Goal: Task Accomplishment & Management: Manage account settings

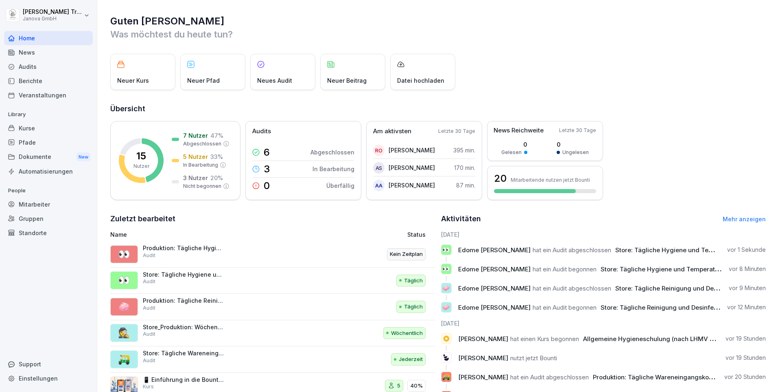
click at [22, 68] on div "Audits" at bounding box center [48, 66] width 89 height 14
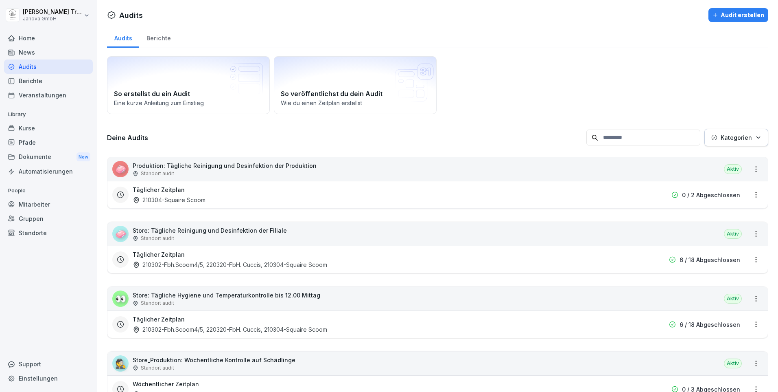
click at [162, 40] on div "Berichte" at bounding box center [158, 37] width 39 height 21
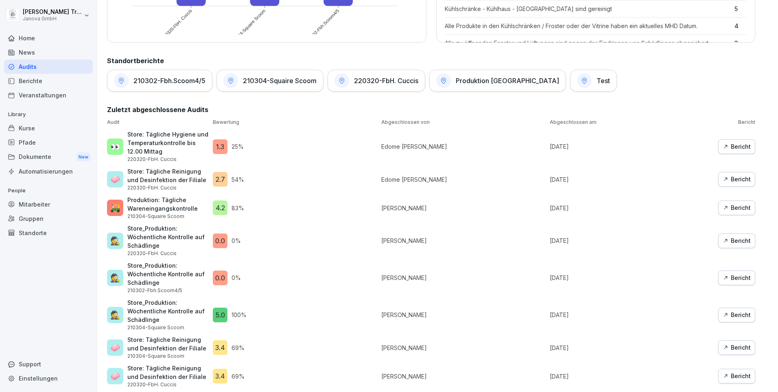
scroll to position [407, 0]
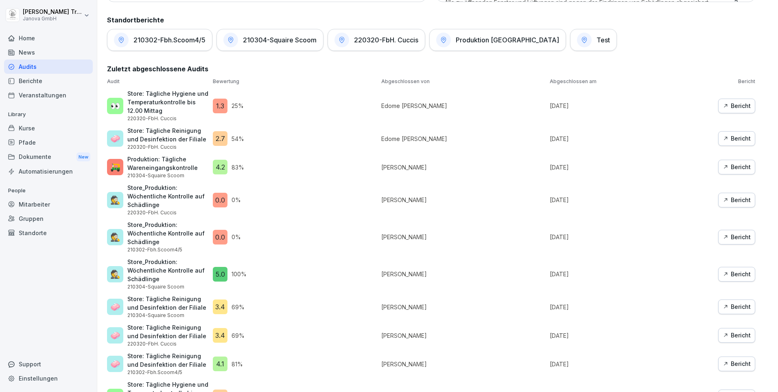
click at [742, 203] on div "Bericht" at bounding box center [737, 199] width 28 height 9
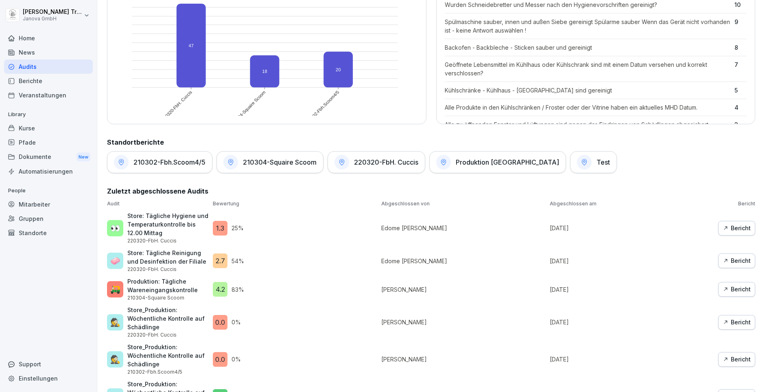
scroll to position [326, 0]
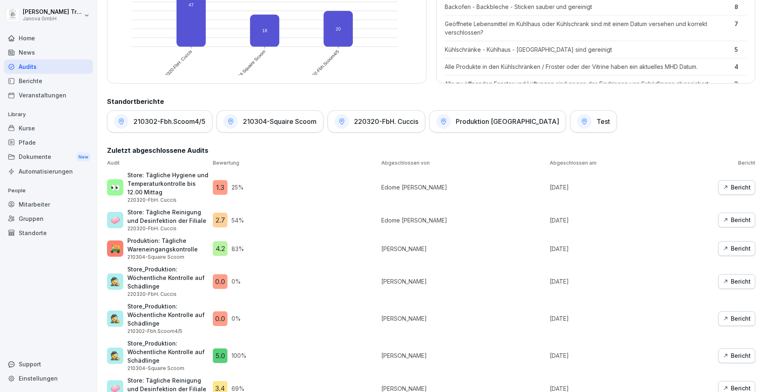
click at [723, 184] on icon "button" at bounding box center [726, 187] width 6 height 6
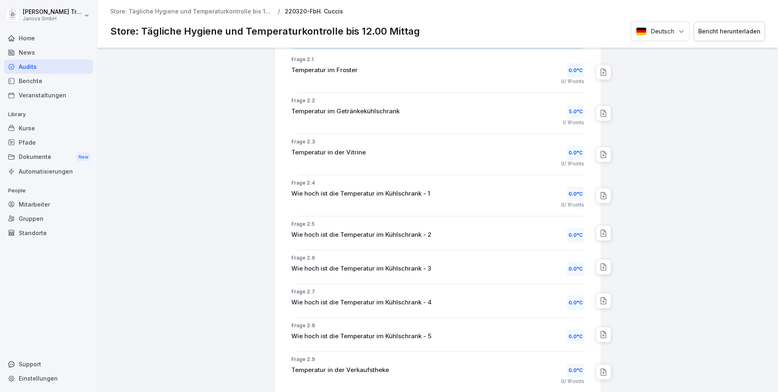
scroll to position [407, 0]
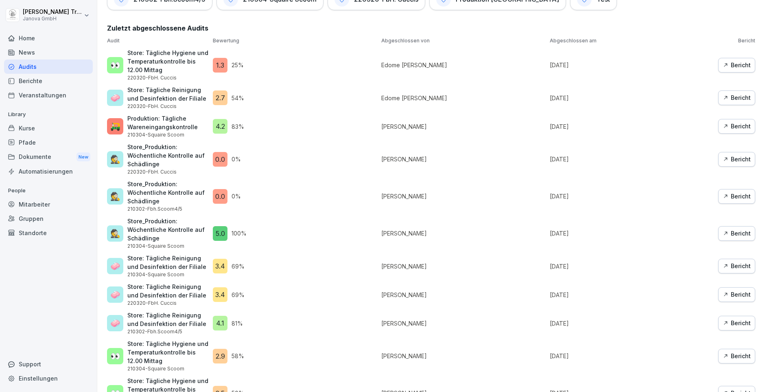
scroll to position [285, 0]
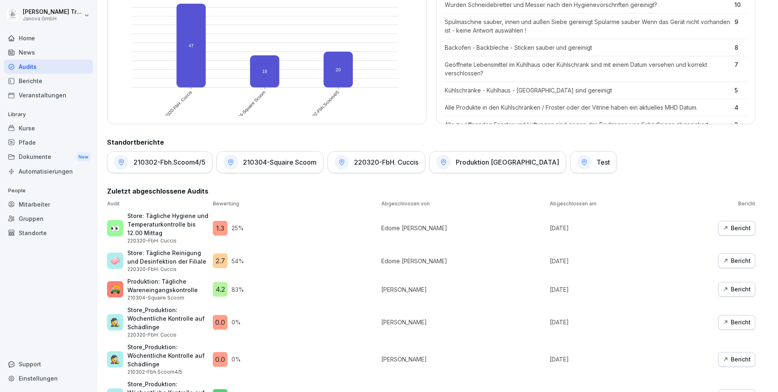
click at [403, 166] on div "220320-FbH. Cuccis" at bounding box center [377, 162] width 98 height 22
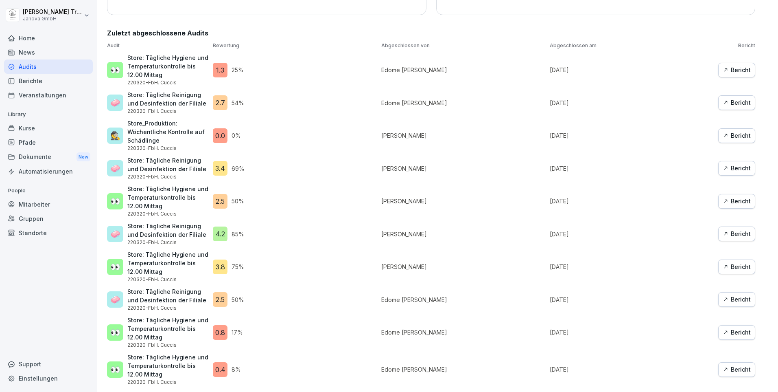
scroll to position [41, 0]
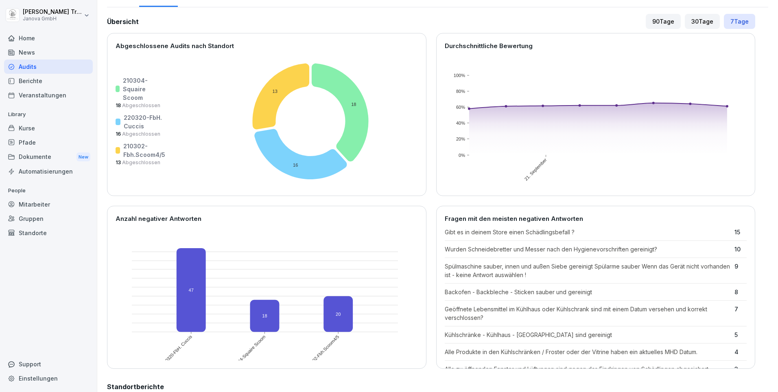
scroll to position [244, 0]
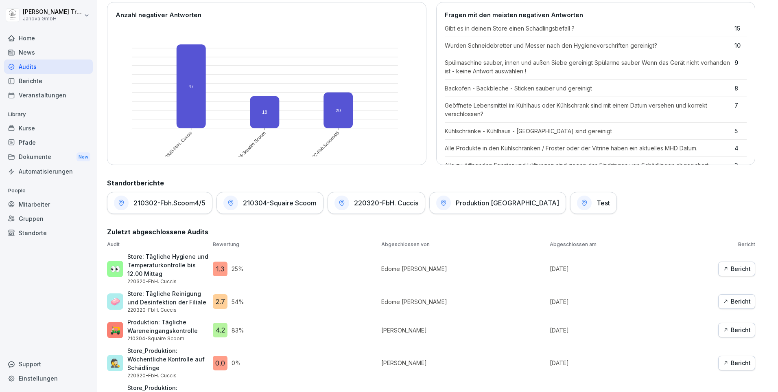
click at [403, 207] on div "220320-FbH. Cuccis" at bounding box center [377, 203] width 98 height 22
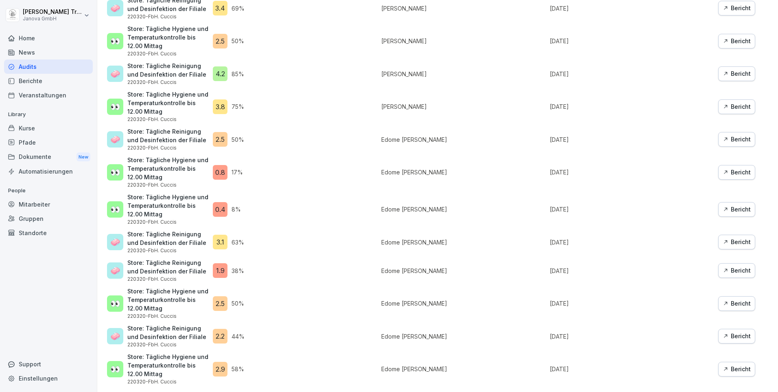
scroll to position [247, 0]
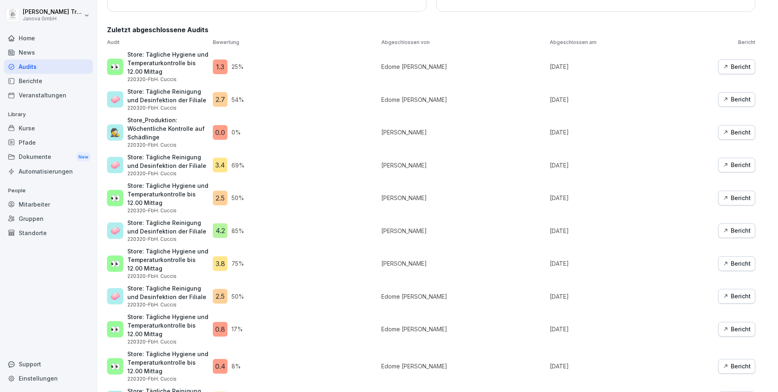
click at [731, 260] on div "Bericht" at bounding box center [737, 263] width 28 height 9
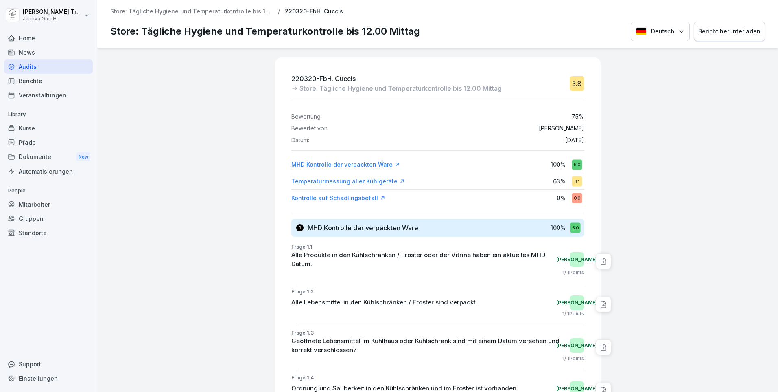
click at [44, 160] on div "Dokumente New" at bounding box center [48, 156] width 89 height 15
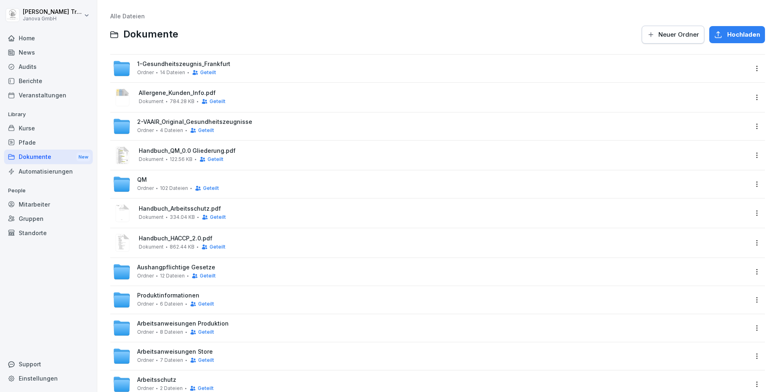
click at [220, 65] on span "1-Gesundheitszeugnis_Frankfurt" at bounding box center [183, 64] width 93 height 7
click at [233, 125] on span "2-VAAIR_Original_Gesundheitszeugnisse" at bounding box center [194, 121] width 115 height 7
click at [34, 65] on div "Audits" at bounding box center [48, 66] width 89 height 14
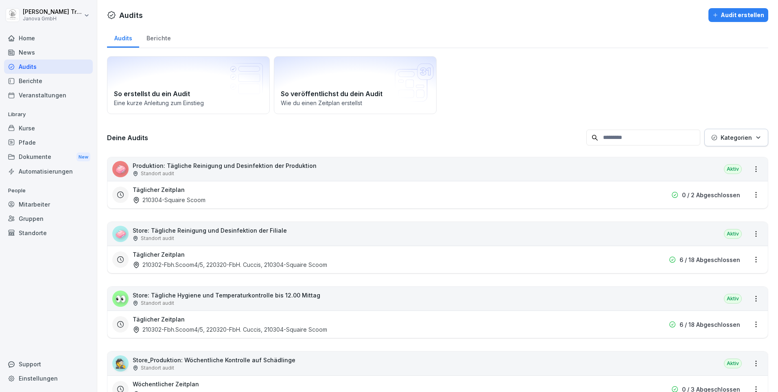
click at [160, 38] on div "Berichte" at bounding box center [158, 37] width 39 height 21
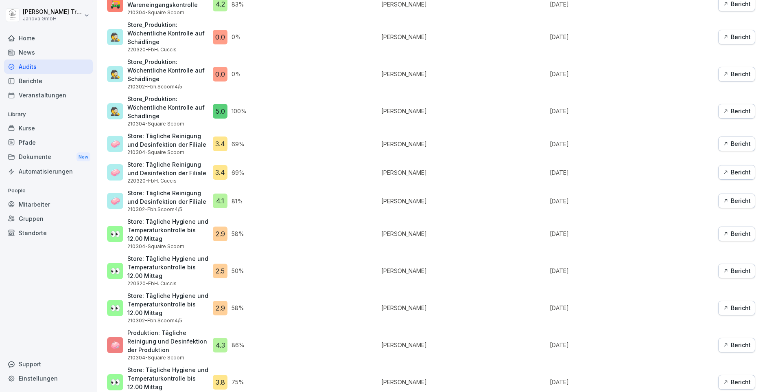
scroll to position [610, 0]
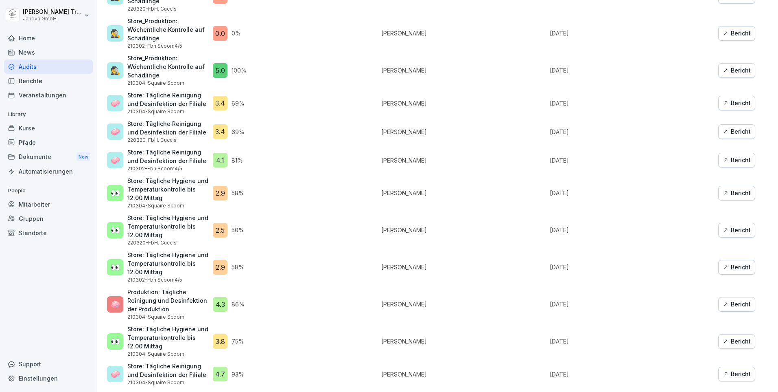
click at [34, 53] on div "News" at bounding box center [48, 52] width 89 height 14
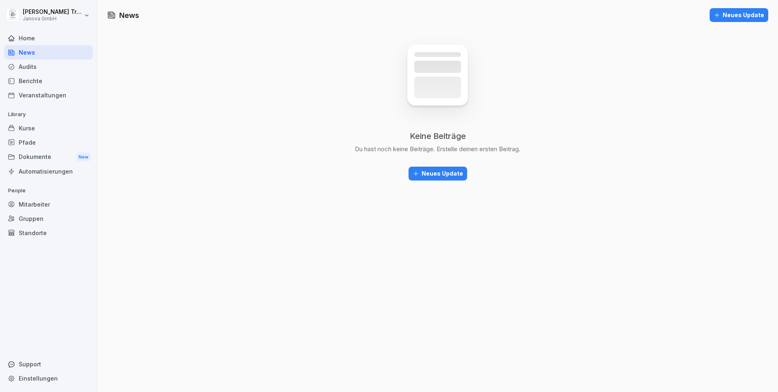
click at [28, 39] on div "Home" at bounding box center [48, 38] width 89 height 14
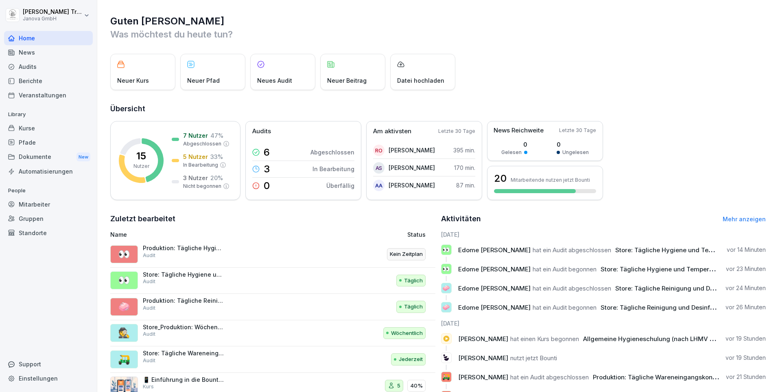
click at [21, 64] on div "Audits" at bounding box center [48, 66] width 89 height 14
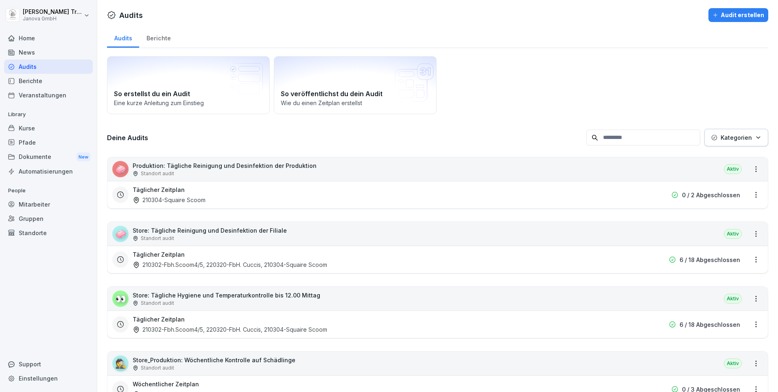
click at [399, 167] on div "🧼 Produktion: Tägliche Reinigung und Desinfektion der Produktion Standort audit…" at bounding box center [437, 169] width 661 height 24
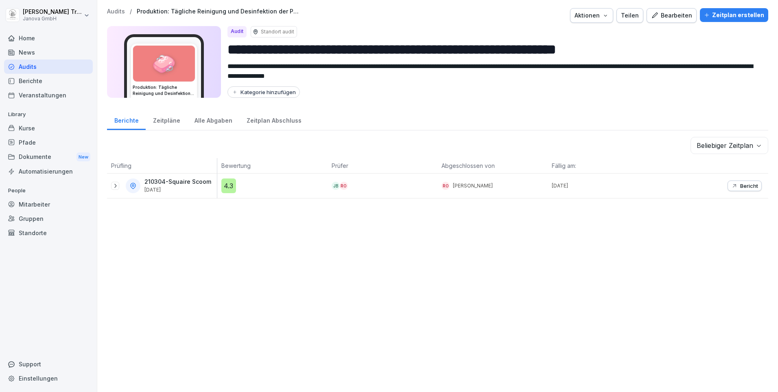
click at [669, 17] on div "Bearbeiten" at bounding box center [671, 15] width 41 height 9
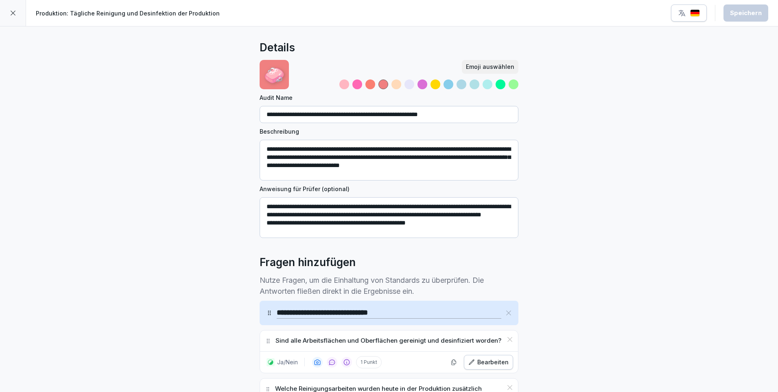
click at [15, 13] on icon at bounding box center [13, 13] width 7 height 7
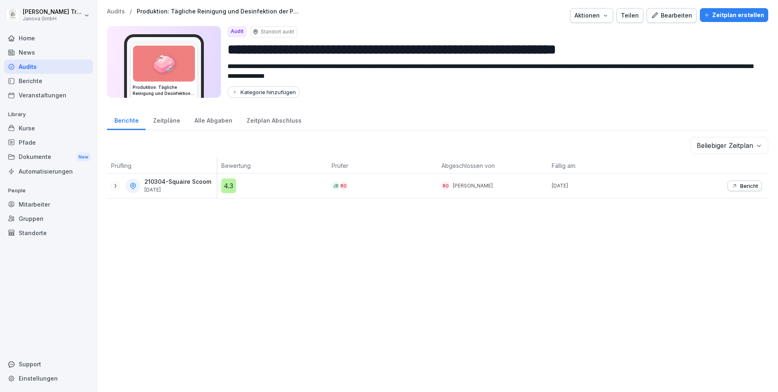
click at [23, 68] on div "Audits" at bounding box center [48, 66] width 89 height 14
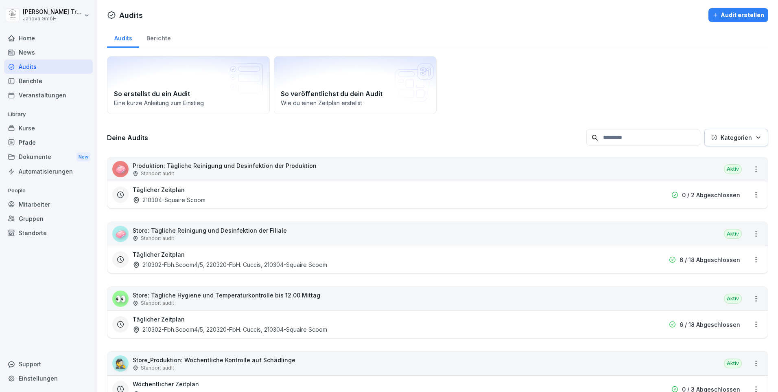
click at [273, 230] on p "Store: Tägliche Reinigung und Desinfektion der Filiale" at bounding box center [210, 230] width 154 height 9
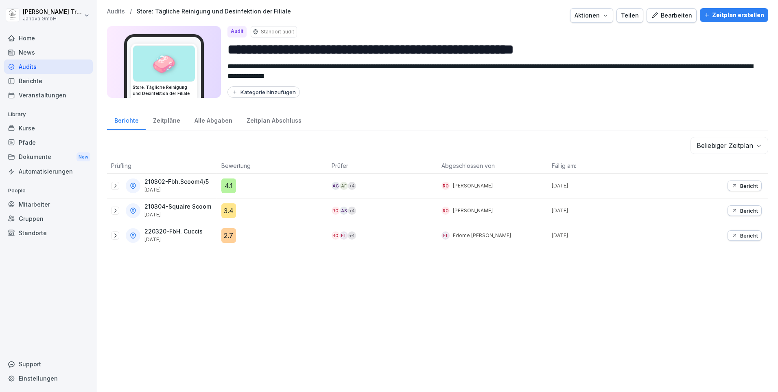
click at [676, 15] on div "Bearbeiten" at bounding box center [671, 15] width 41 height 9
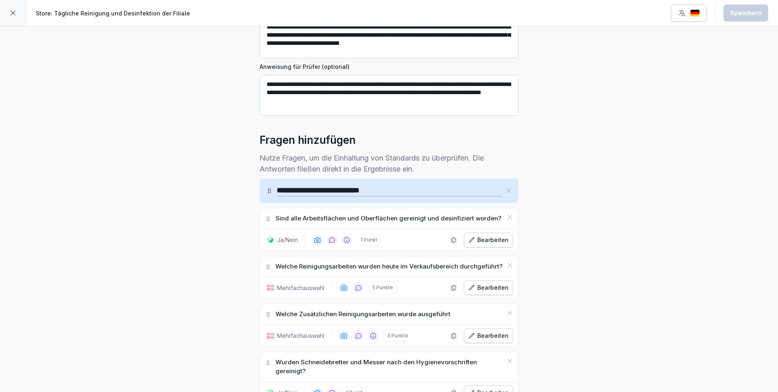
scroll to position [203, 0]
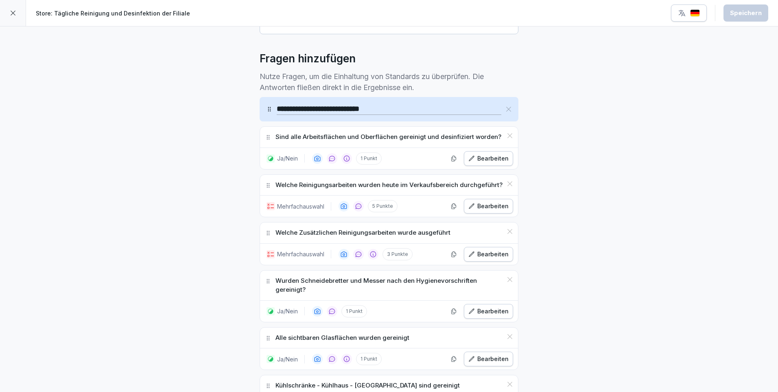
click at [494, 206] on div "Bearbeiten" at bounding box center [488, 205] width 40 height 9
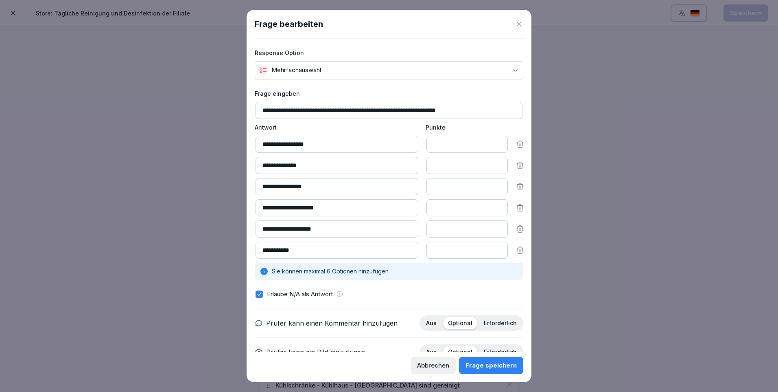
type input "*"
click at [494, 232] on input "*" at bounding box center [467, 228] width 81 height 17
click at [476, 364] on div "Frage speichern" at bounding box center [491, 365] width 51 height 9
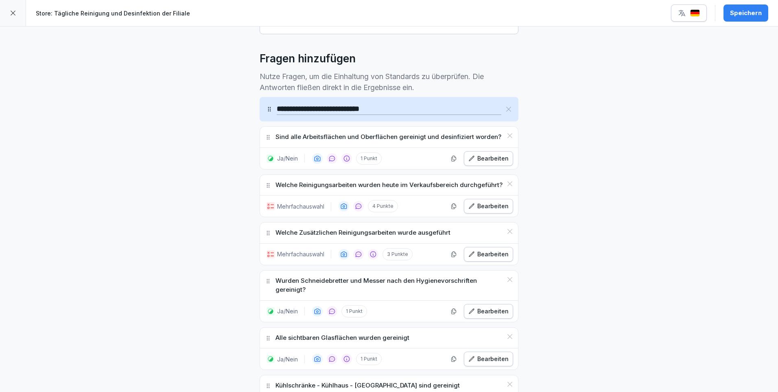
click at [488, 251] on div "Bearbeiten" at bounding box center [488, 253] width 40 height 9
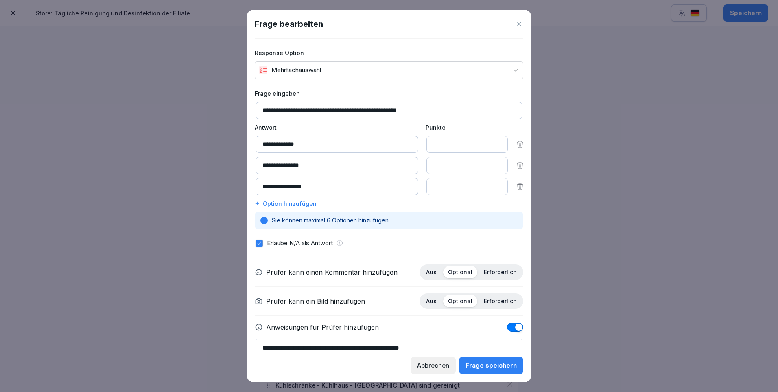
type input "*"
click at [491, 189] on input "*" at bounding box center [467, 186] width 81 height 17
type input "*"
click at [492, 168] on input "*" at bounding box center [467, 165] width 81 height 17
type input "*"
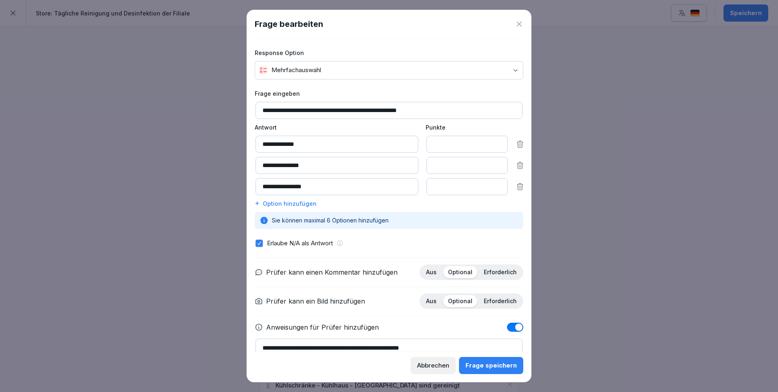
click at [492, 145] on input "*" at bounding box center [467, 144] width 81 height 17
click at [493, 361] on div "Frage speichern" at bounding box center [491, 365] width 51 height 9
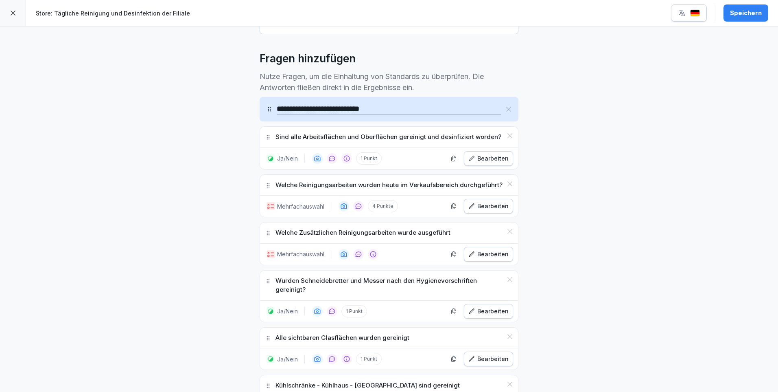
scroll to position [244, 0]
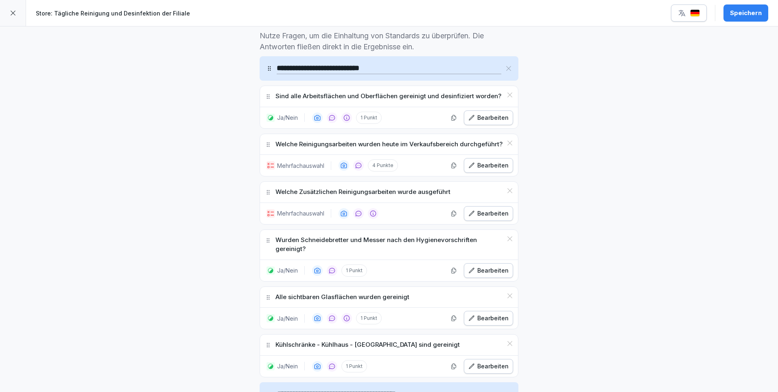
click at [498, 268] on div "Bearbeiten" at bounding box center [488, 270] width 40 height 9
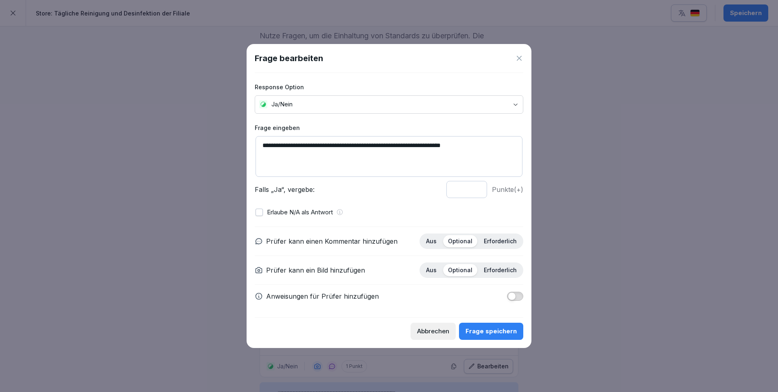
type input "*"
click at [477, 192] on input "*" at bounding box center [466, 189] width 41 height 17
click at [494, 325] on button "Frage speichern" at bounding box center [491, 330] width 64 height 17
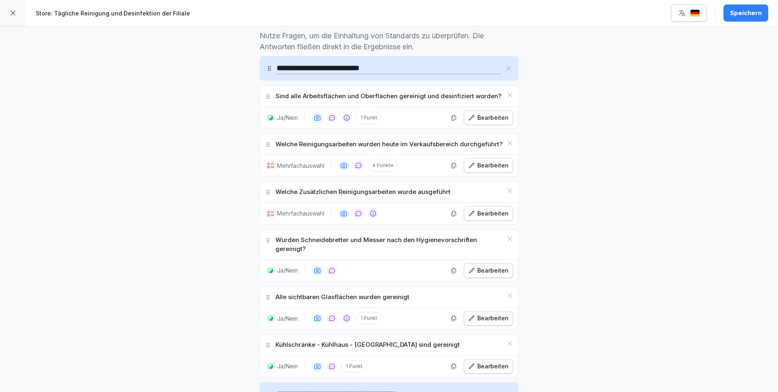
click at [507, 239] on icon at bounding box center [510, 238] width 7 height 7
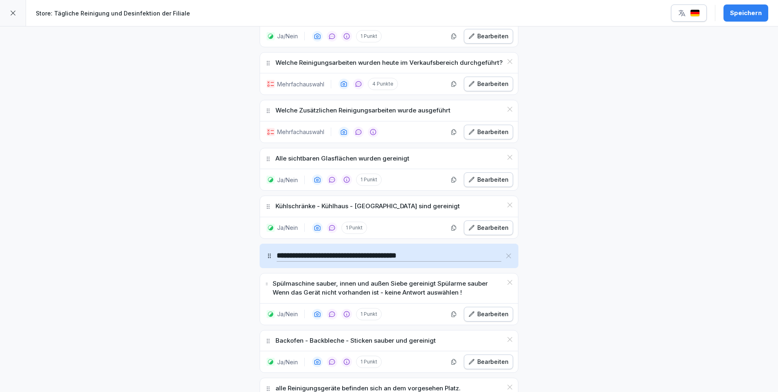
scroll to position [366, 0]
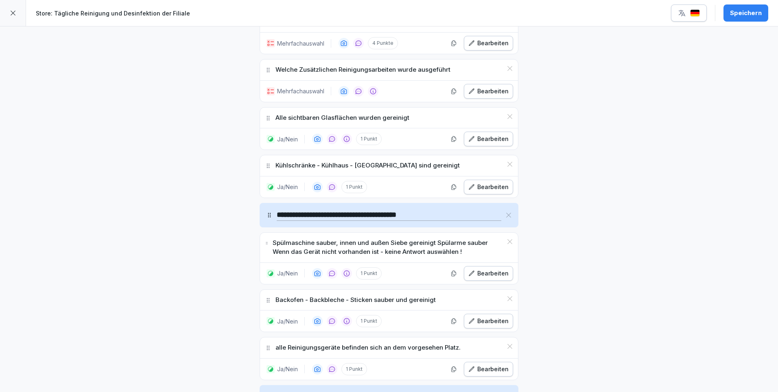
click at [503, 274] on div "Bearbeiten" at bounding box center [488, 273] width 40 height 9
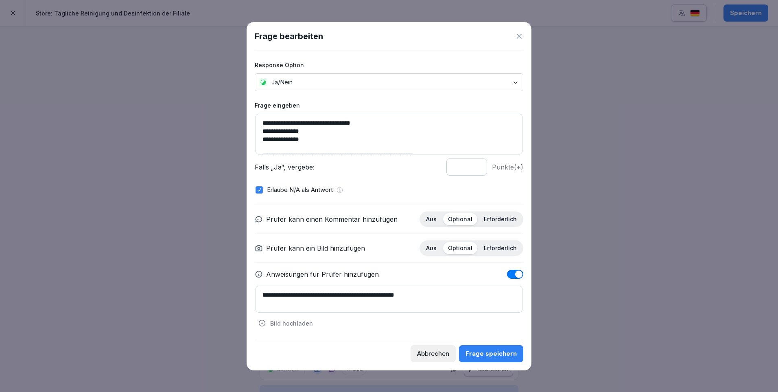
type input "*"
click at [478, 169] on input "*" at bounding box center [466, 166] width 41 height 17
click at [488, 355] on div "Frage speichern" at bounding box center [491, 353] width 51 height 9
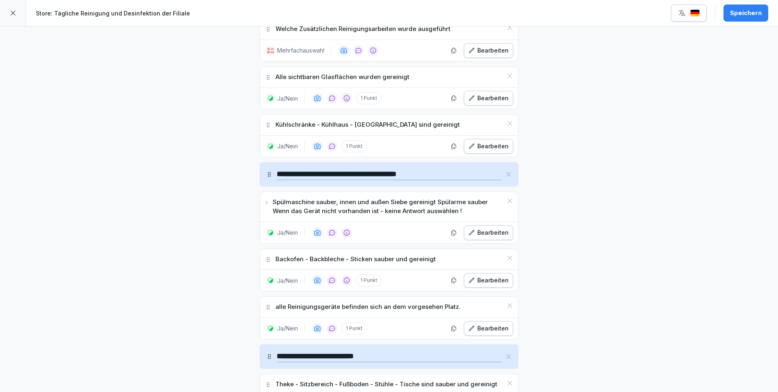
scroll to position [488, 0]
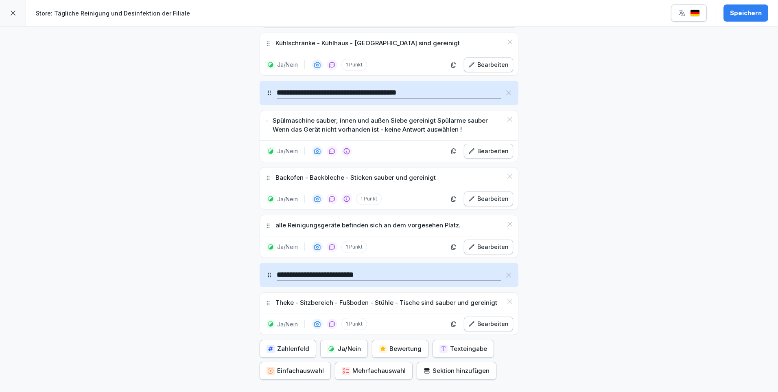
click at [500, 324] on div "Bearbeiten" at bounding box center [488, 323] width 40 height 9
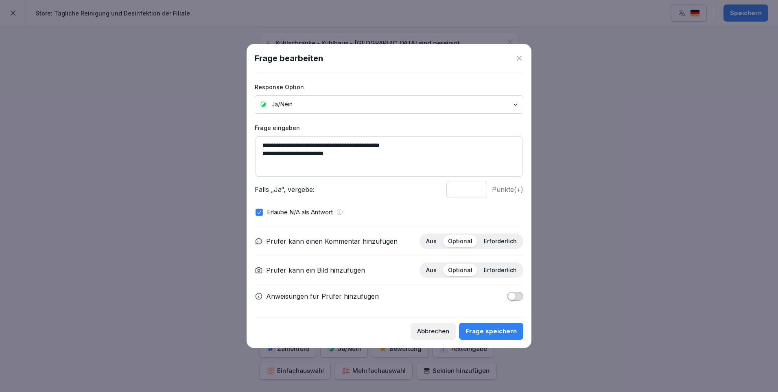
type input "*"
click at [476, 193] on input "*" at bounding box center [466, 189] width 41 height 17
drag, startPoint x: 499, startPoint y: 328, endPoint x: 533, endPoint y: 295, distance: 47.5
click at [499, 328] on div "Frage speichern" at bounding box center [491, 330] width 51 height 9
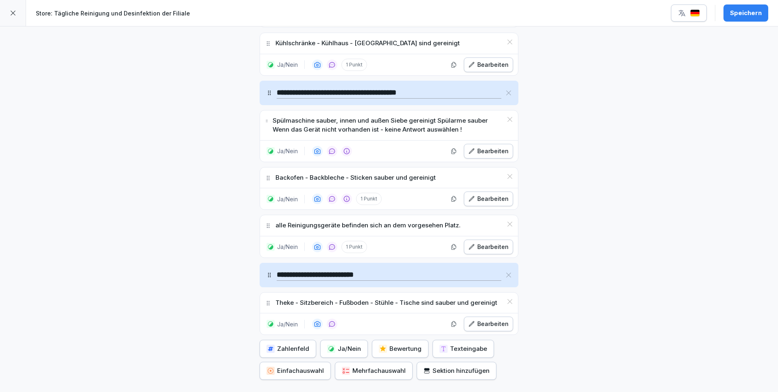
scroll to position [564, 0]
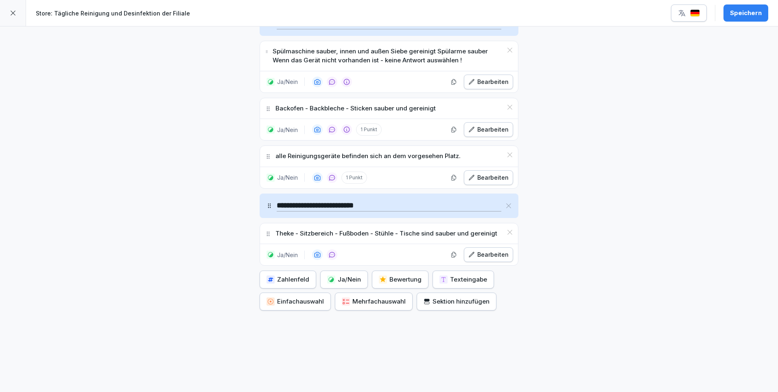
click at [741, 17] on div "Speichern" at bounding box center [746, 13] width 32 height 9
click at [7, 10] on div at bounding box center [13, 13] width 26 height 26
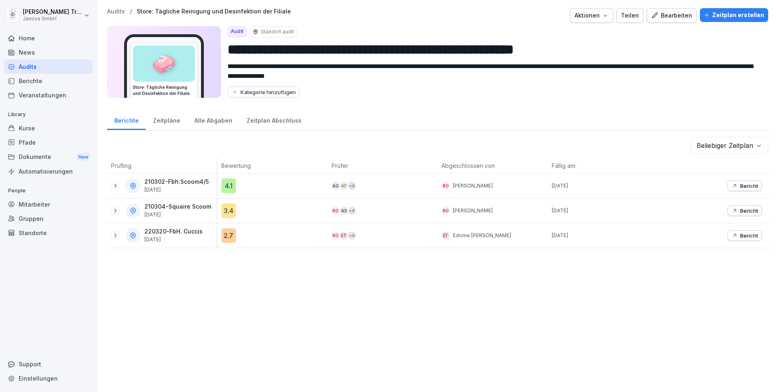
click at [33, 63] on div "Audits" at bounding box center [48, 66] width 89 height 14
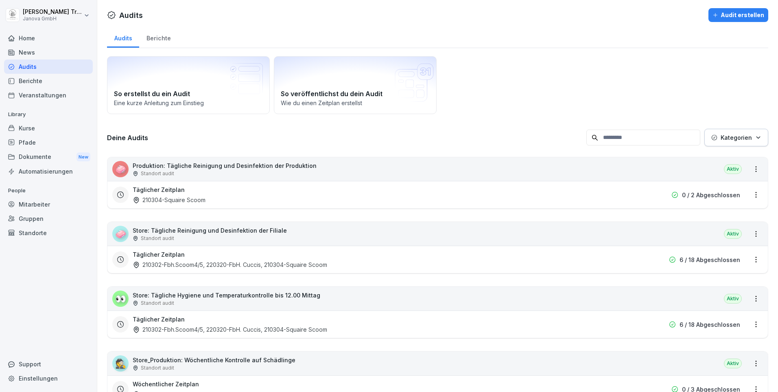
click at [312, 292] on div "👀 Store: Tägliche Hygiene und Temperaturkontrolle bis 12.00 Mittag Standort aud…" at bounding box center [437, 299] width 661 height 24
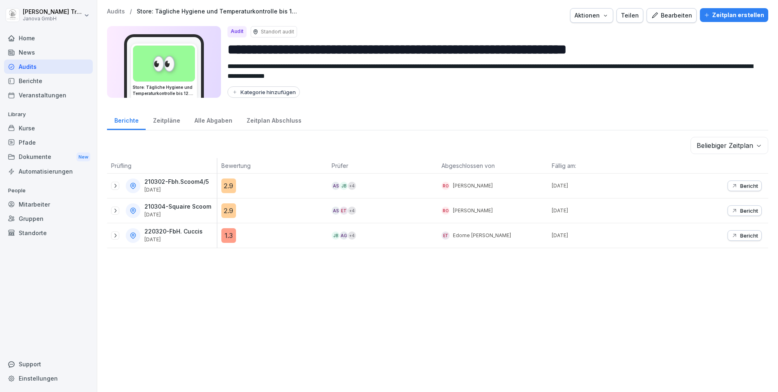
click at [657, 16] on icon "button" at bounding box center [654, 15] width 7 height 7
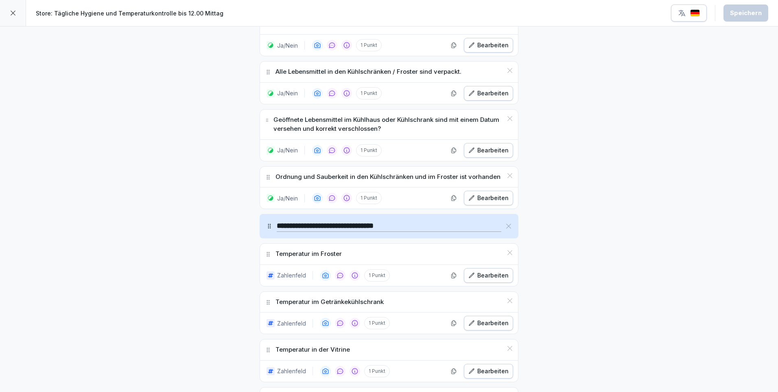
scroll to position [407, 0]
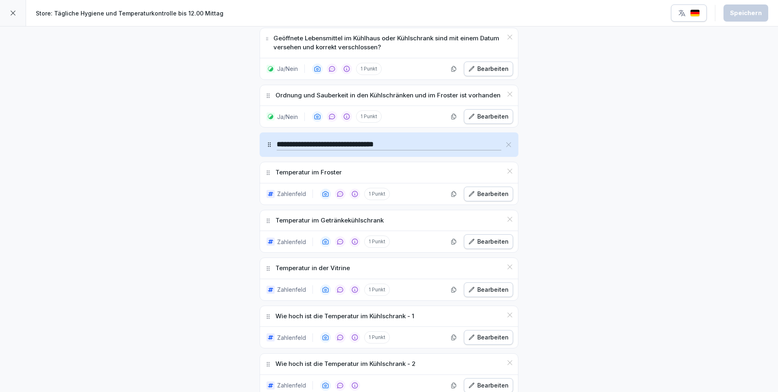
click at [499, 195] on div "Bearbeiten" at bounding box center [488, 193] width 40 height 9
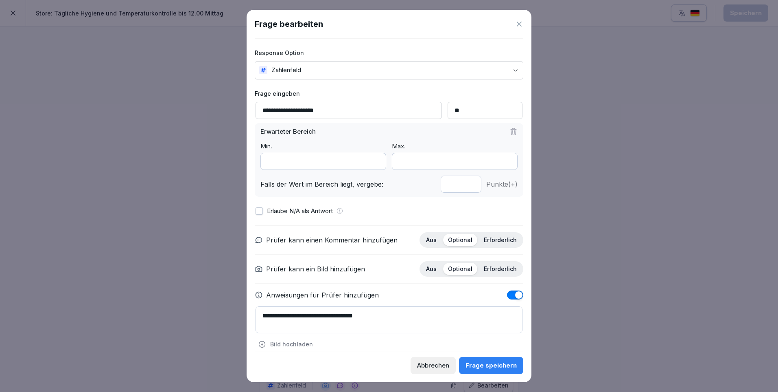
type input "*"
click at [463, 186] on input "*" at bounding box center [461, 183] width 41 height 17
drag, startPoint x: 485, startPoint y: 362, endPoint x: 541, endPoint y: 317, distance: 72.1
click at [486, 361] on div "Frage speichern" at bounding box center [491, 365] width 51 height 9
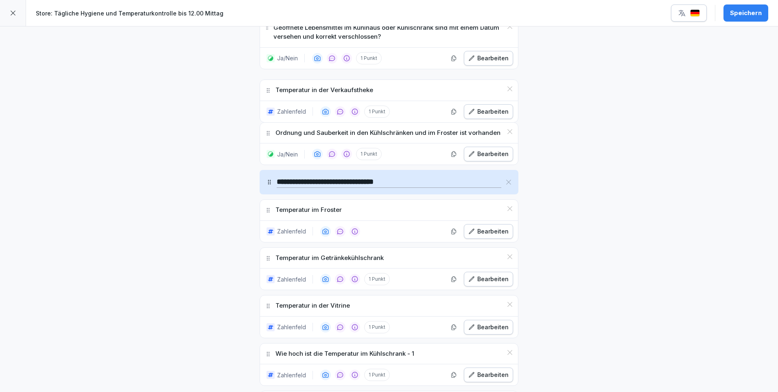
scroll to position [394, 0]
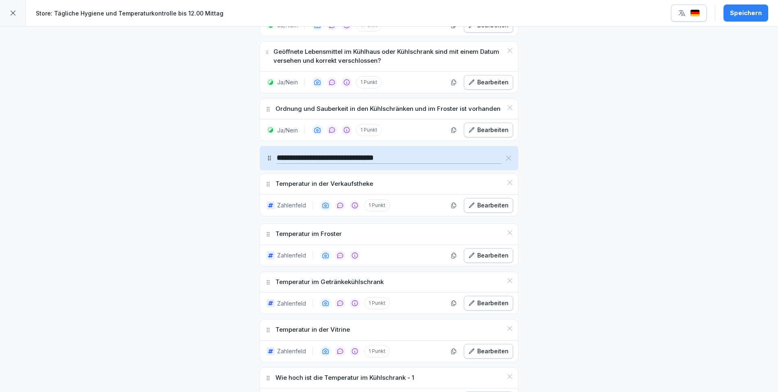
drag, startPoint x: 265, startPoint y: 313, endPoint x: 306, endPoint y: 186, distance: 133.6
click at [306, 186] on div "Temperatur in der Verkaufstheke" at bounding box center [389, 183] width 258 height 21
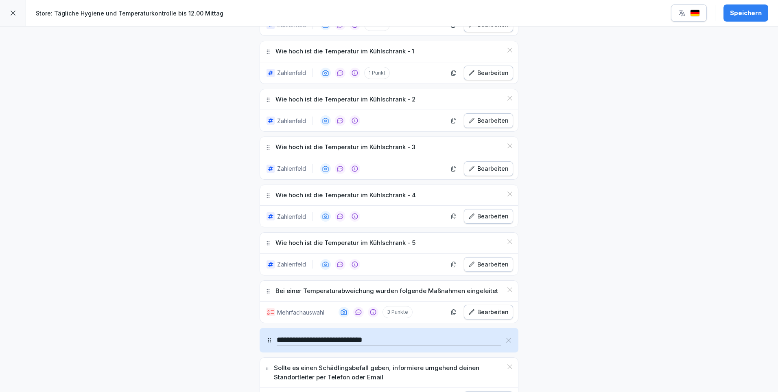
scroll to position [760, 0]
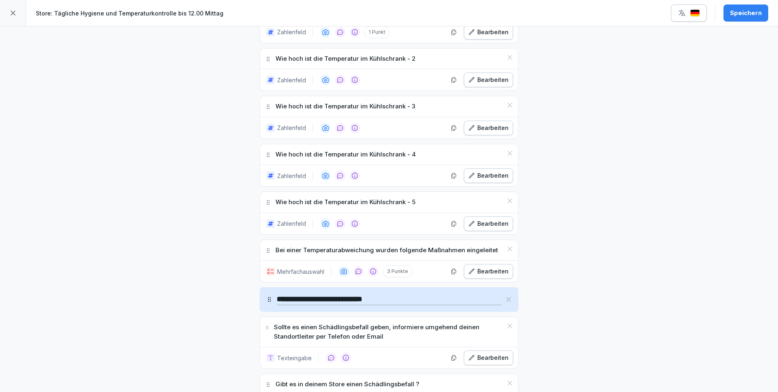
click at [492, 274] on div "Bearbeiten" at bounding box center [488, 271] width 40 height 9
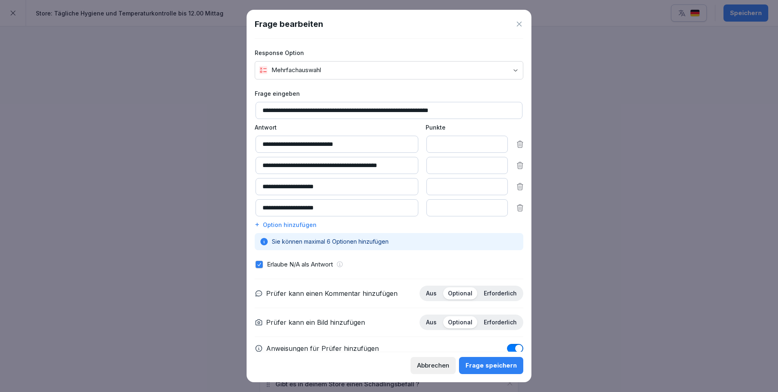
type input "*"
click at [492, 189] on input "*" at bounding box center [467, 186] width 81 height 17
click at [495, 363] on div "Frage speichern" at bounding box center [491, 365] width 51 height 9
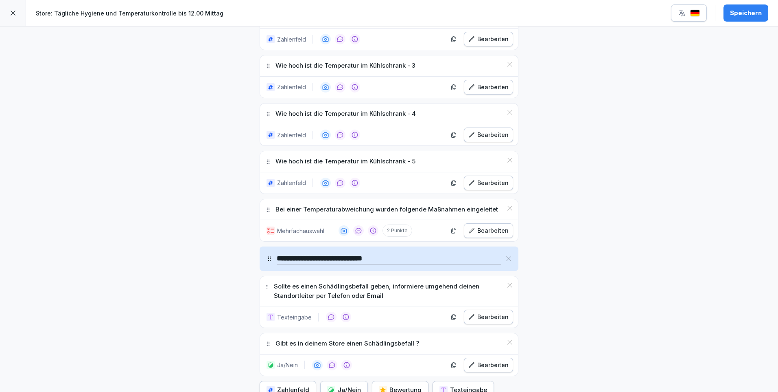
scroll to position [841, 0]
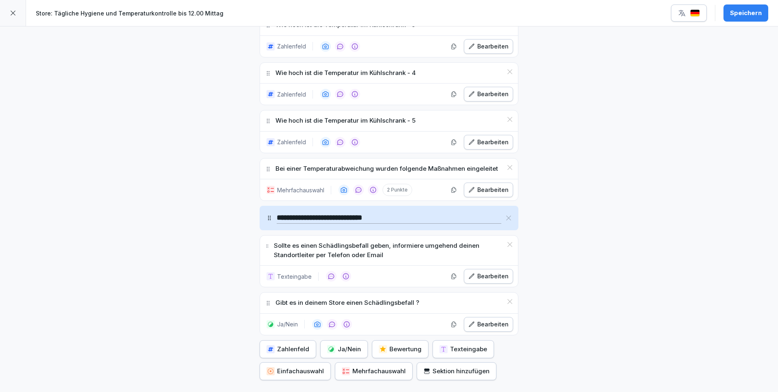
click at [508, 244] on icon at bounding box center [510, 244] width 7 height 7
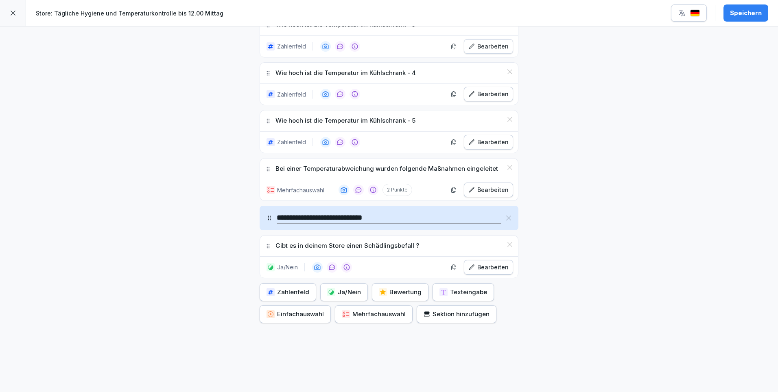
click at [742, 16] on div "Speichern" at bounding box center [746, 13] width 32 height 9
click at [16, 14] on div at bounding box center [13, 13] width 26 height 26
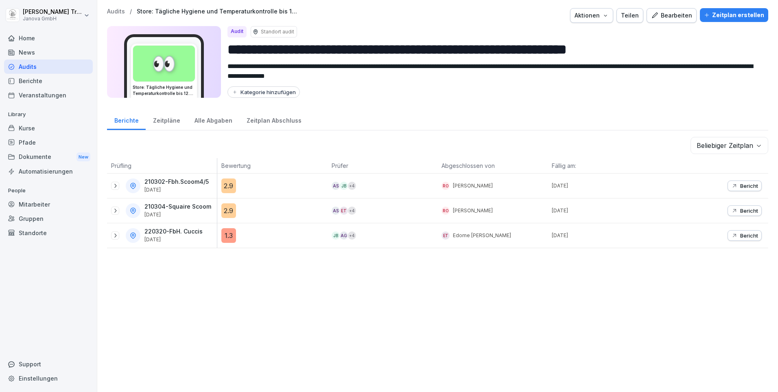
click at [22, 68] on div "Audits" at bounding box center [48, 66] width 89 height 14
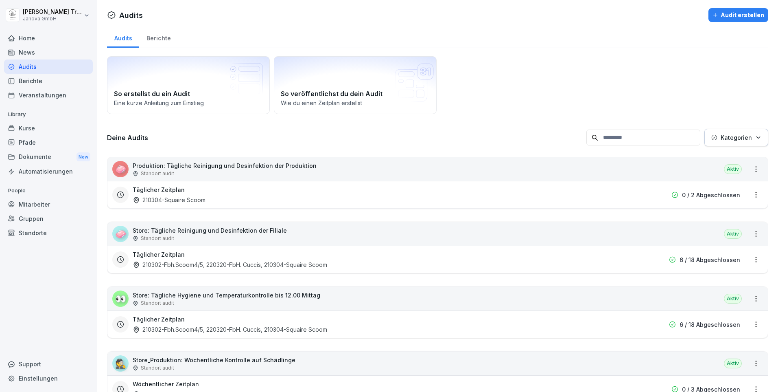
click at [290, 360] on div "🕵️ Store_Produktion: Wöchentliche Kontrolle auf Schädlinge Standort audit Aktiv" at bounding box center [437, 363] width 661 height 24
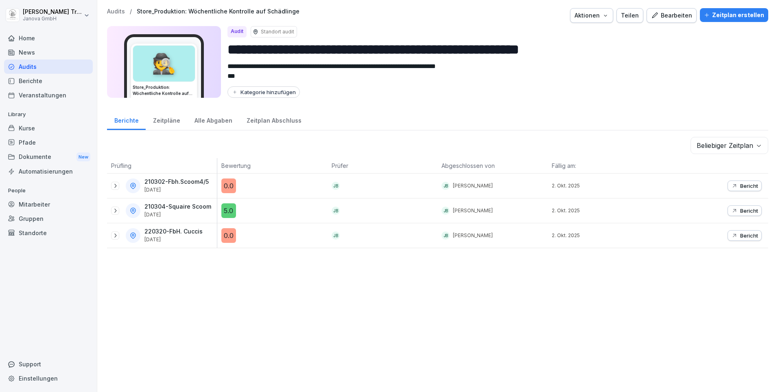
click at [663, 16] on div "Bearbeiten" at bounding box center [671, 15] width 41 height 9
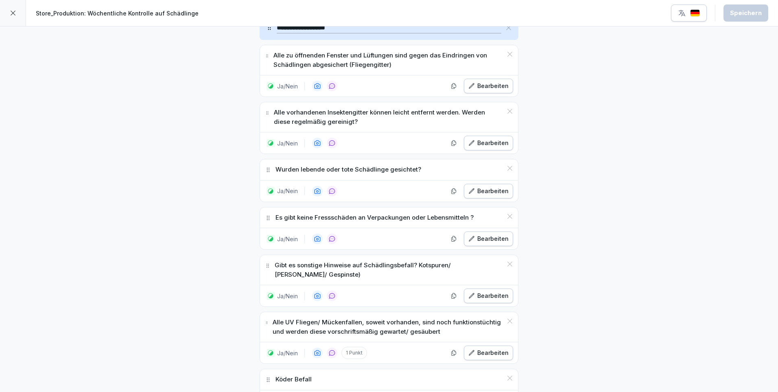
scroll to position [326, 0]
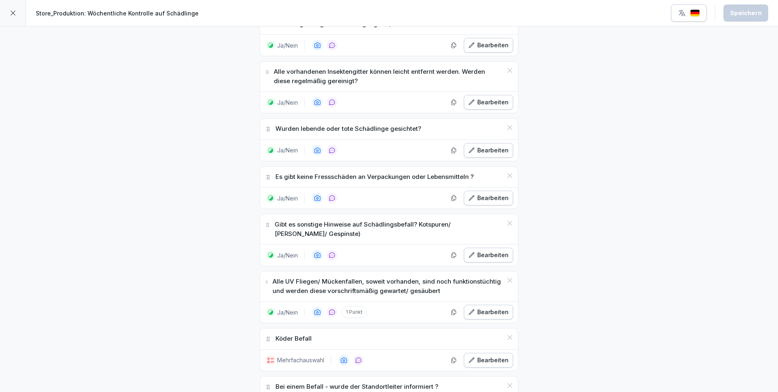
click at [492, 313] on div "Bearbeiten" at bounding box center [488, 311] width 40 height 9
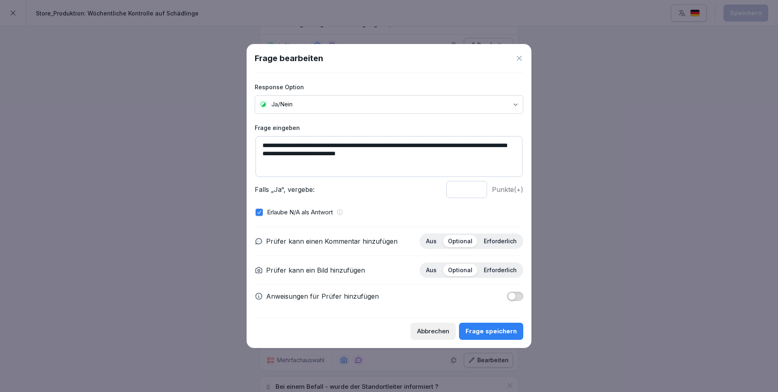
type input "*"
click at [476, 190] on input "*" at bounding box center [466, 189] width 41 height 17
drag, startPoint x: 488, startPoint y: 328, endPoint x: 522, endPoint y: 297, distance: 46.1
click at [488, 327] on div "Frage speichern" at bounding box center [491, 330] width 51 height 9
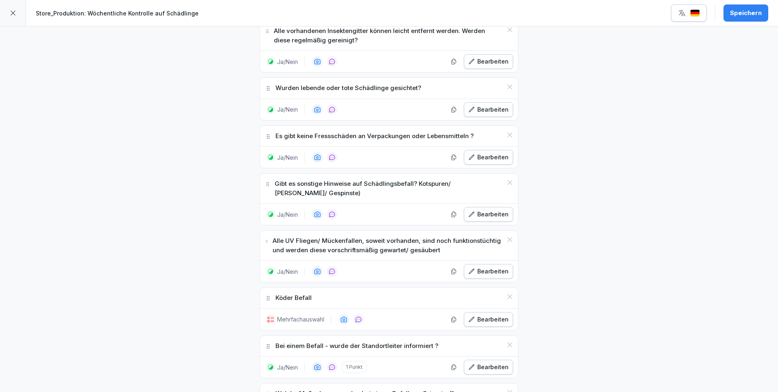
scroll to position [407, 0]
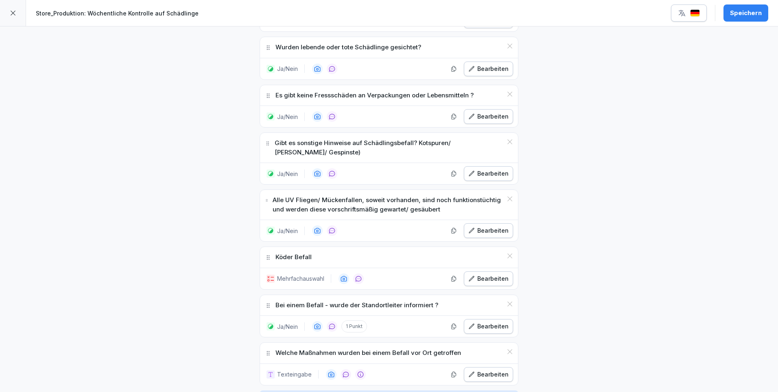
click at [496, 276] on div "Bearbeiten" at bounding box center [488, 278] width 40 height 9
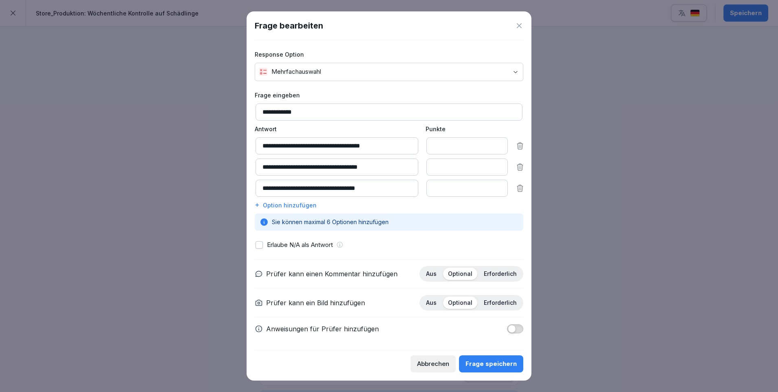
click at [499, 358] on button "Frage speichern" at bounding box center [491, 363] width 64 height 17
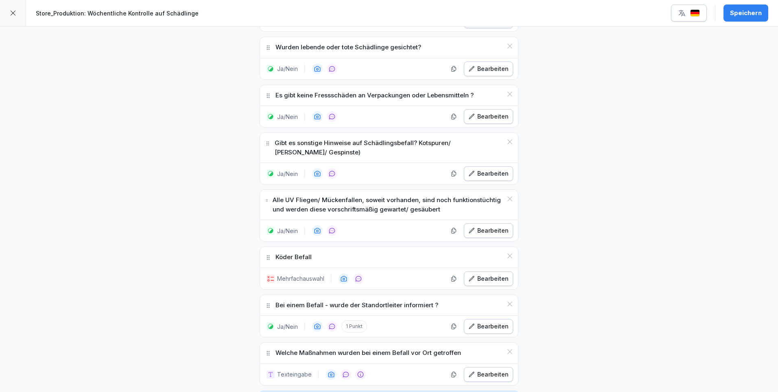
click at [500, 281] on div "Bearbeiten" at bounding box center [488, 278] width 40 height 9
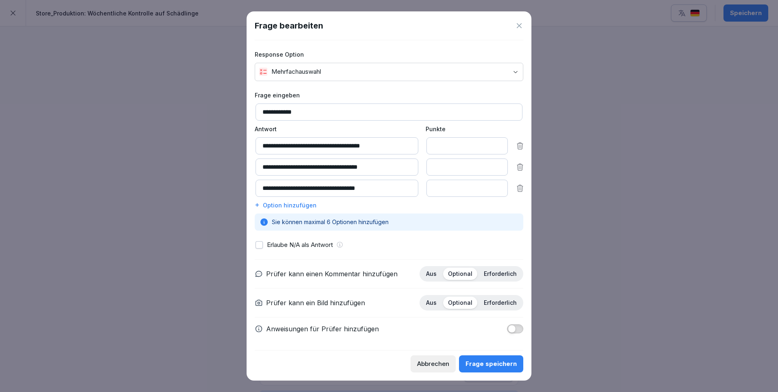
click at [262, 242] on button "button" at bounding box center [259, 244] width 7 height 7
click at [501, 363] on div "Frage speichern" at bounding box center [491, 363] width 51 height 9
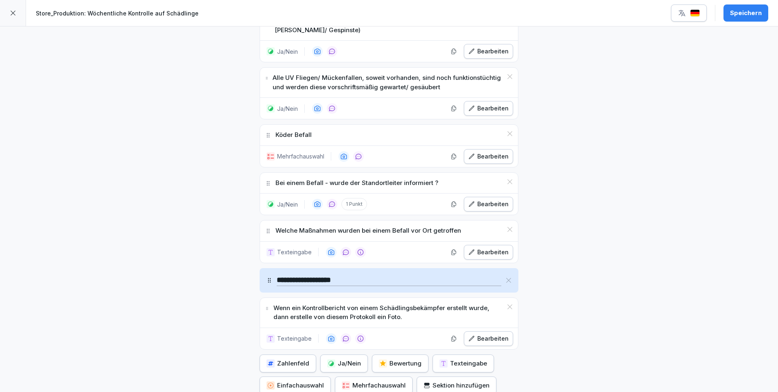
scroll to position [570, 0]
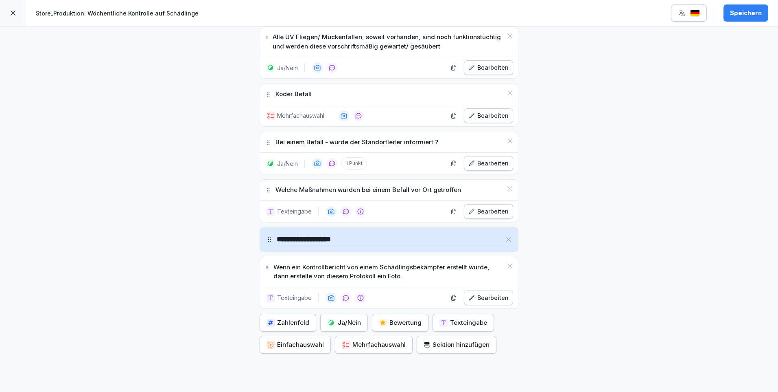
click at [749, 11] on div "Speichern" at bounding box center [746, 13] width 32 height 9
click at [16, 13] on icon at bounding box center [13, 13] width 7 height 7
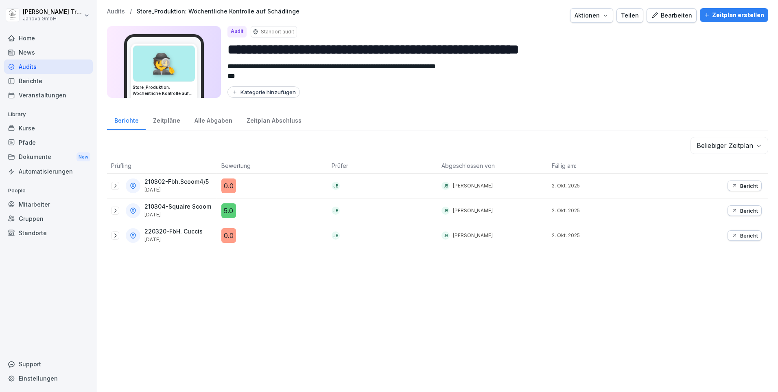
click at [38, 70] on div "Audits" at bounding box center [48, 66] width 89 height 14
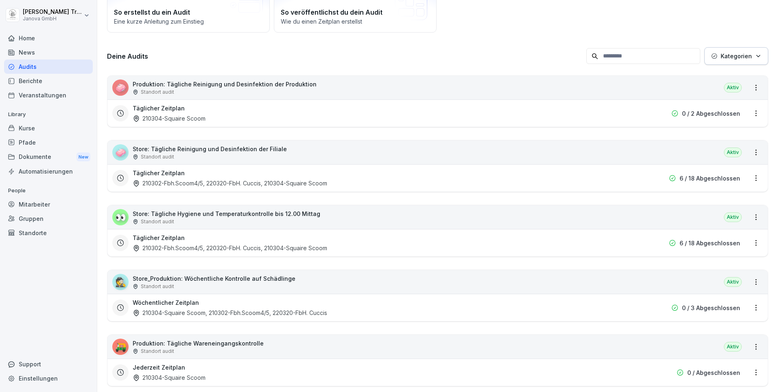
scroll to position [122, 0]
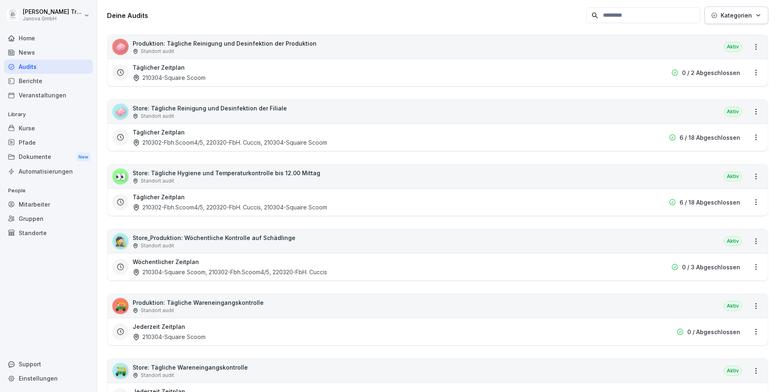
click at [236, 303] on p "Produktion: Tägliche Wareneingangskontrolle" at bounding box center [198, 302] width 131 height 9
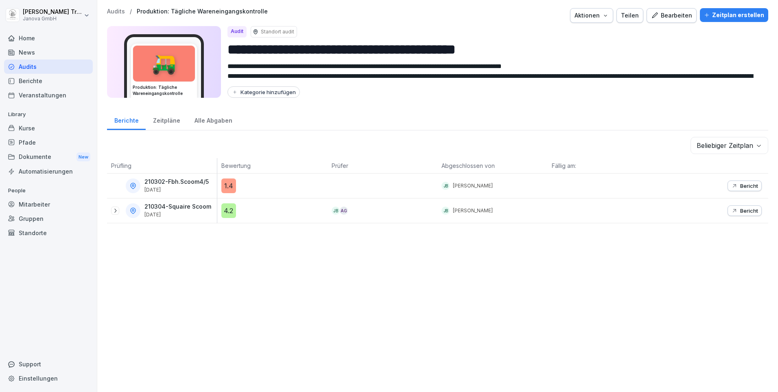
click at [661, 19] on div "Bearbeiten" at bounding box center [671, 15] width 41 height 9
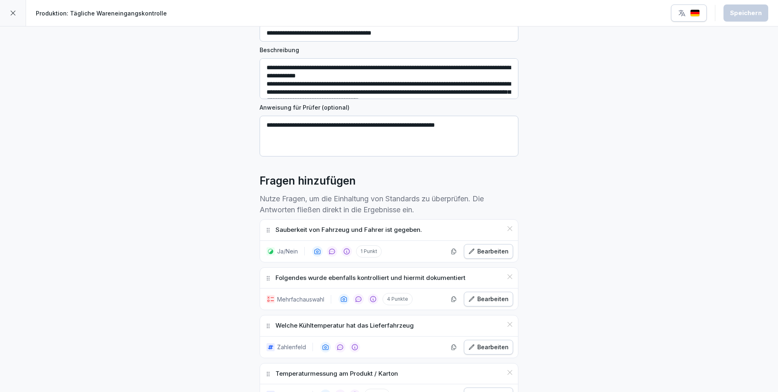
scroll to position [122, 0]
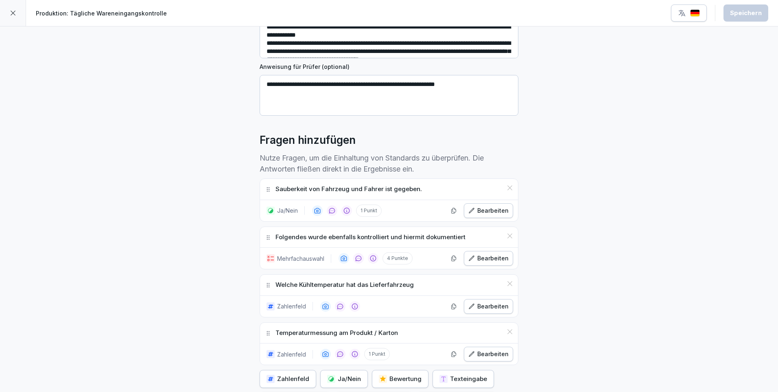
click at [495, 260] on div "Bearbeiten" at bounding box center [488, 258] width 40 height 9
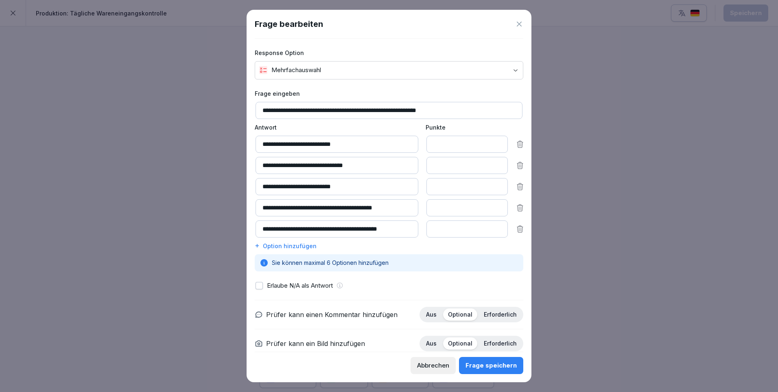
click at [493, 363] on div "Frage speichern" at bounding box center [491, 365] width 51 height 9
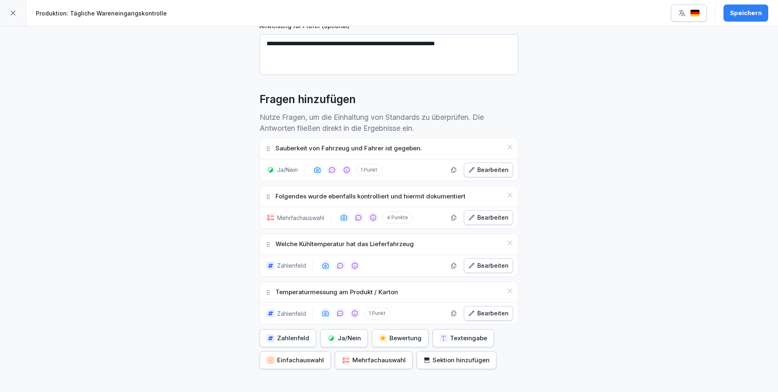
scroll to position [203, 0]
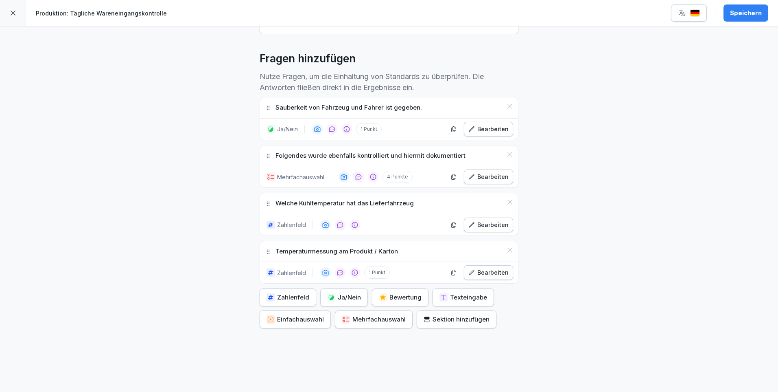
click at [504, 271] on div "Bearbeiten" at bounding box center [488, 272] width 40 height 9
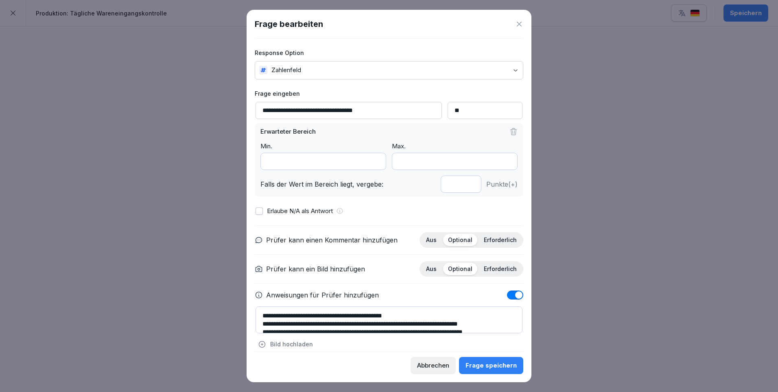
click at [258, 212] on button "button" at bounding box center [259, 210] width 7 height 7
type input "*"
click at [464, 186] on input "*" at bounding box center [461, 183] width 41 height 17
click at [496, 361] on div "Frage speichern" at bounding box center [491, 365] width 51 height 9
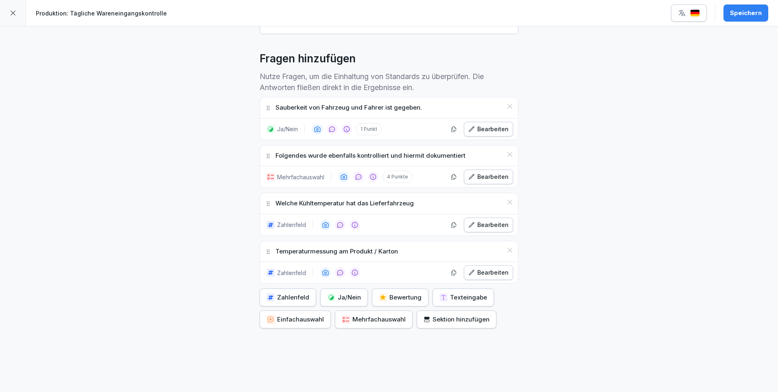
drag, startPoint x: 739, startPoint y: 15, endPoint x: 608, endPoint y: 2, distance: 132.5
click at [739, 14] on div "Speichern" at bounding box center [746, 13] width 32 height 9
click at [13, 13] on icon at bounding box center [13, 13] width 5 height 5
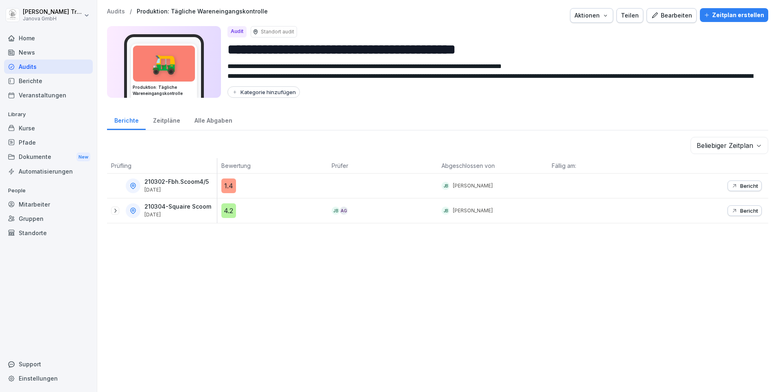
click at [22, 66] on div "Audits" at bounding box center [48, 66] width 89 height 14
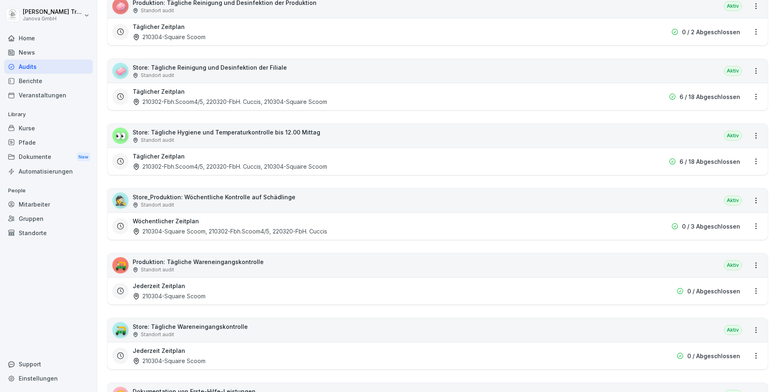
scroll to position [203, 0]
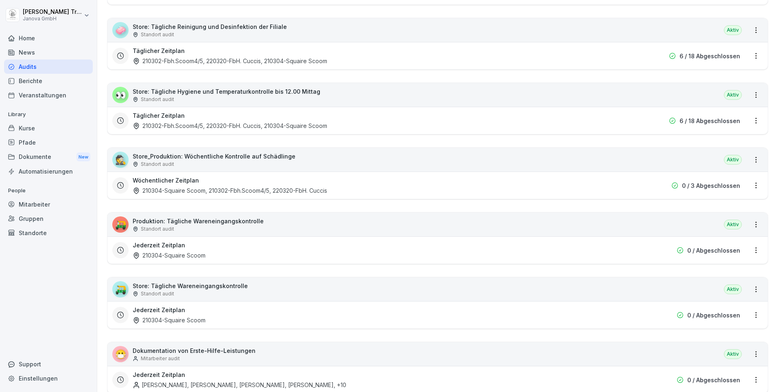
click at [238, 288] on p "Store: Tägliche Wareneingangskontrolle" at bounding box center [190, 285] width 115 height 9
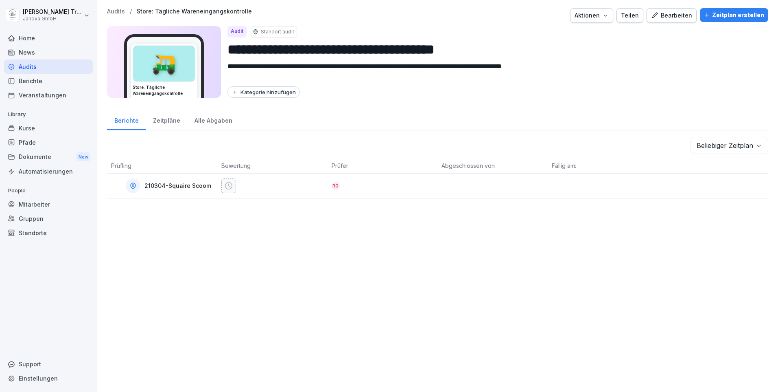
click at [665, 17] on div "Bearbeiten" at bounding box center [671, 15] width 41 height 9
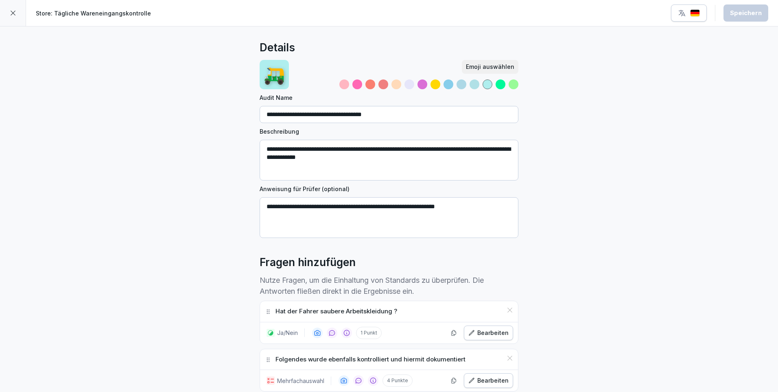
scroll to position [122, 0]
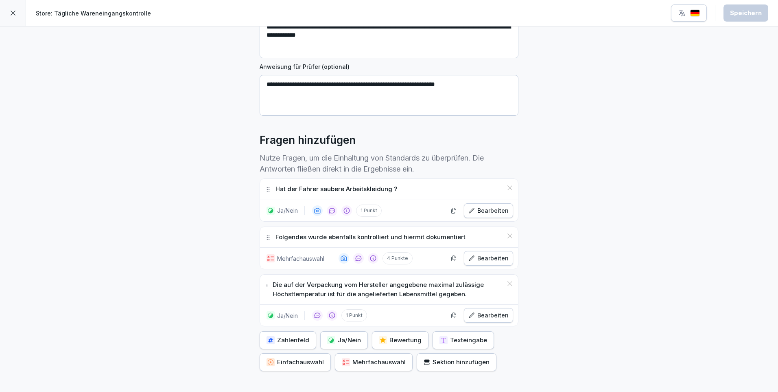
click at [501, 258] on div "Bearbeiten" at bounding box center [488, 258] width 40 height 9
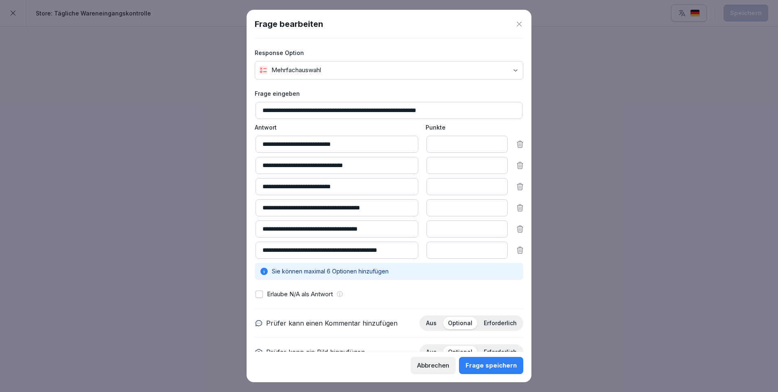
click at [261, 295] on button "button" at bounding box center [259, 293] width 7 height 7
click at [492, 367] on div "Frage speichern" at bounding box center [491, 365] width 51 height 9
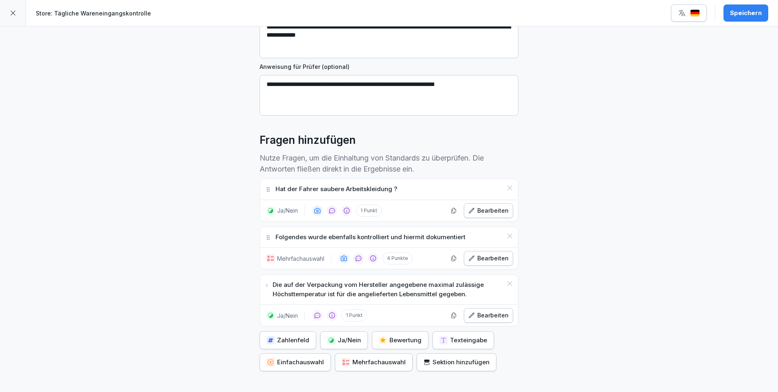
click at [499, 319] on div "Bearbeiten" at bounding box center [488, 315] width 40 height 9
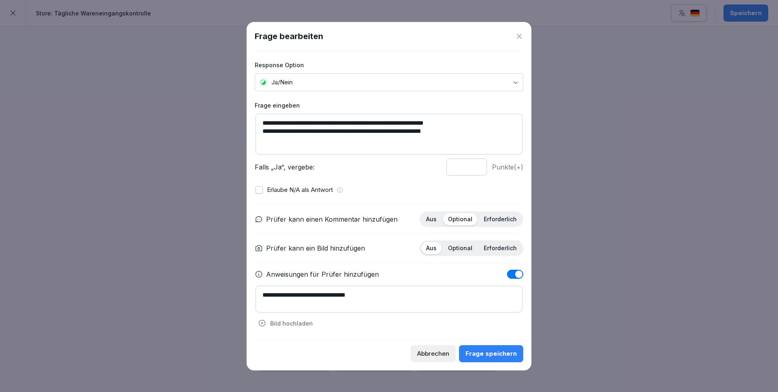
click at [262, 189] on button "button" at bounding box center [259, 189] width 7 height 7
click at [514, 349] on div "Frage speichern" at bounding box center [491, 353] width 51 height 9
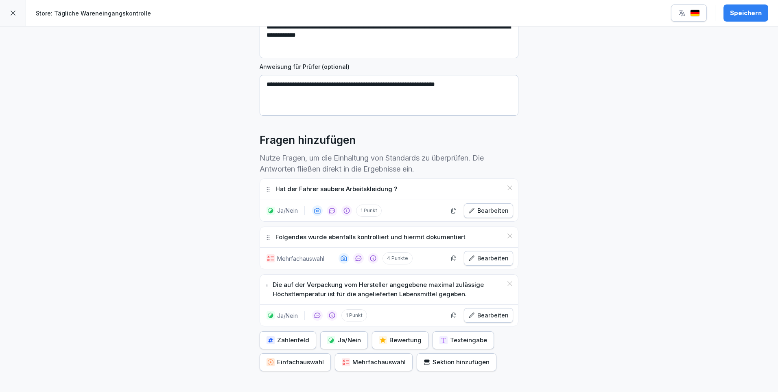
click at [734, 12] on div "Speichern" at bounding box center [746, 13] width 32 height 9
click at [20, 10] on div at bounding box center [13, 13] width 26 height 26
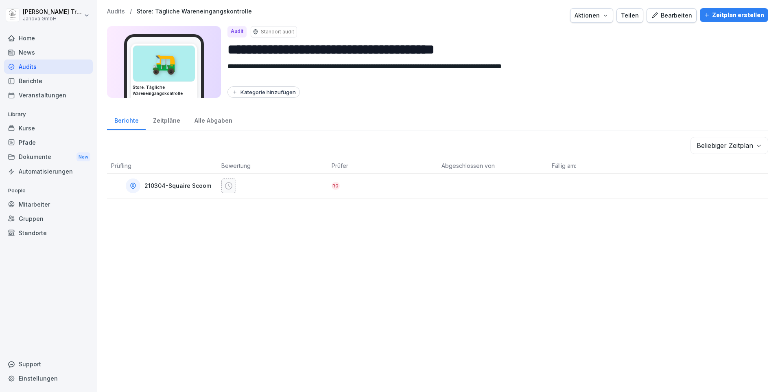
click at [30, 70] on div "Audits" at bounding box center [48, 66] width 89 height 14
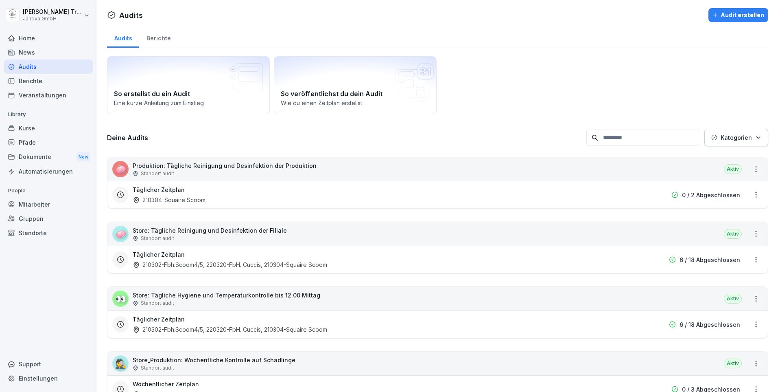
click at [165, 37] on div "Berichte" at bounding box center [158, 37] width 39 height 21
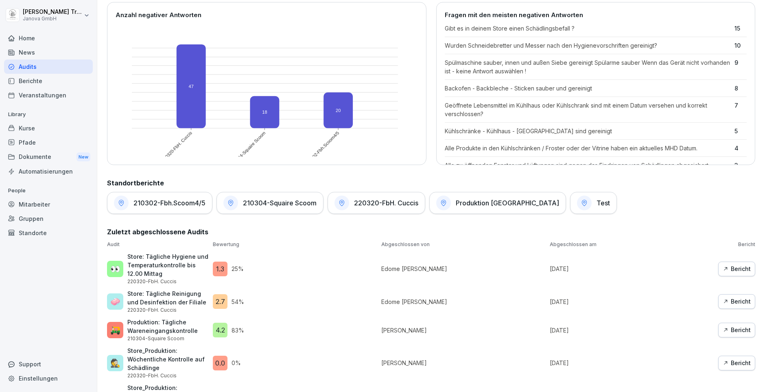
scroll to position [285, 0]
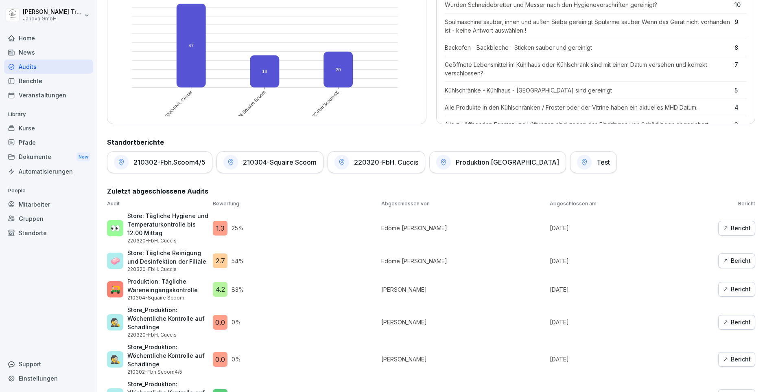
click at [731, 231] on div "Bericht" at bounding box center [737, 227] width 28 height 9
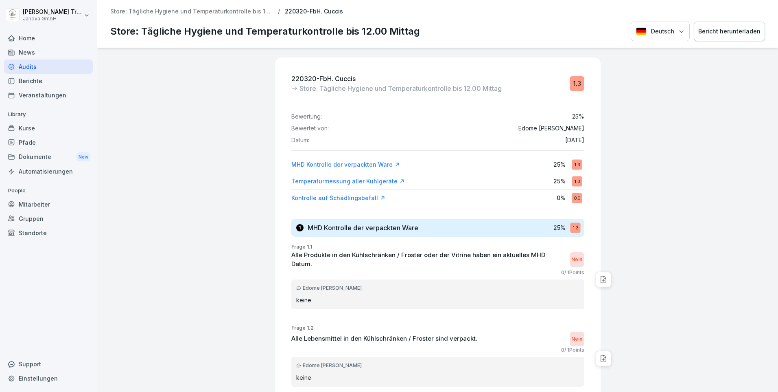
click at [333, 195] on div "Kontrolle auf Schädlingsbefall" at bounding box center [338, 198] width 94 height 8
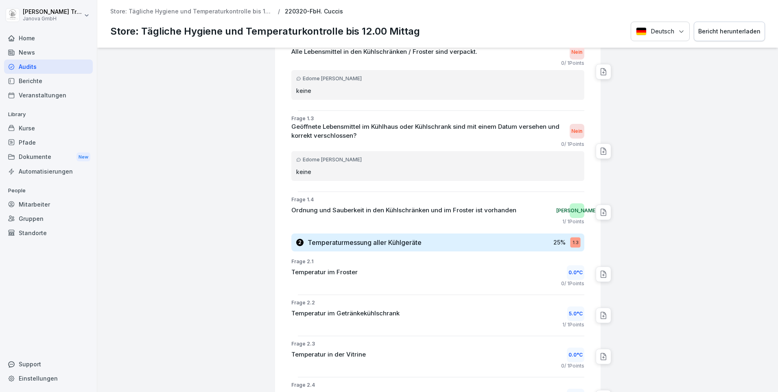
scroll to position [246, 0]
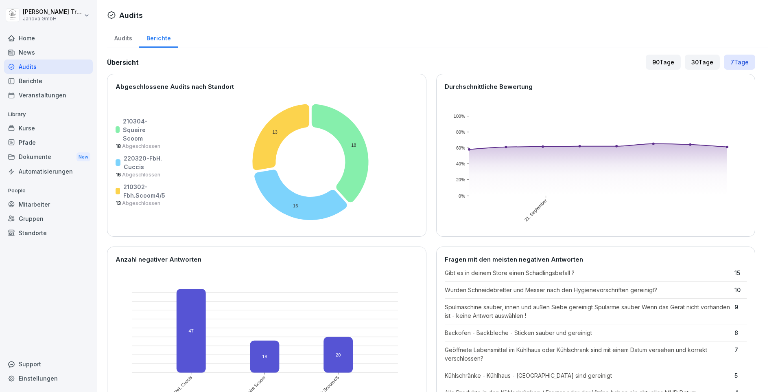
click at [33, 127] on div "Kurse" at bounding box center [48, 128] width 89 height 14
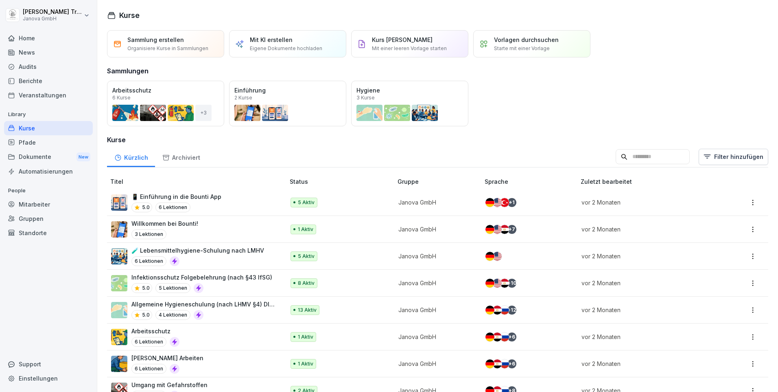
click at [41, 199] on div "Mitarbeiter" at bounding box center [48, 204] width 89 height 14
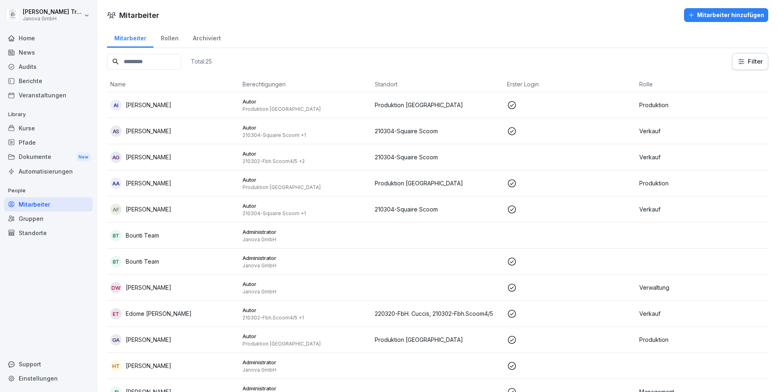
click at [40, 231] on div "Standorte" at bounding box center [48, 232] width 89 height 14
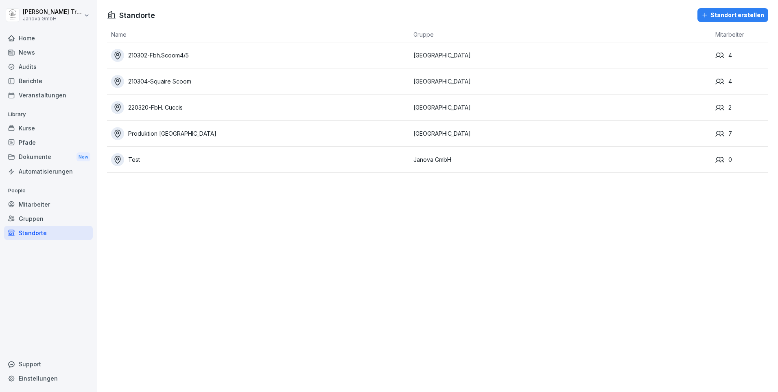
click at [171, 135] on div "Produktion Hamburg" at bounding box center [260, 133] width 298 height 13
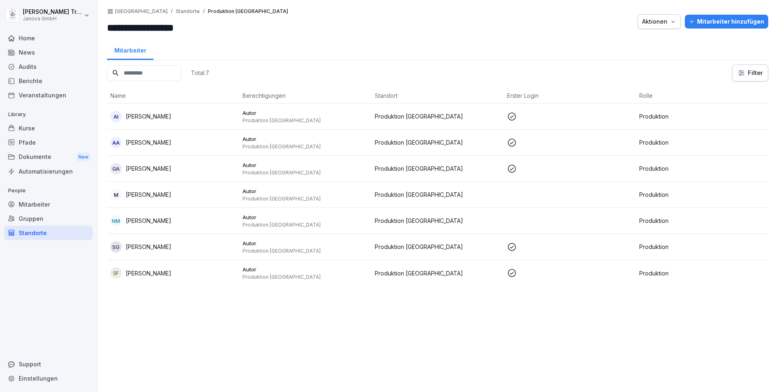
click at [24, 127] on div "Kurse" at bounding box center [48, 128] width 89 height 14
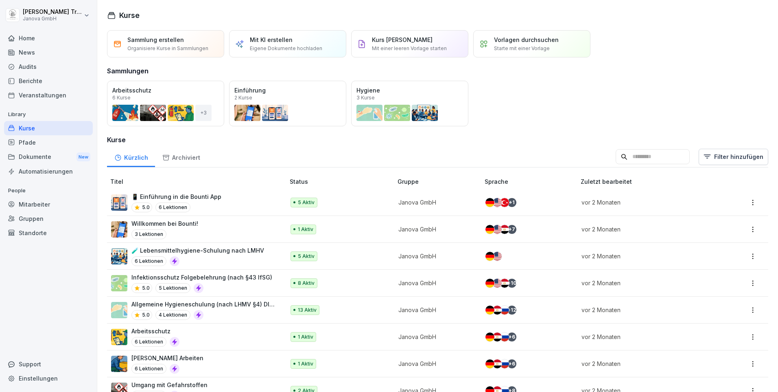
click at [239, 302] on p "Allgemeine Hygieneschulung (nach LHMV §4) DIN10514" at bounding box center [203, 304] width 145 height 9
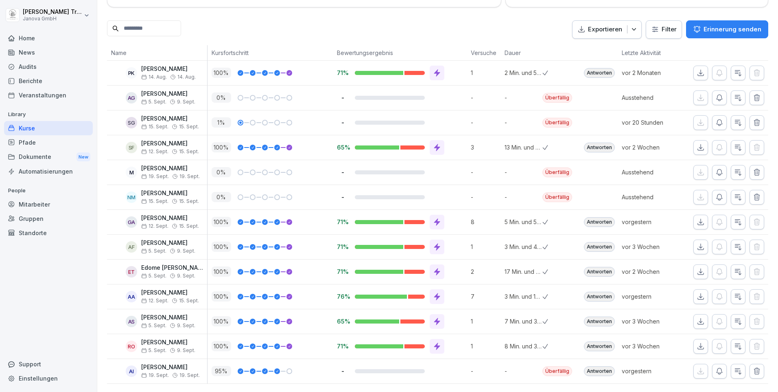
scroll to position [116, 0]
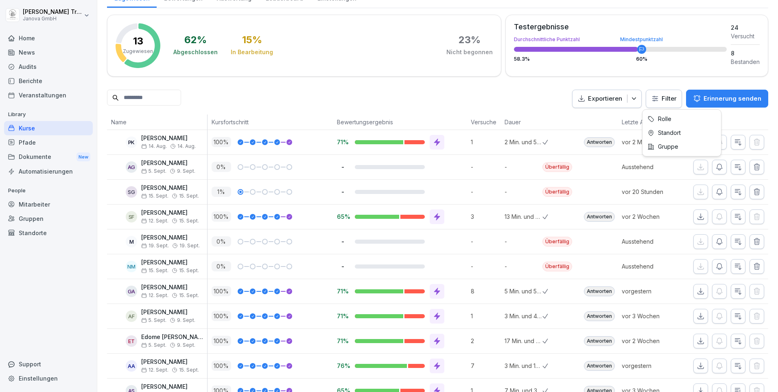
click at [656, 98] on html "Heiko Trautmann Janova GmbH Home News Audits Berichte Veranstaltungen Library K…" at bounding box center [389, 196] width 778 height 392
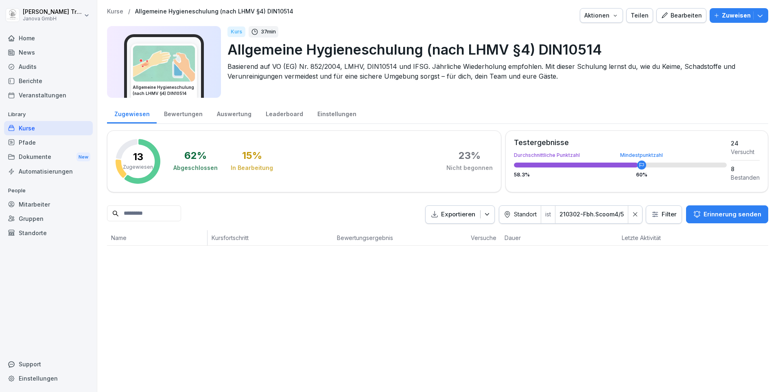
scroll to position [0, 0]
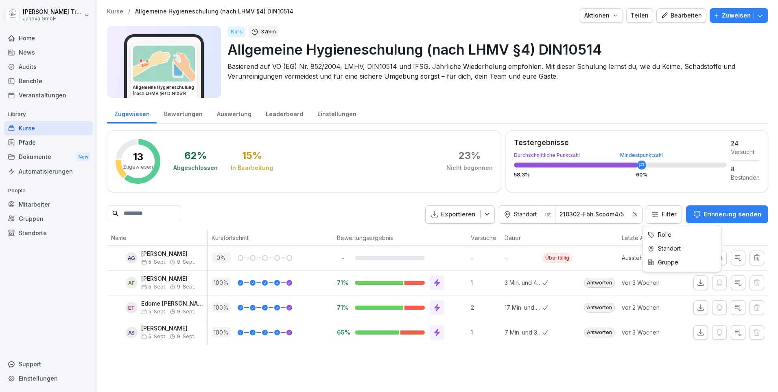
click at [652, 212] on html "Heiko Trautmann Janova GmbH Home News Audits Berichte Veranstaltungen Library K…" at bounding box center [389, 196] width 778 height 392
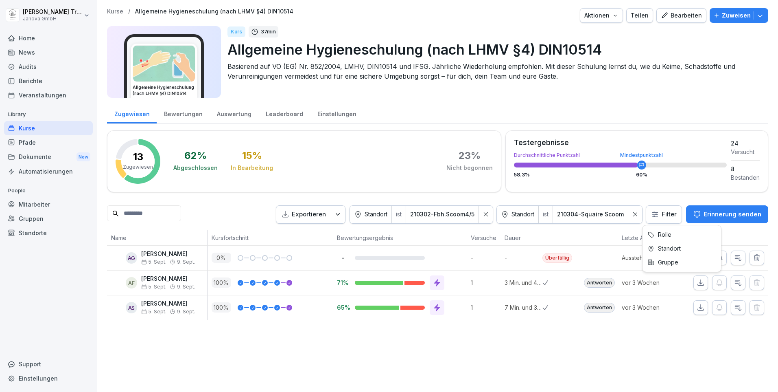
click at [659, 216] on html "Heiko Trautmann Janova GmbH Home News Audits Berichte Veranstaltungen Library K…" at bounding box center [389, 196] width 778 height 392
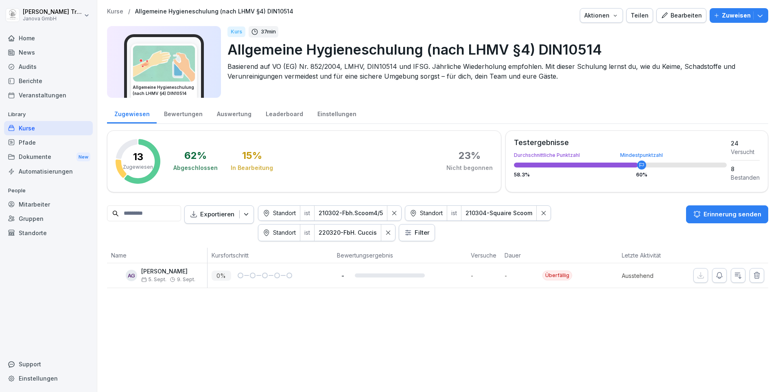
click at [429, 232] on html "Heiko Trautmann Janova GmbH Home News Audits Berichte Veranstaltungen Library K…" at bounding box center [389, 196] width 778 height 392
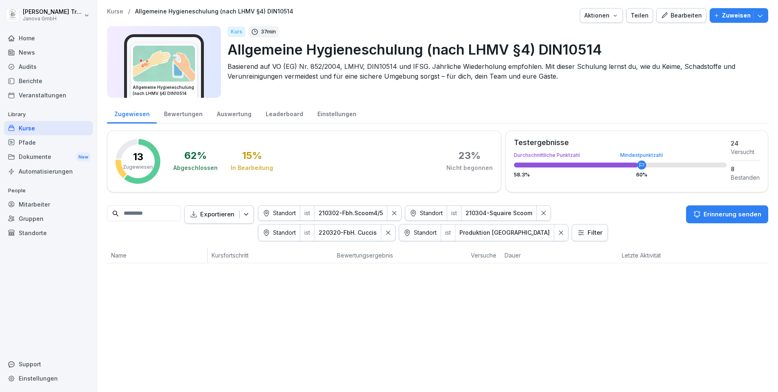
click at [391, 232] on icon at bounding box center [388, 233] width 6 height 6
click at [401, 214] on div at bounding box center [394, 213] width 14 height 15
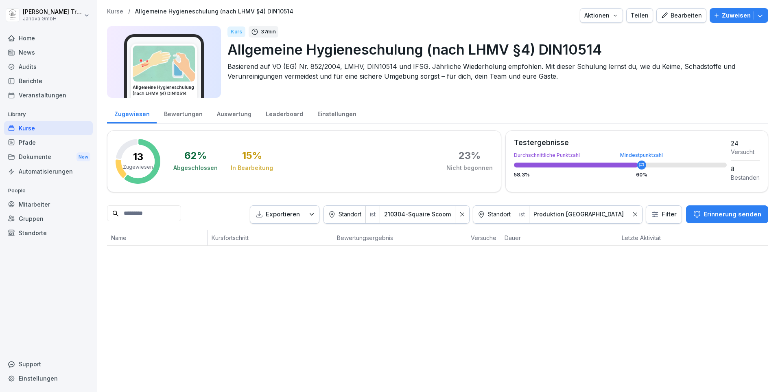
click at [469, 212] on div at bounding box center [462, 215] width 14 height 18
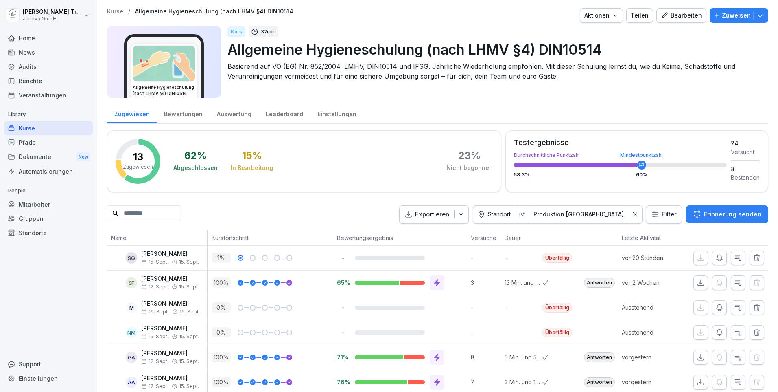
scroll to position [48, 0]
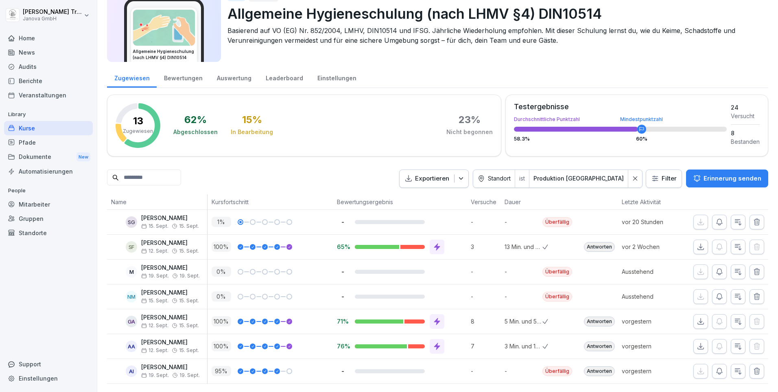
click at [632, 175] on icon at bounding box center [635, 178] width 6 height 6
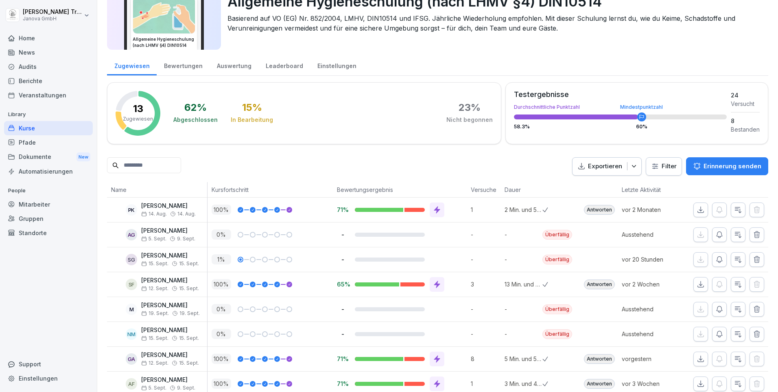
scroll to position [0, 0]
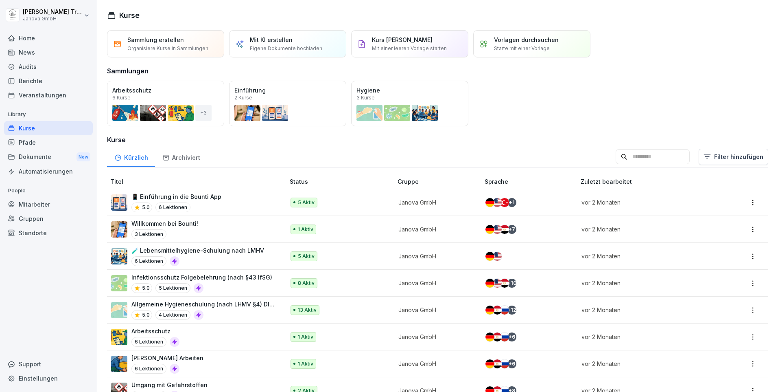
click at [518, 42] on p "Vorlagen durchsuchen" at bounding box center [526, 39] width 65 height 9
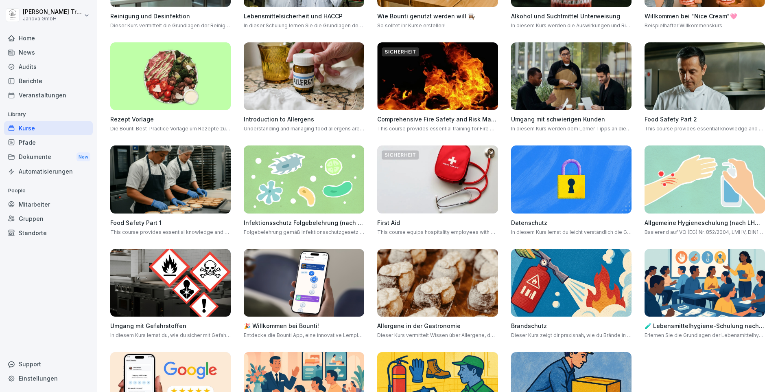
scroll to position [191, 0]
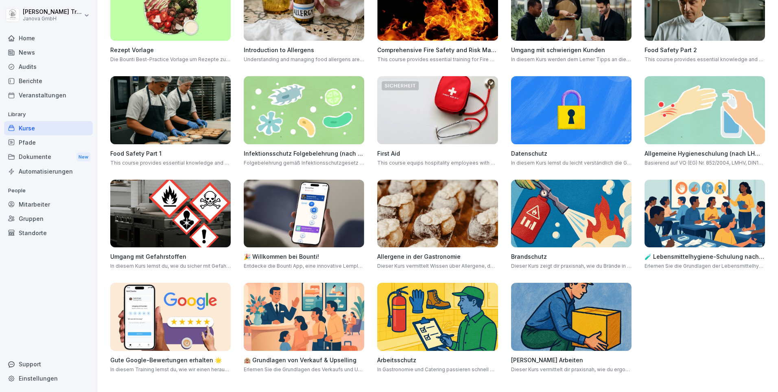
click at [438, 196] on img at bounding box center [437, 213] width 120 height 68
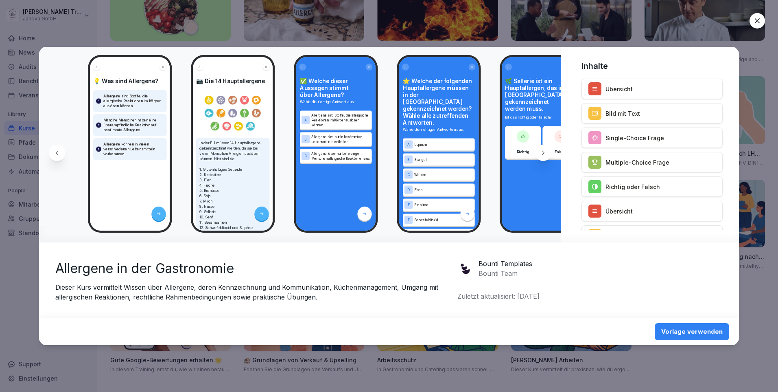
click at [543, 155] on icon at bounding box center [543, 152] width 7 height 7
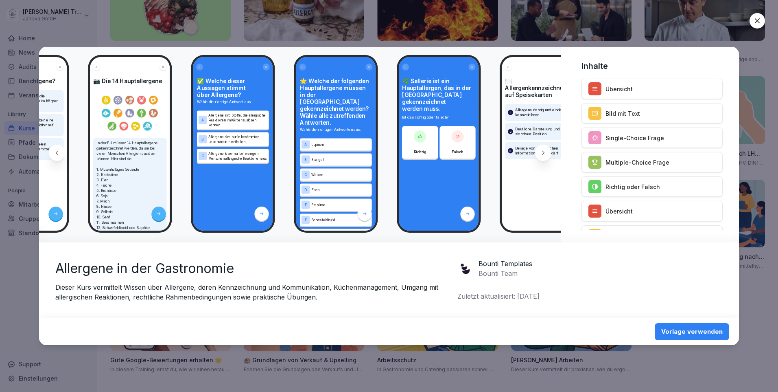
scroll to position [0, 109]
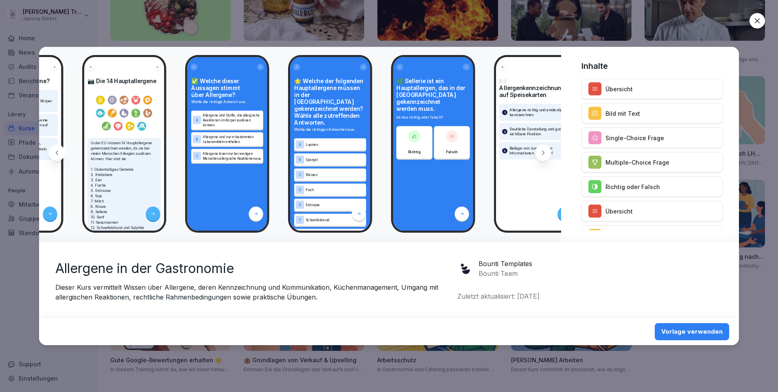
click at [543, 155] on icon at bounding box center [543, 152] width 7 height 7
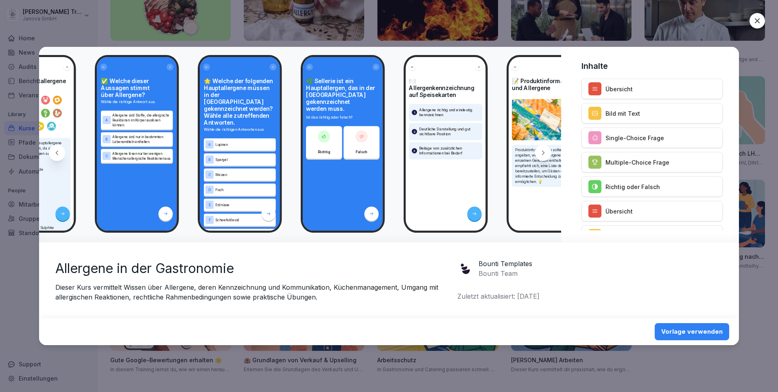
scroll to position [0, 218]
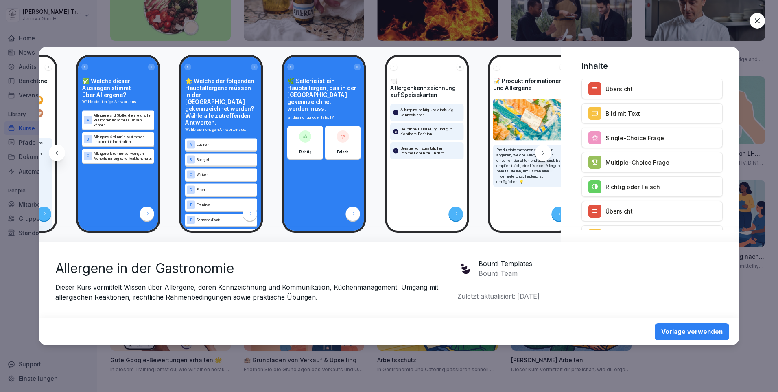
click at [543, 155] on icon at bounding box center [543, 152] width 7 height 7
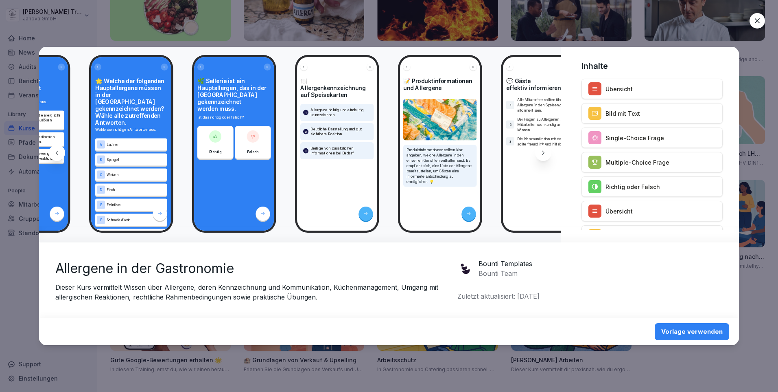
scroll to position [0, 327]
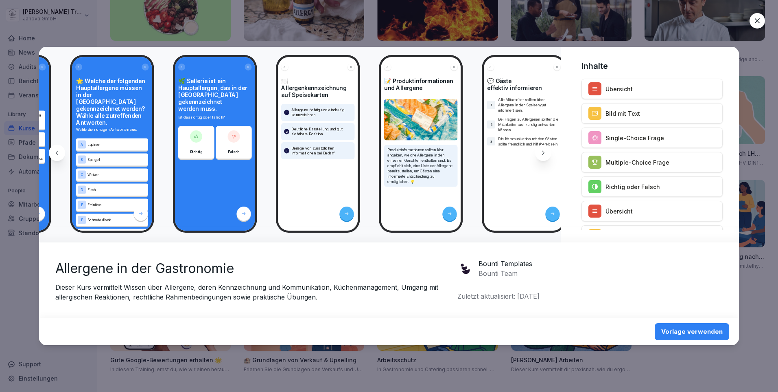
click at [760, 18] on icon at bounding box center [757, 21] width 8 height 8
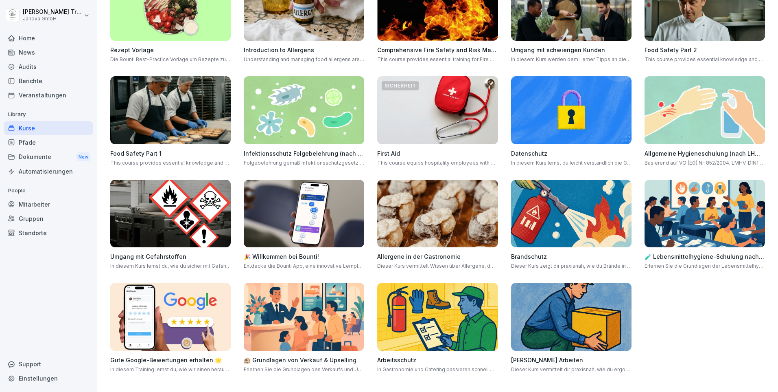
scroll to position [110, 0]
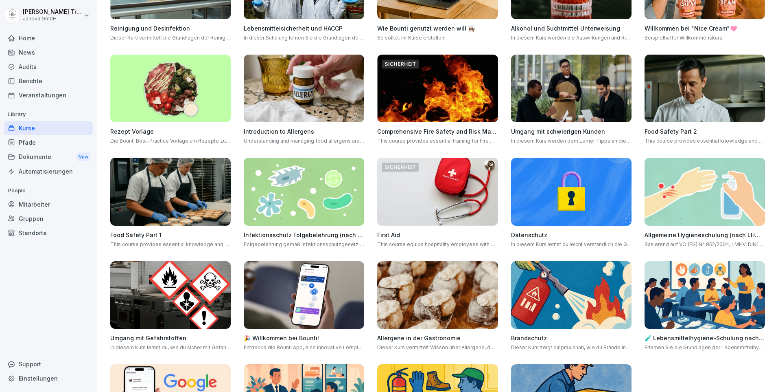
click at [613, 174] on img at bounding box center [571, 192] width 120 height 68
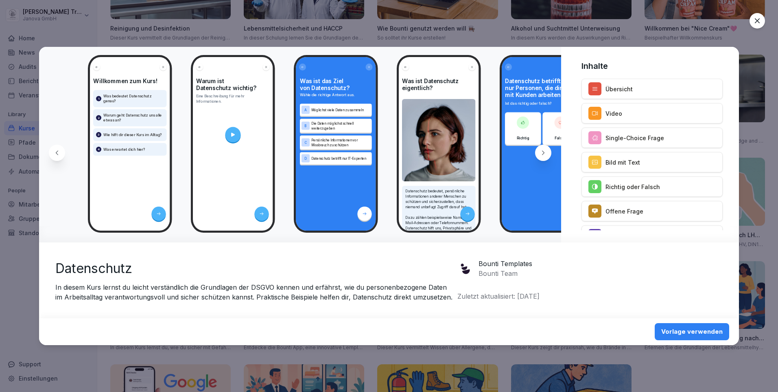
click at [542, 152] on icon at bounding box center [543, 152] width 7 height 7
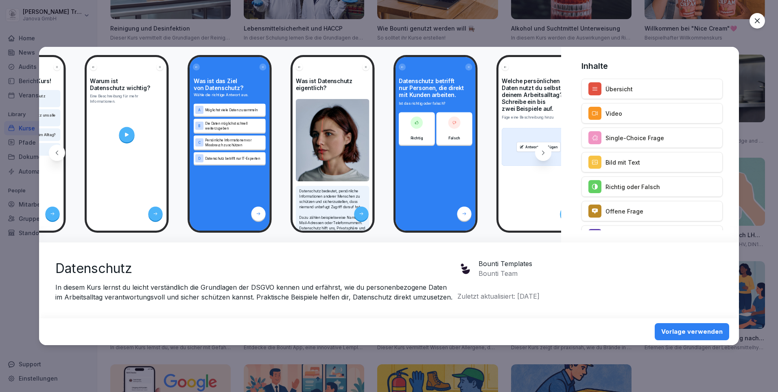
scroll to position [0, 109]
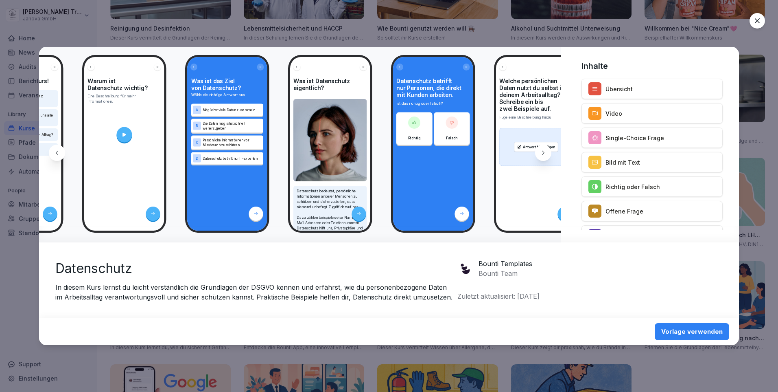
click at [542, 152] on icon at bounding box center [543, 152] width 7 height 7
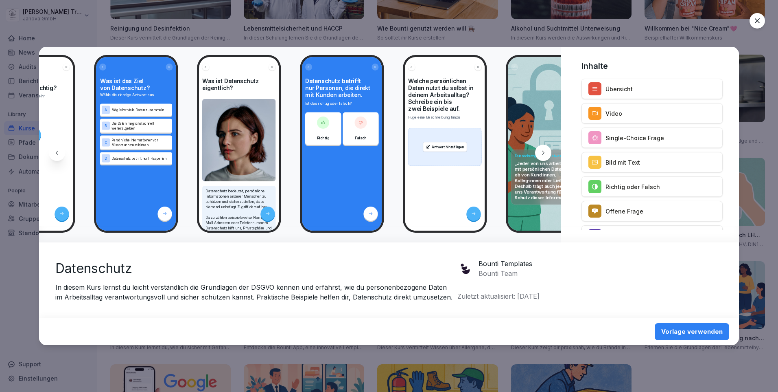
scroll to position [0, 218]
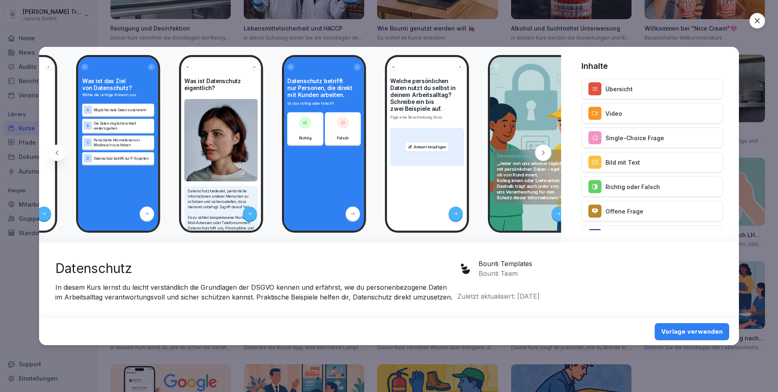
click at [542, 152] on icon at bounding box center [543, 152] width 7 height 7
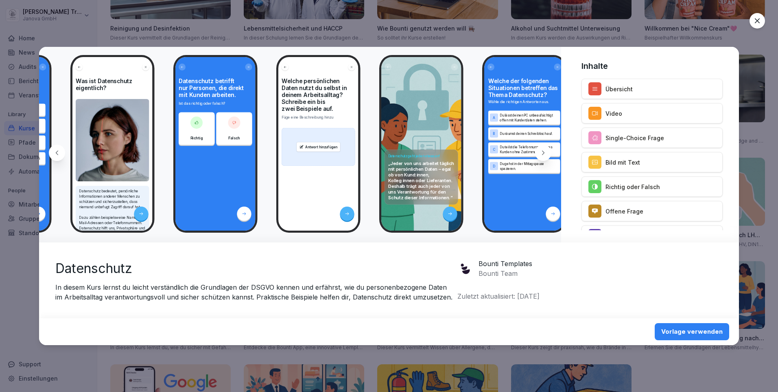
click at [542, 152] on icon at bounding box center [543, 152] width 7 height 7
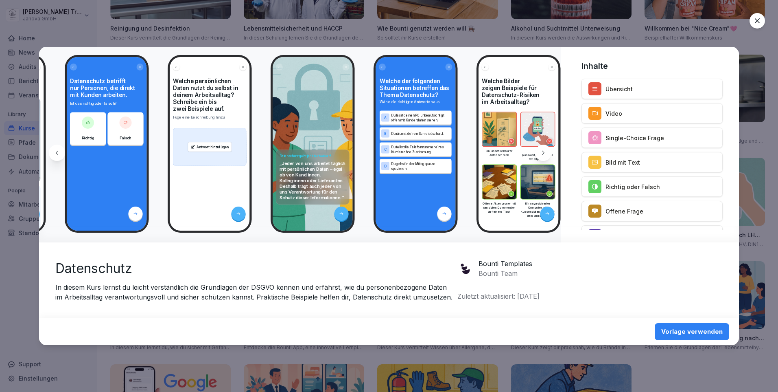
click at [542, 152] on icon at bounding box center [543, 152] width 7 height 7
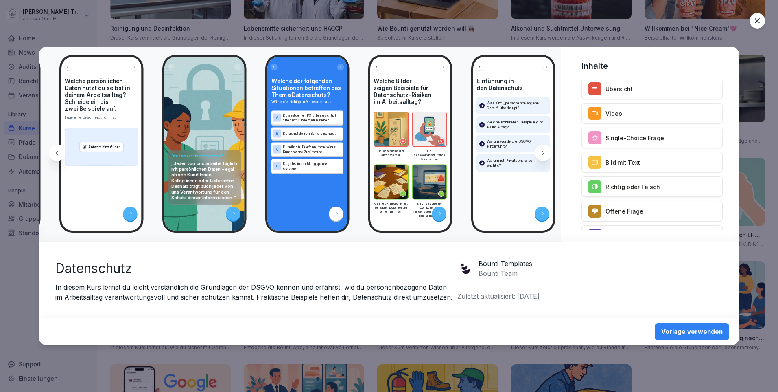
click at [542, 152] on icon at bounding box center [543, 152] width 7 height 7
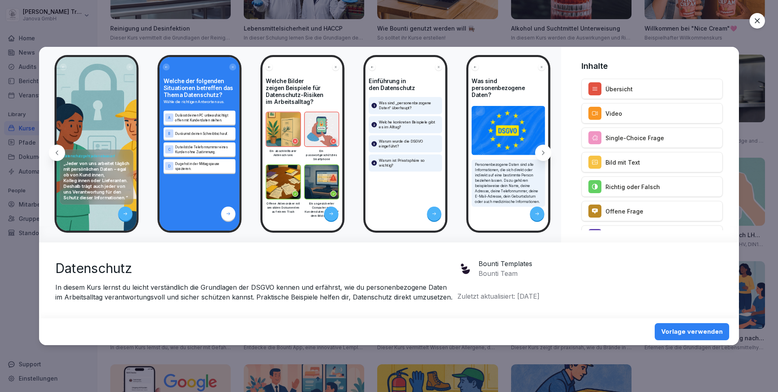
scroll to position [0, 652]
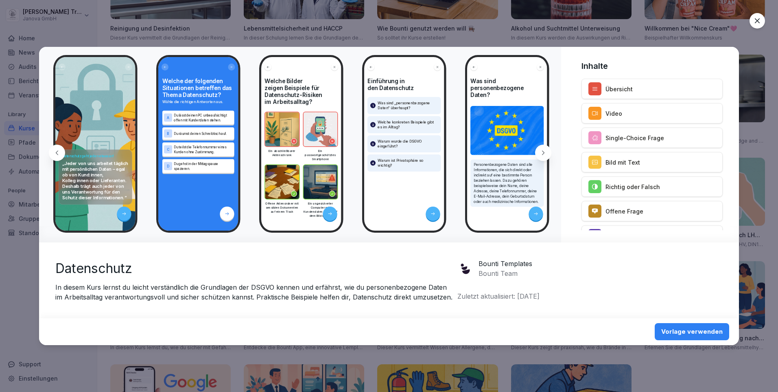
click at [542, 152] on icon at bounding box center [543, 152] width 7 height 7
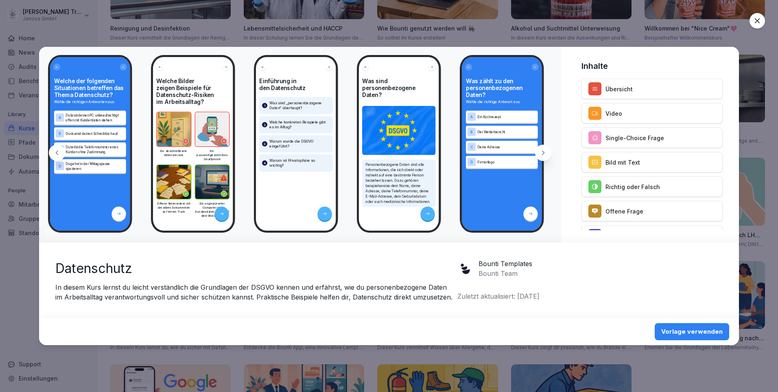
scroll to position [0, 761]
click at [542, 152] on icon at bounding box center [543, 152] width 7 height 7
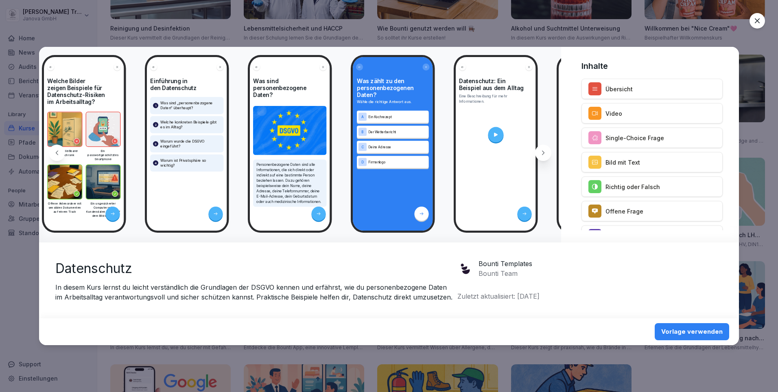
click at [542, 152] on icon at bounding box center [543, 152] width 7 height 7
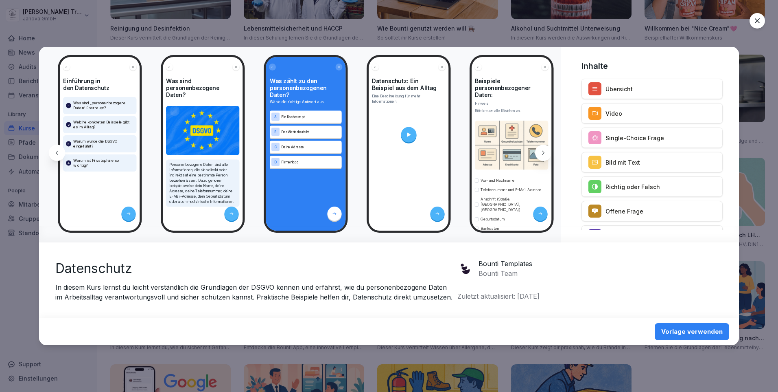
click at [542, 152] on icon at bounding box center [543, 152] width 7 height 7
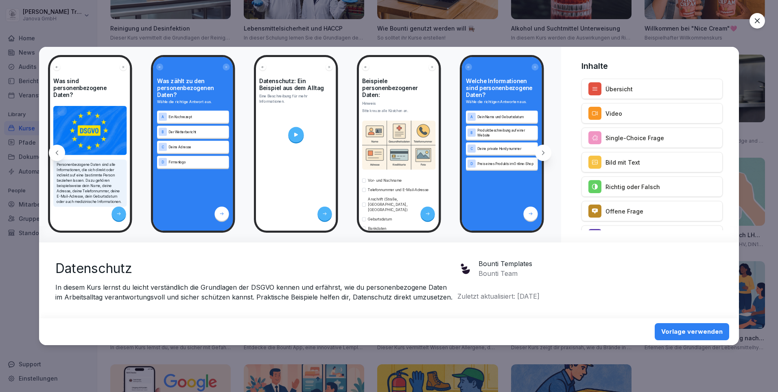
click at [542, 152] on icon at bounding box center [543, 152] width 7 height 7
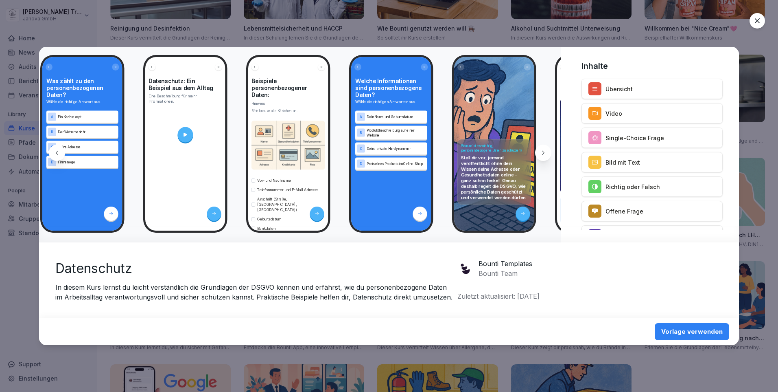
scroll to position [0, 1185]
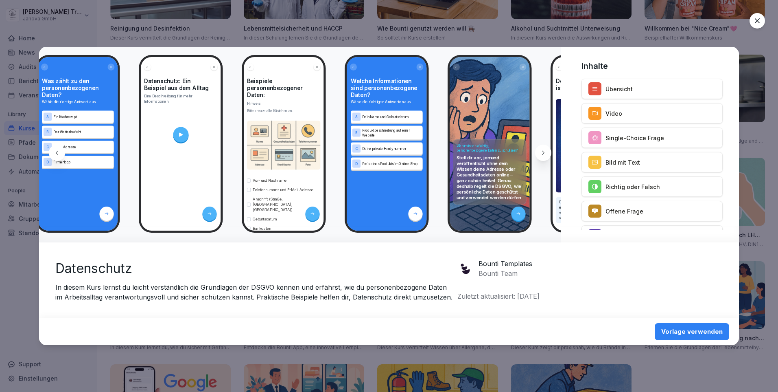
click at [542, 152] on icon at bounding box center [543, 152] width 7 height 7
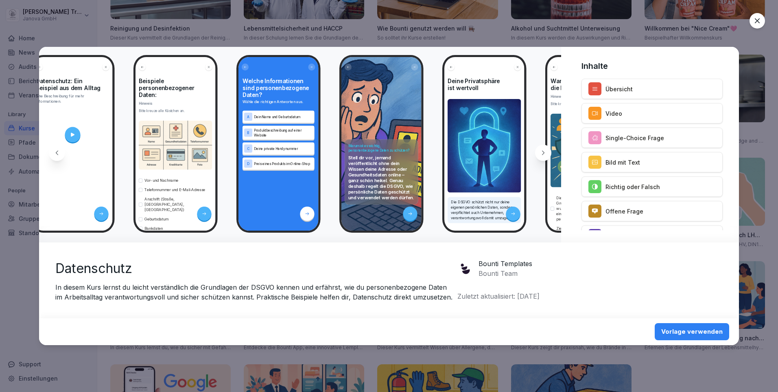
click at [542, 152] on icon at bounding box center [543, 152] width 7 height 7
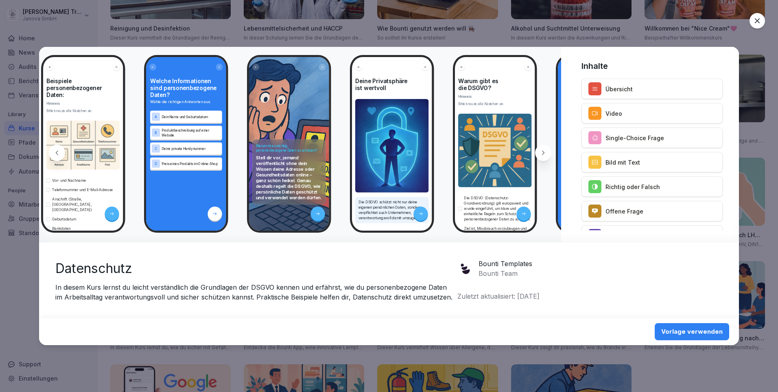
click at [542, 152] on icon at bounding box center [543, 152] width 7 height 7
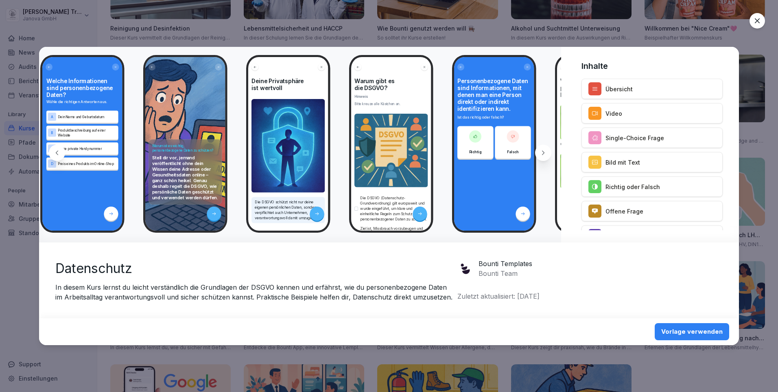
click at [542, 152] on icon at bounding box center [543, 152] width 7 height 7
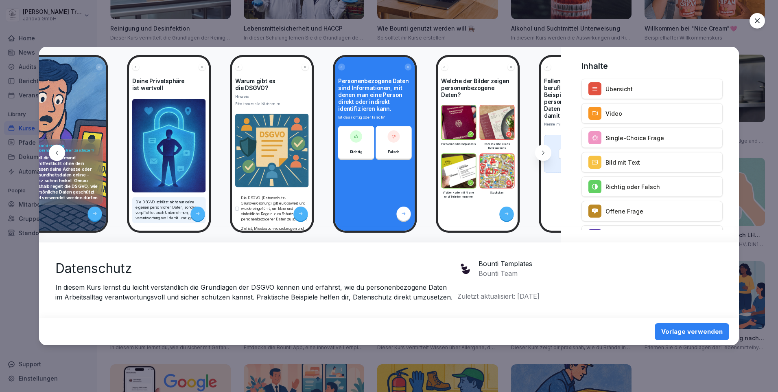
scroll to position [0, 1609]
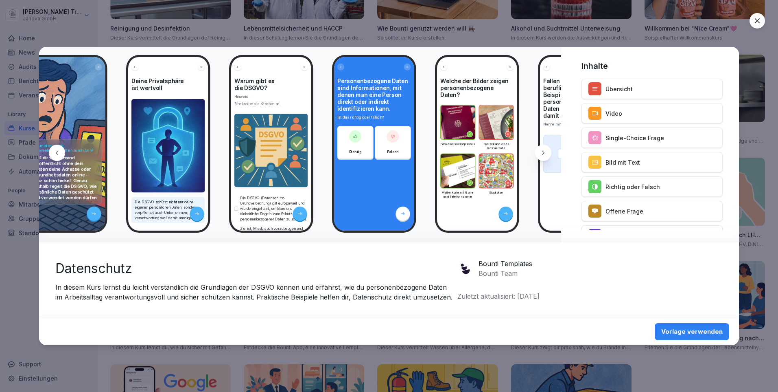
click at [757, 19] on icon at bounding box center [757, 21] width 8 height 8
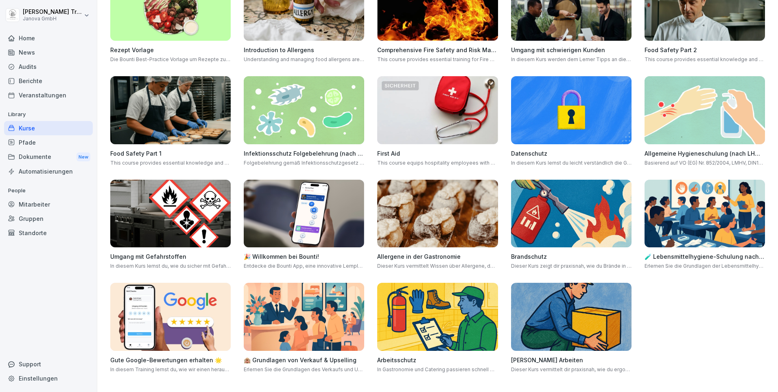
scroll to position [28, 0]
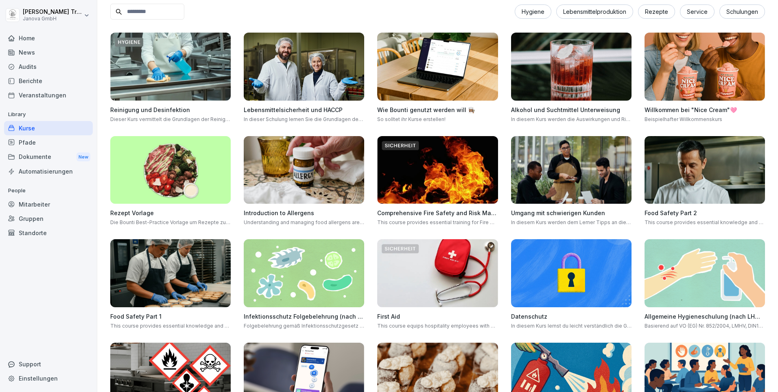
click at [297, 70] on img at bounding box center [304, 67] width 120 height 68
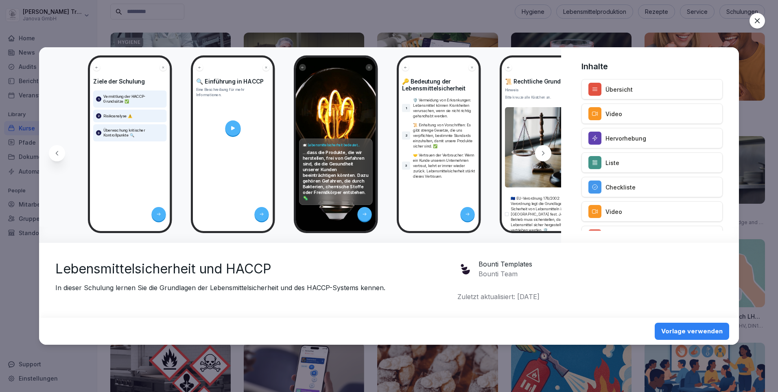
click at [758, 20] on icon at bounding box center [757, 20] width 5 height 5
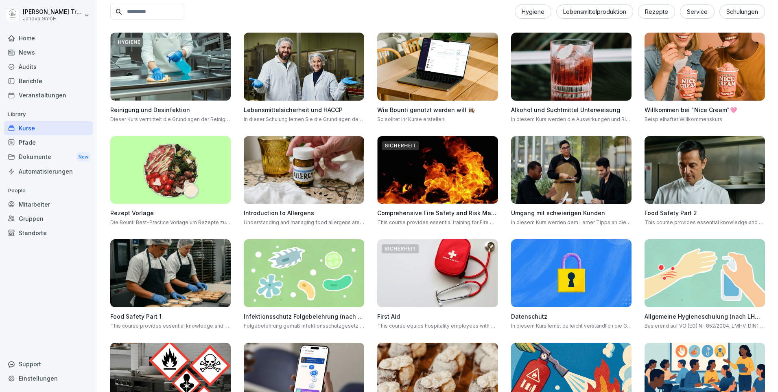
click at [443, 86] on img at bounding box center [437, 67] width 120 height 68
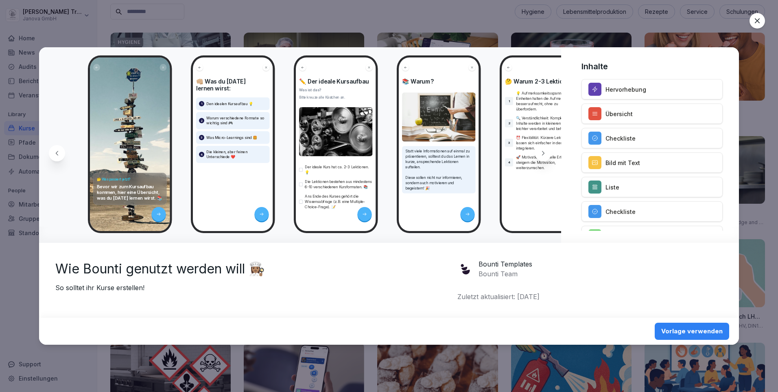
click at [545, 151] on icon at bounding box center [543, 153] width 7 height 7
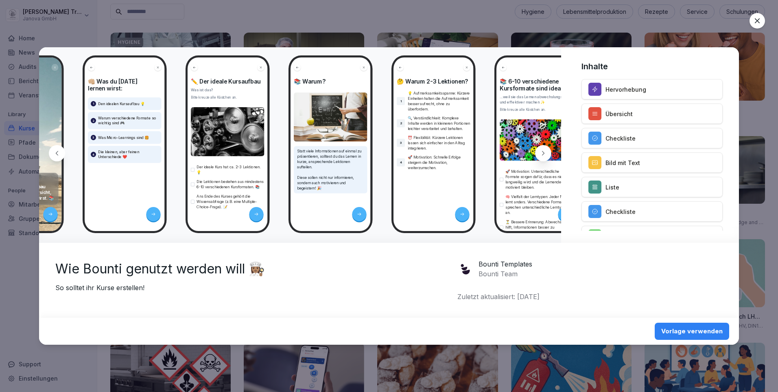
scroll to position [0, 108]
click at [545, 151] on icon at bounding box center [543, 153] width 7 height 7
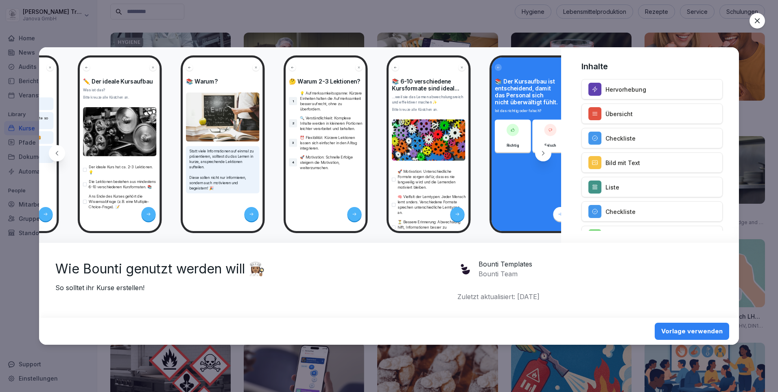
scroll to position [0, 216]
click at [545, 151] on icon at bounding box center [543, 153] width 7 height 7
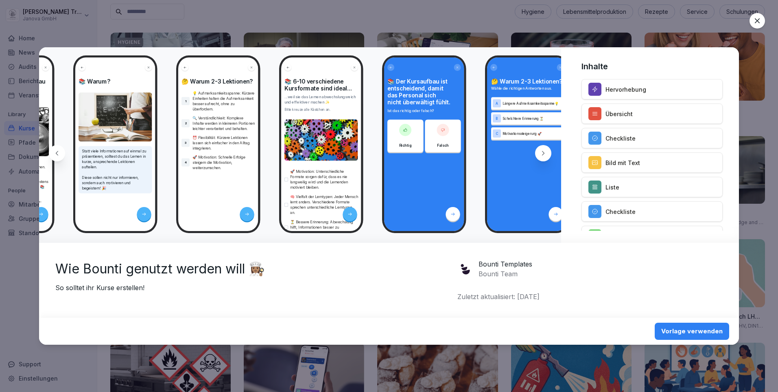
scroll to position [0, 324]
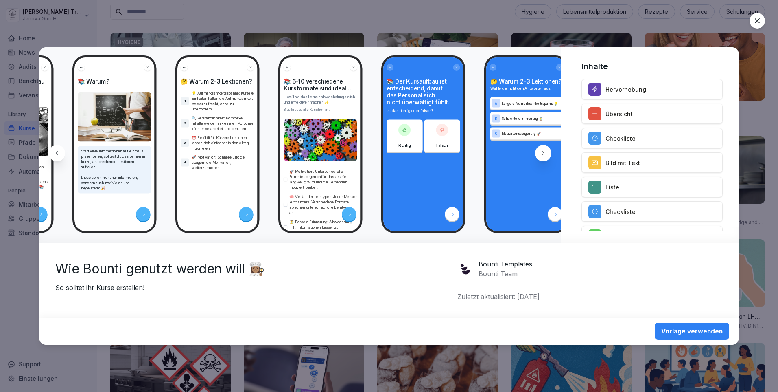
click at [545, 151] on icon at bounding box center [543, 153] width 7 height 7
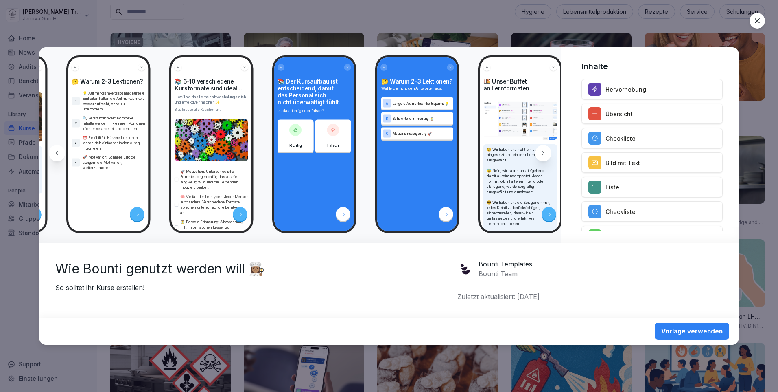
scroll to position [0, 433]
click at [545, 151] on icon at bounding box center [543, 153] width 7 height 7
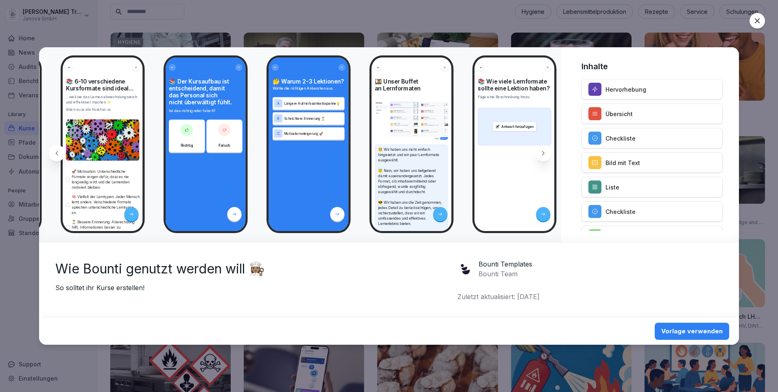
scroll to position [0, 542]
click at [545, 151] on icon at bounding box center [543, 153] width 7 height 7
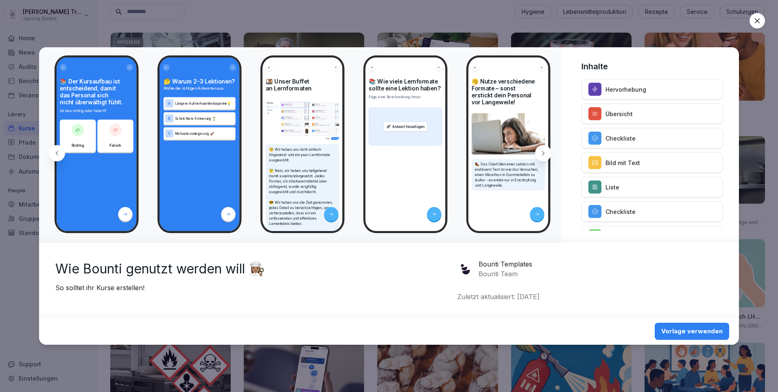
scroll to position [0, 651]
click at [545, 151] on icon at bounding box center [543, 153] width 7 height 7
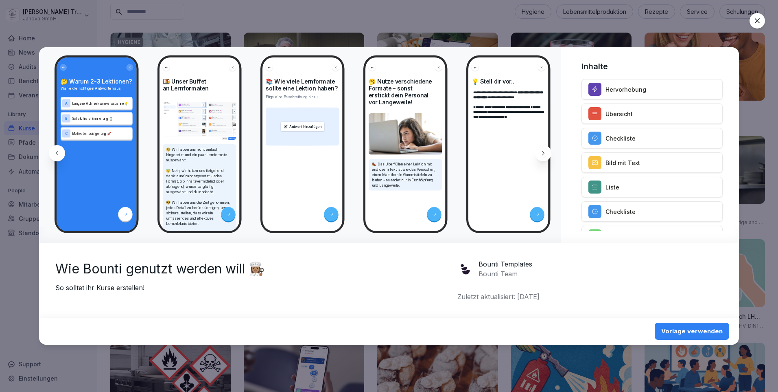
scroll to position [0, 759]
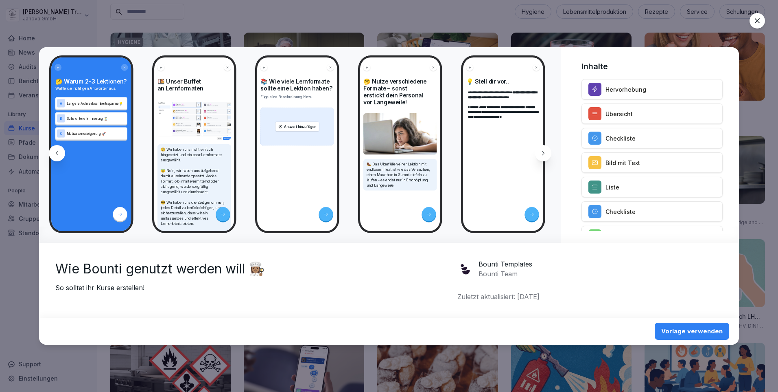
click at [545, 151] on icon at bounding box center [543, 153] width 7 height 7
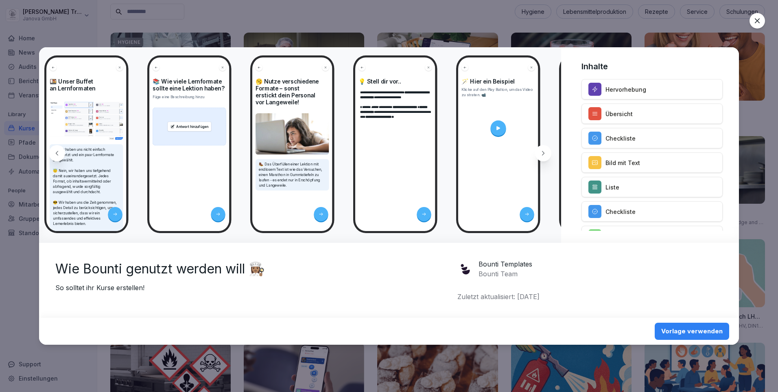
click at [545, 151] on icon at bounding box center [543, 153] width 7 height 7
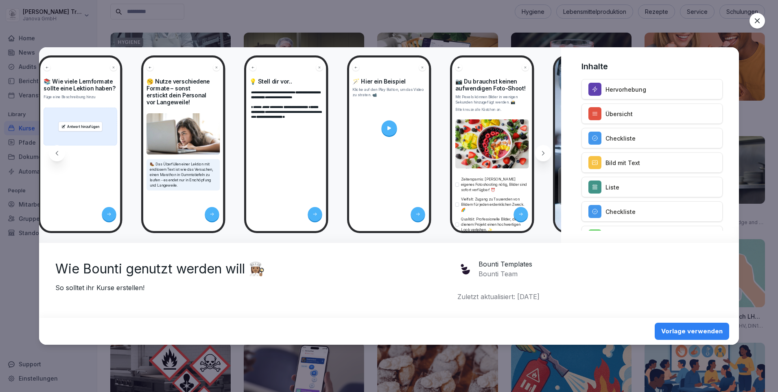
scroll to position [0, 976]
click at [545, 151] on icon at bounding box center [543, 153] width 7 height 7
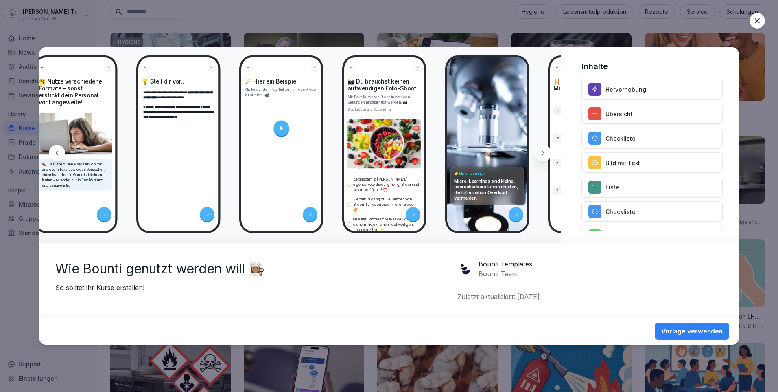
scroll to position [0, 1084]
click at [545, 151] on icon at bounding box center [543, 153] width 7 height 7
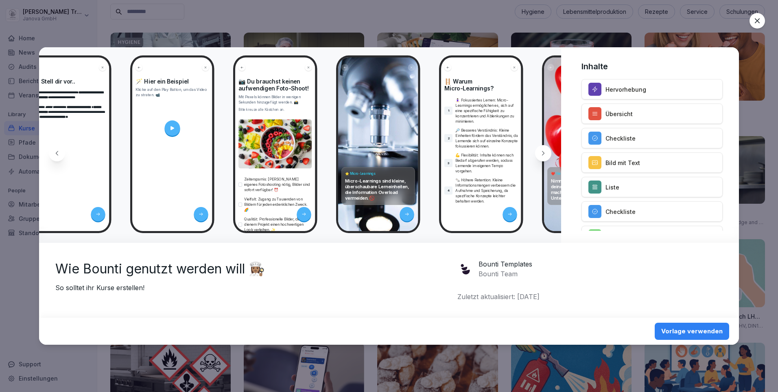
click at [545, 151] on icon at bounding box center [543, 153] width 7 height 7
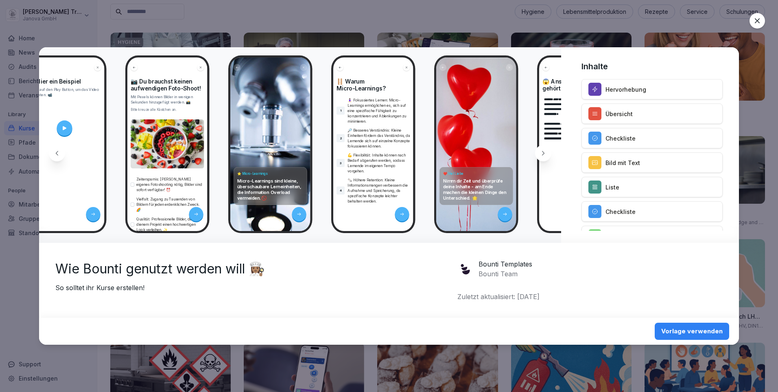
click at [545, 151] on icon at bounding box center [543, 153] width 7 height 7
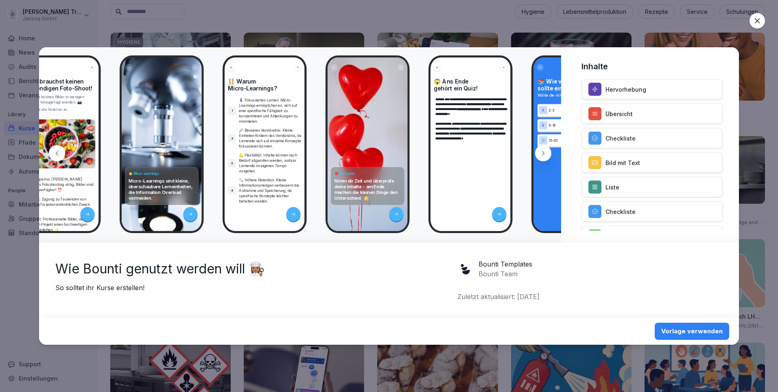
click at [545, 151] on icon at bounding box center [543, 153] width 7 height 7
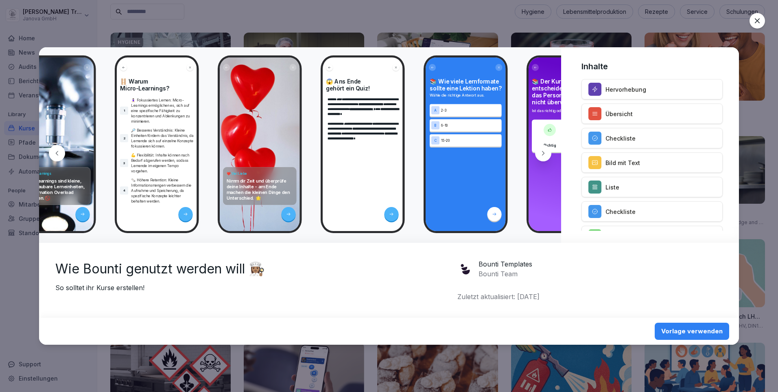
scroll to position [0, 1518]
click at [545, 151] on icon at bounding box center [543, 153] width 7 height 7
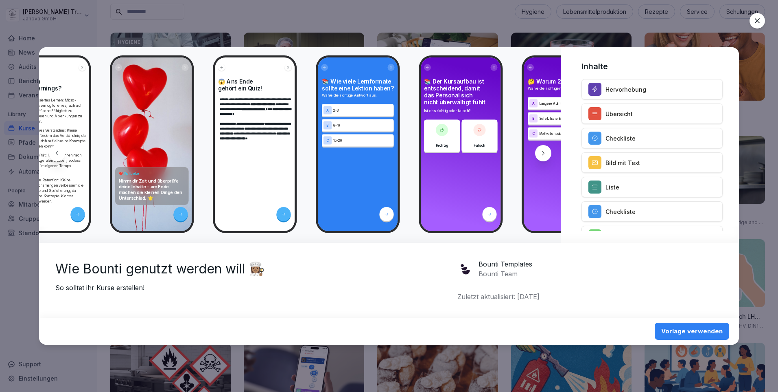
scroll to position [0, 1627]
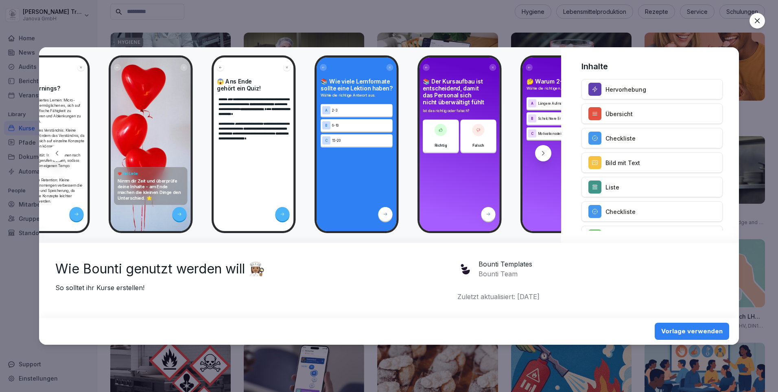
click at [545, 151] on icon at bounding box center [543, 153] width 7 height 7
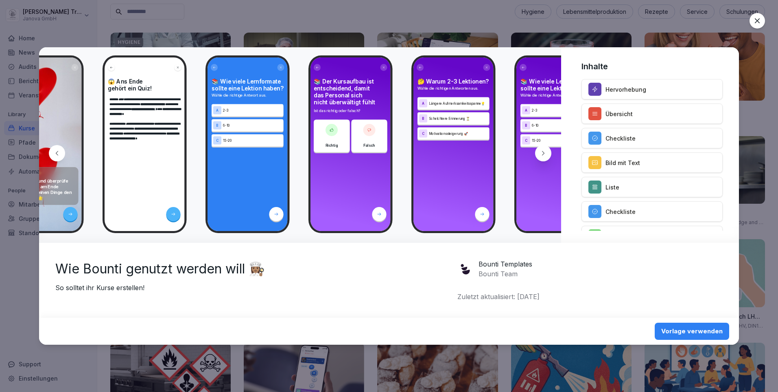
click at [545, 151] on icon at bounding box center [543, 153] width 7 height 7
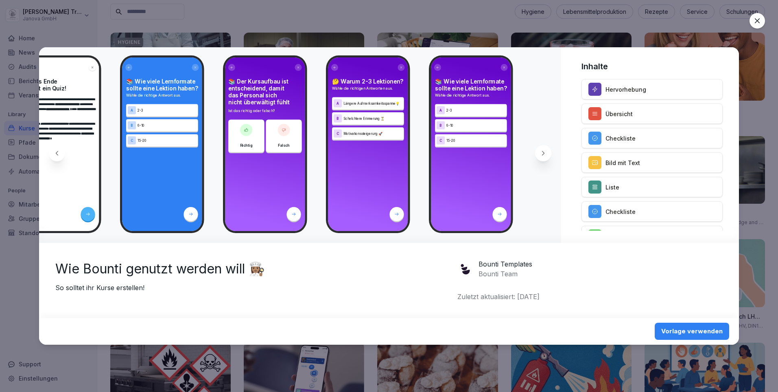
scroll to position [0, 1821]
click at [545, 151] on icon at bounding box center [543, 153] width 7 height 7
click at [753, 23] on div at bounding box center [757, 20] width 15 height 15
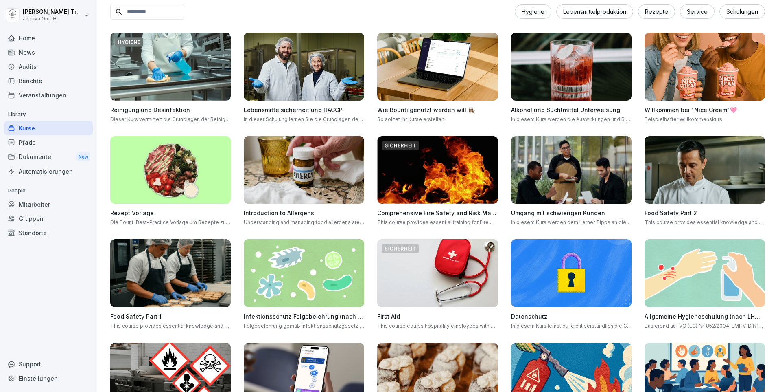
click at [206, 161] on img at bounding box center [170, 170] width 120 height 68
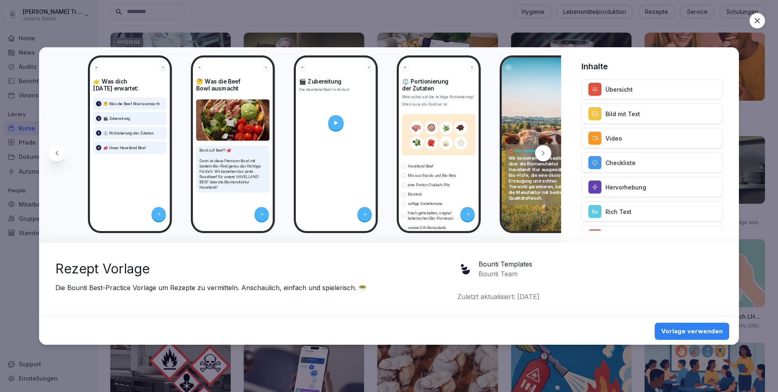
click at [551, 150] on div at bounding box center [543, 153] width 16 height 16
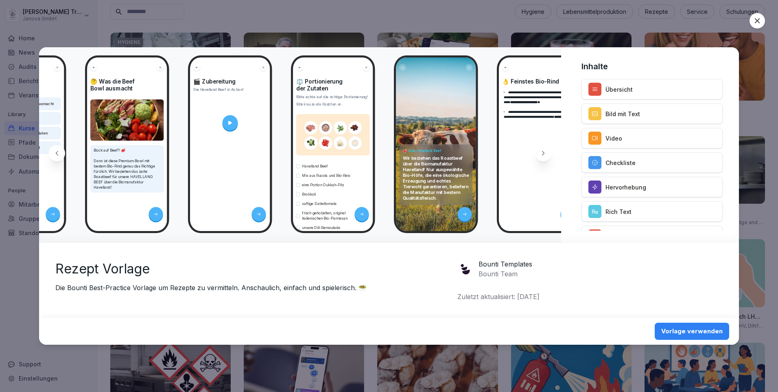
scroll to position [0, 109]
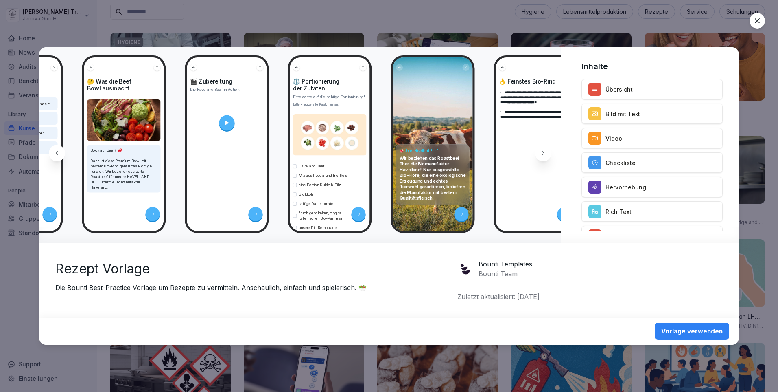
click at [551, 150] on div at bounding box center [543, 153] width 16 height 16
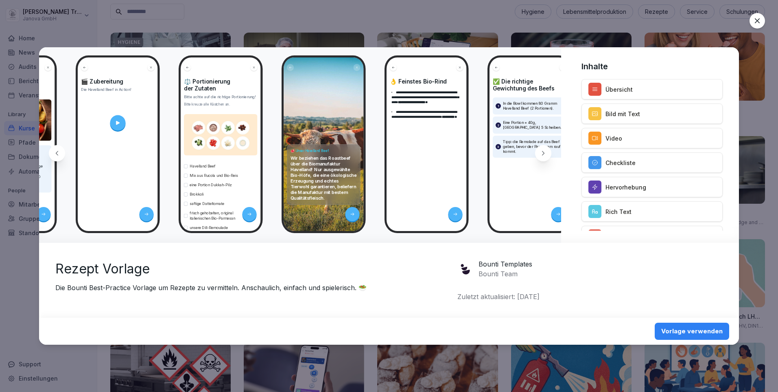
scroll to position [0, 218]
click at [551, 150] on div at bounding box center [543, 153] width 16 height 16
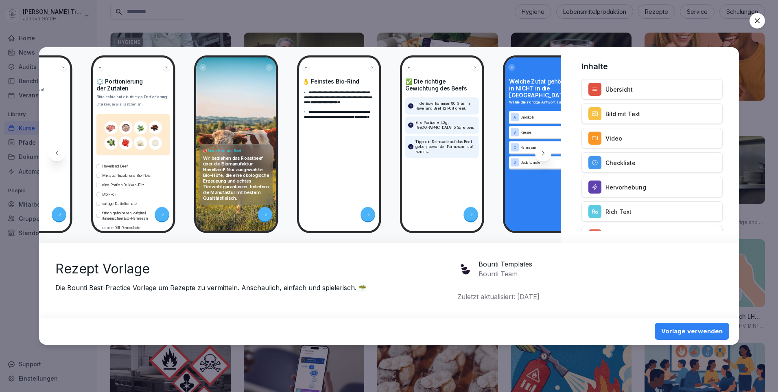
scroll to position [0, 326]
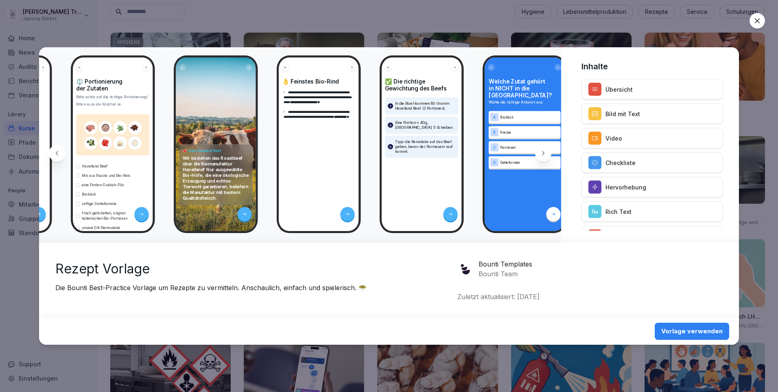
click at [551, 150] on div at bounding box center [543, 153] width 16 height 16
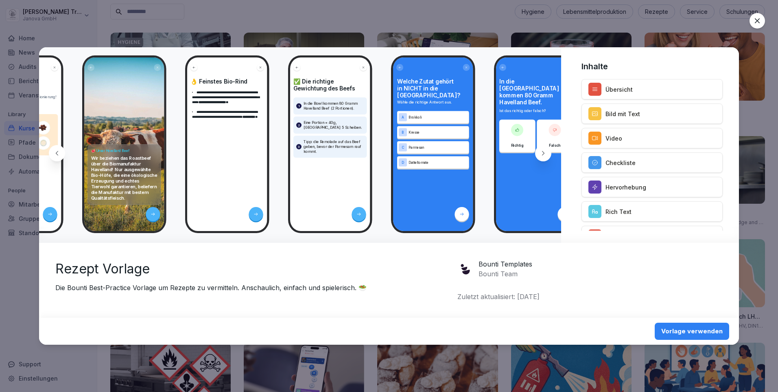
scroll to position [0, 435]
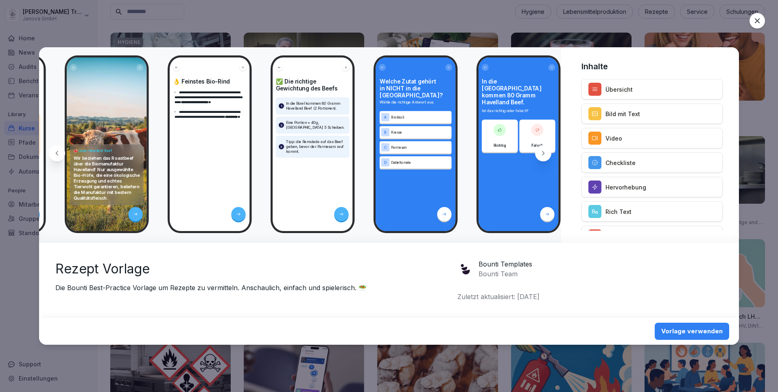
click at [551, 150] on div at bounding box center [543, 153] width 16 height 16
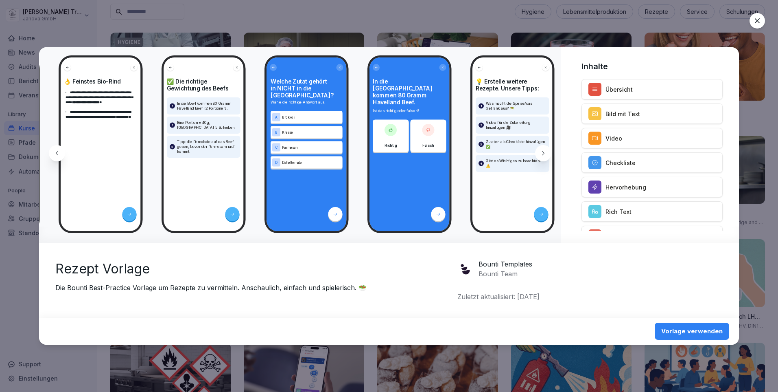
scroll to position [0, 544]
click at [551, 150] on div at bounding box center [543, 153] width 16 height 16
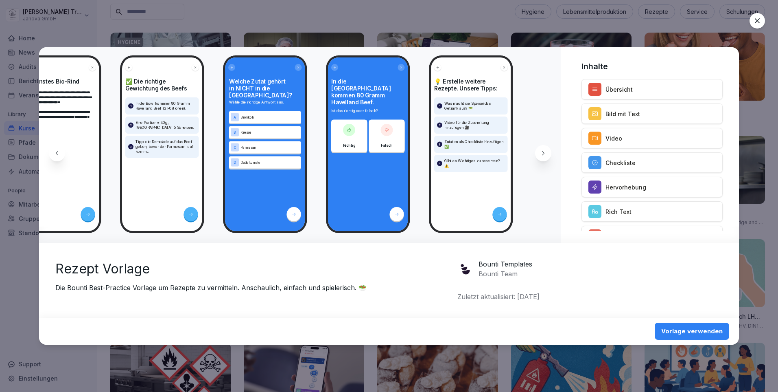
click at [760, 20] on icon at bounding box center [757, 21] width 8 height 8
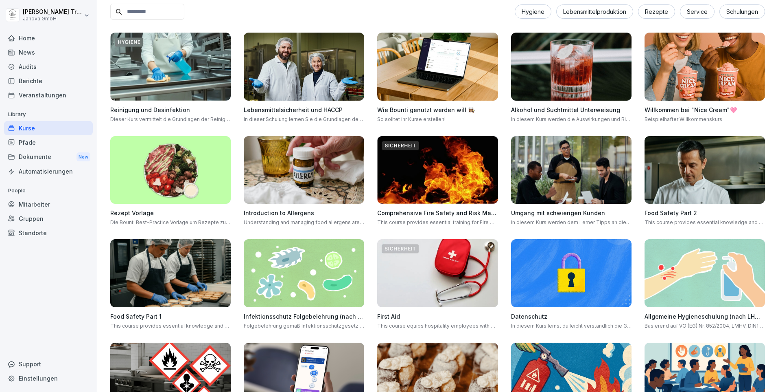
scroll to position [0, 0]
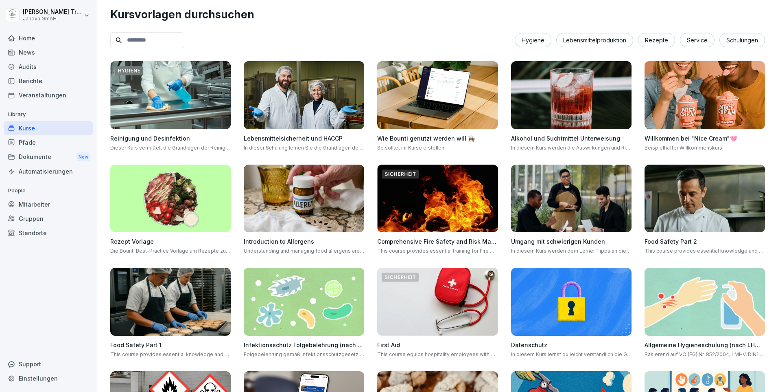
click at [213, 295] on img at bounding box center [170, 301] width 120 height 68
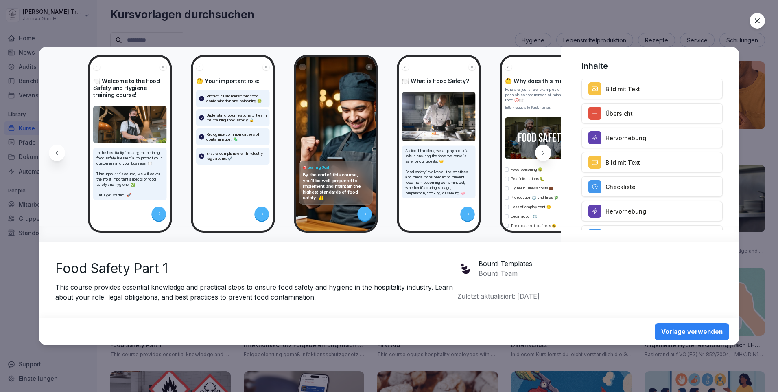
click at [757, 20] on icon at bounding box center [757, 20] width 5 height 5
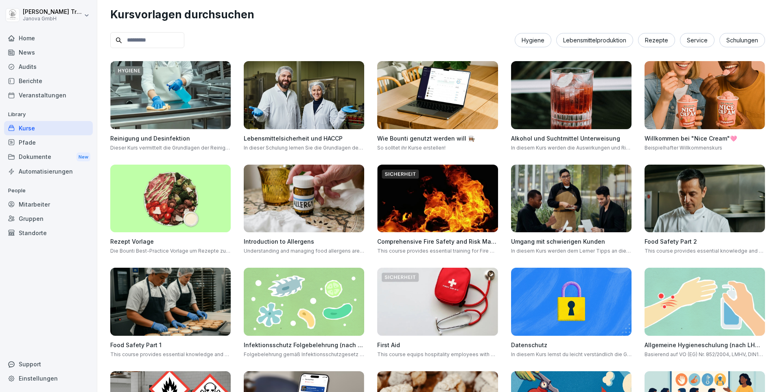
scroll to position [81, 0]
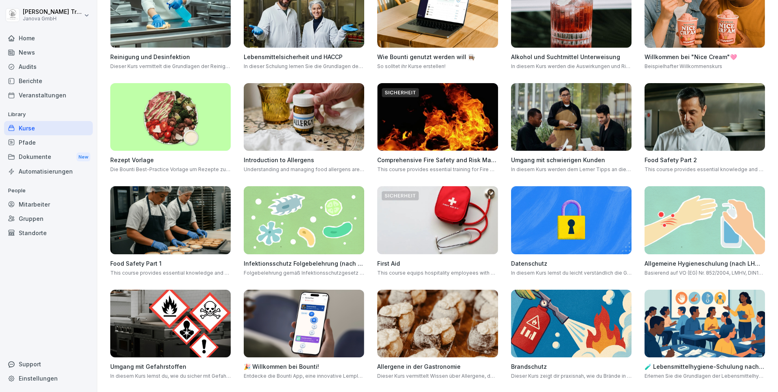
click at [720, 234] on img at bounding box center [705, 220] width 120 height 68
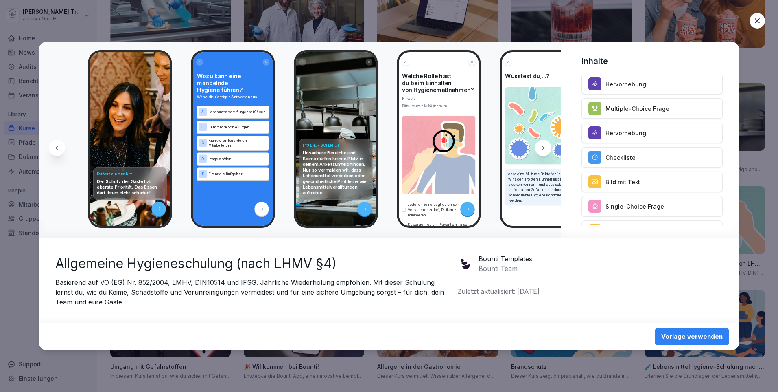
click at [543, 152] on div at bounding box center [543, 148] width 16 height 16
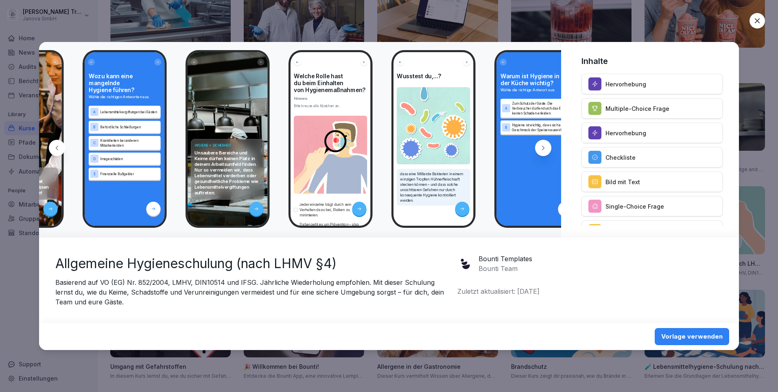
click at [543, 152] on div at bounding box center [543, 148] width 16 height 16
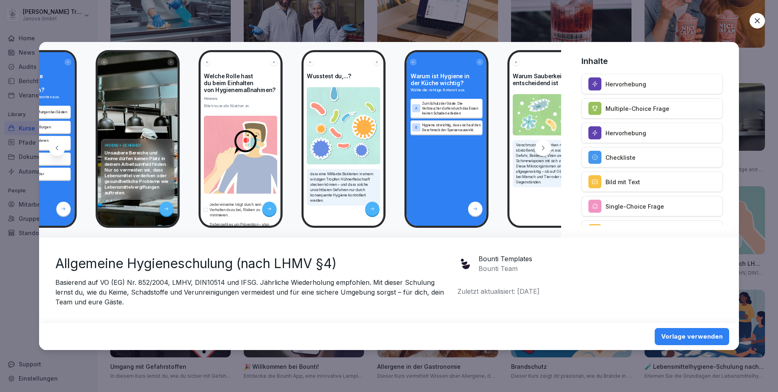
scroll to position [0, 217]
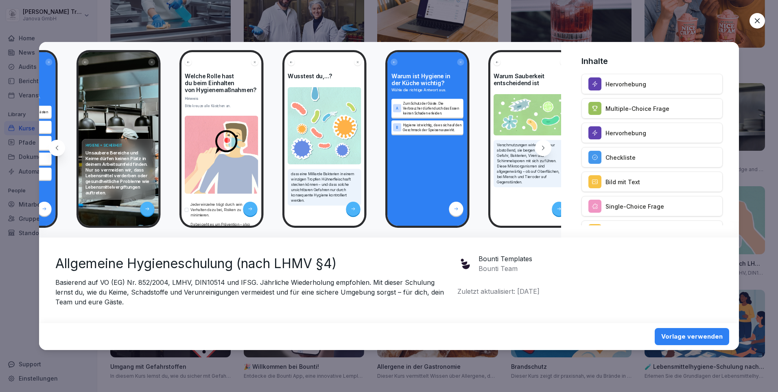
click at [753, 21] on div at bounding box center [757, 20] width 15 height 15
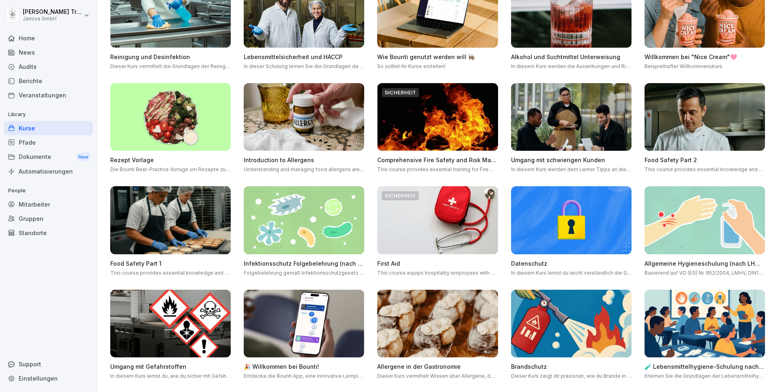
scroll to position [122, 0]
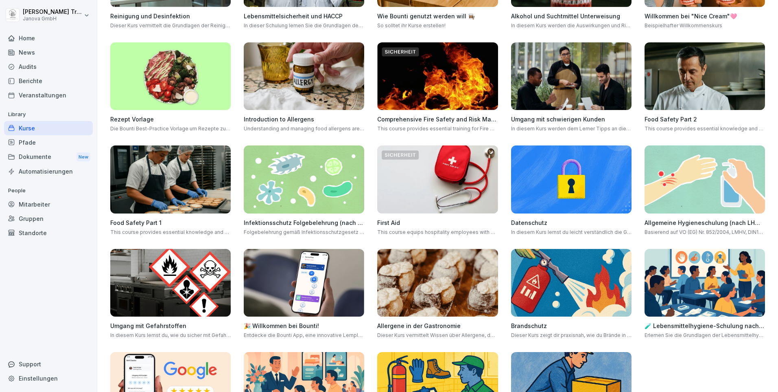
click at [688, 269] on img at bounding box center [705, 283] width 120 height 68
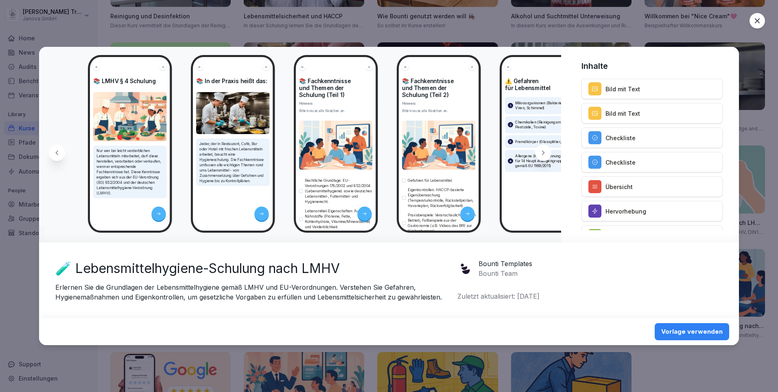
click at [758, 22] on icon at bounding box center [757, 21] width 8 height 8
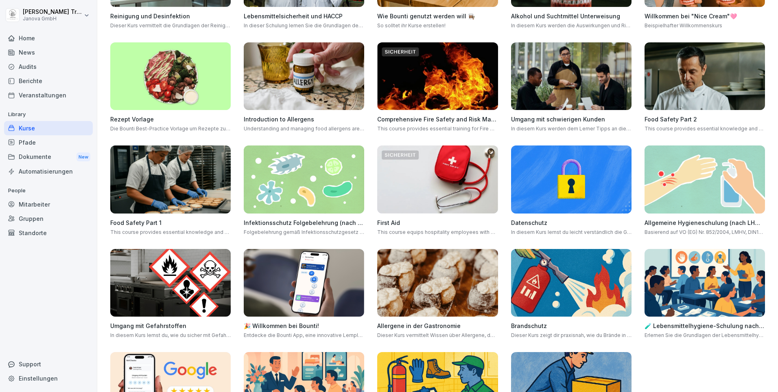
scroll to position [191, 0]
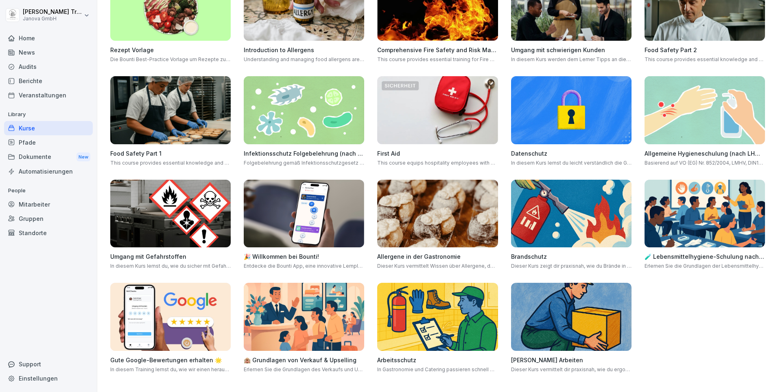
click at [167, 216] on img at bounding box center [170, 213] width 120 height 68
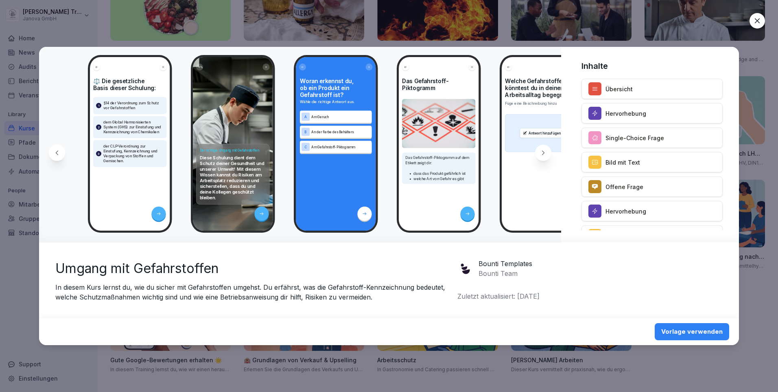
click at [753, 21] on div at bounding box center [757, 20] width 15 height 15
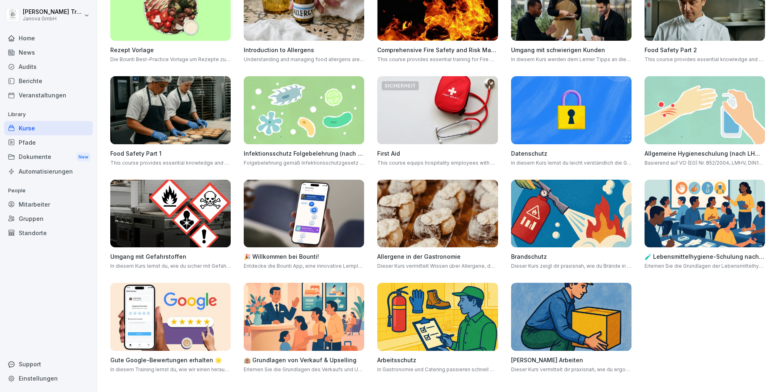
scroll to position [0, 0]
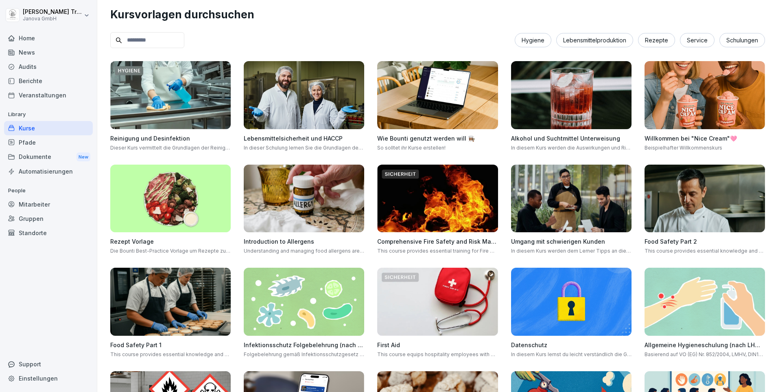
click at [529, 35] on div "Hygiene" at bounding box center [533, 40] width 37 height 14
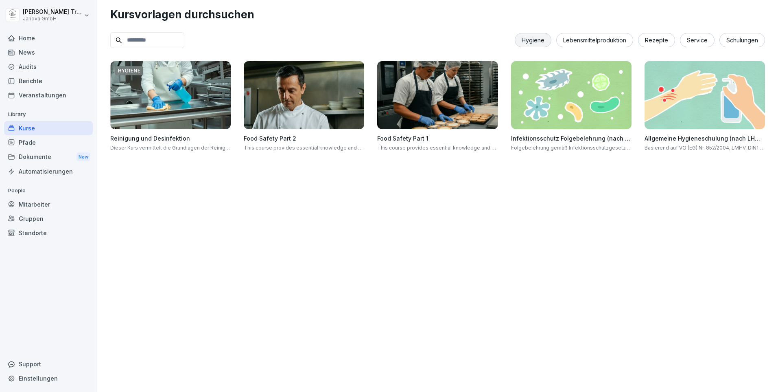
click at [34, 144] on div "Pfade" at bounding box center [48, 142] width 89 height 14
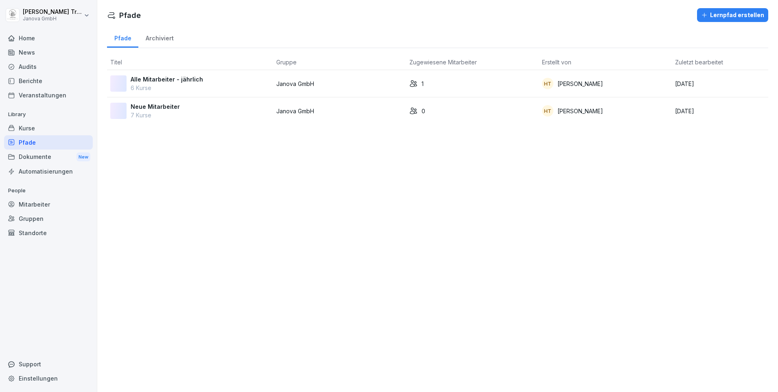
click at [159, 81] on p "Alle Mitarbeiter - jährlich" at bounding box center [167, 79] width 72 height 9
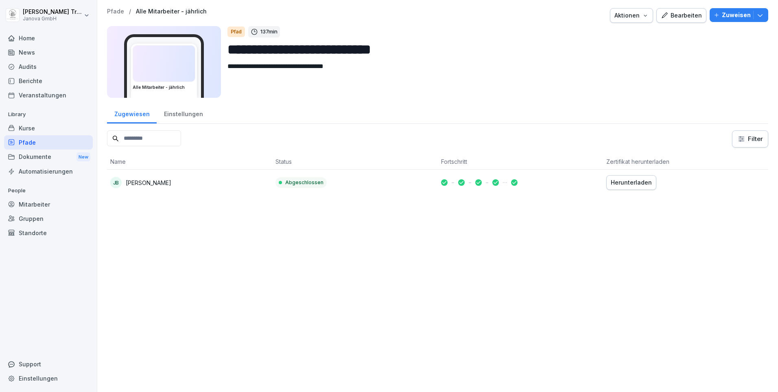
click at [180, 112] on div "Einstellungen" at bounding box center [183, 113] width 53 height 21
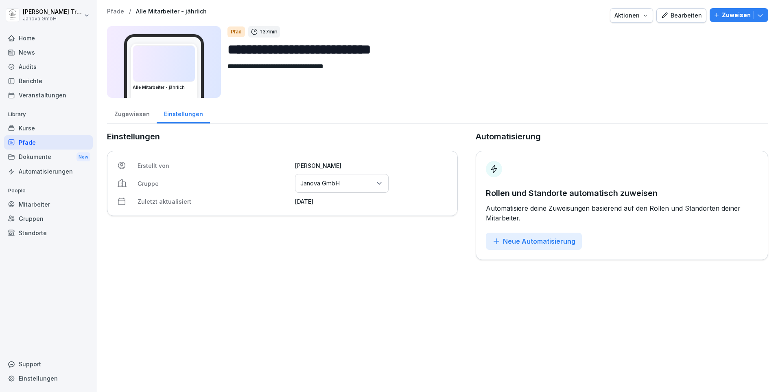
click at [136, 114] on div "Zugewiesen" at bounding box center [132, 113] width 50 height 21
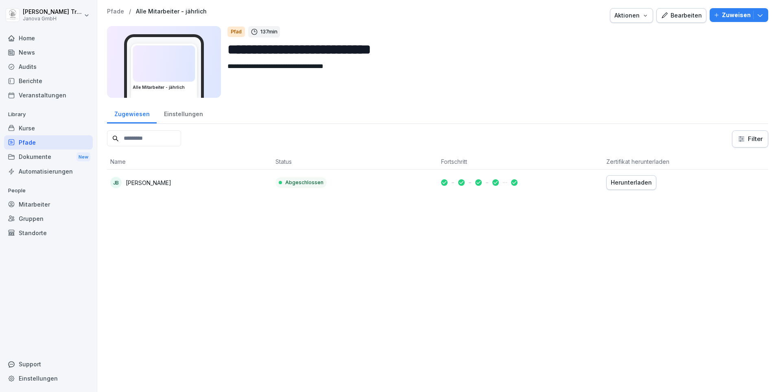
click at [667, 15] on div "Bearbeiten" at bounding box center [681, 15] width 41 height 9
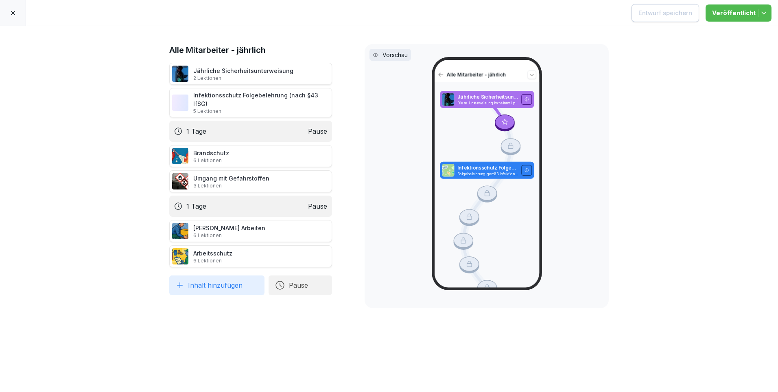
click at [12, 11] on icon at bounding box center [13, 13] width 7 height 7
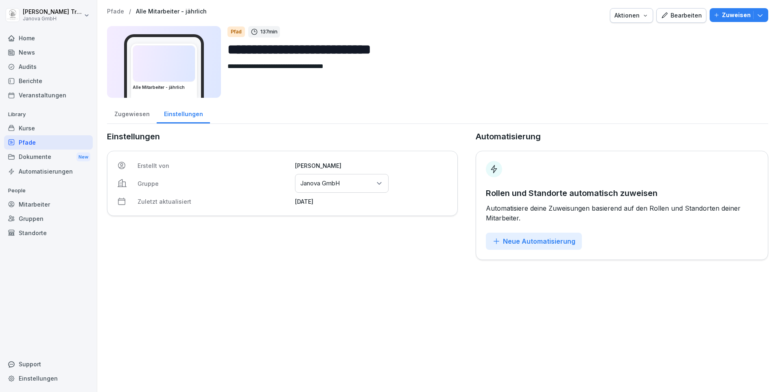
click at [44, 142] on div "Pfade" at bounding box center [48, 142] width 89 height 14
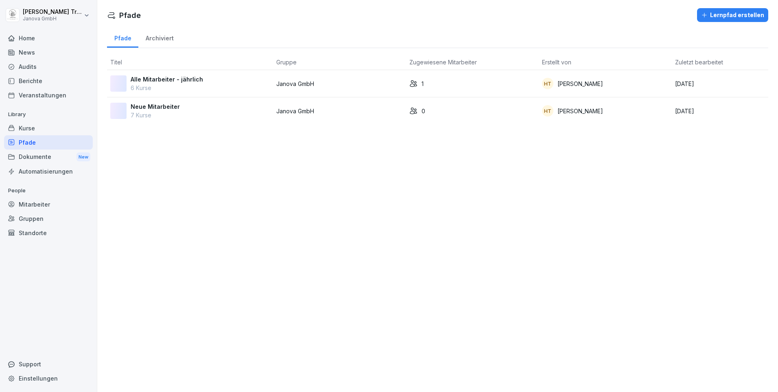
click at [174, 105] on p "Neue Mitarbeiter" at bounding box center [155, 106] width 49 height 9
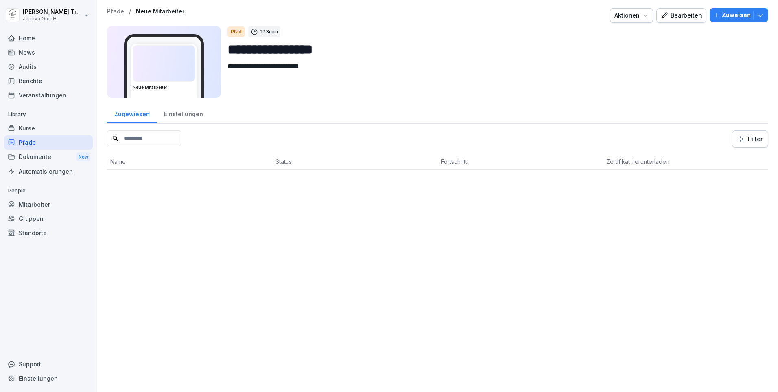
click at [674, 15] on div "Bearbeiten" at bounding box center [681, 15] width 41 height 9
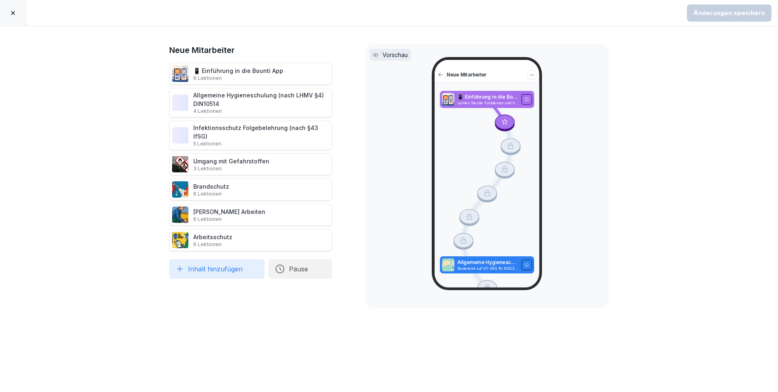
click at [12, 11] on icon at bounding box center [13, 13] width 7 height 7
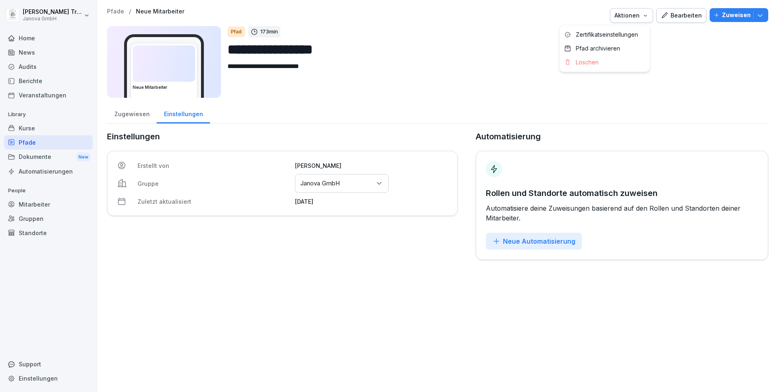
click at [646, 15] on icon "button" at bounding box center [645, 15] width 7 height 7
click at [605, 61] on div "Löschen" at bounding box center [605, 62] width 90 height 14
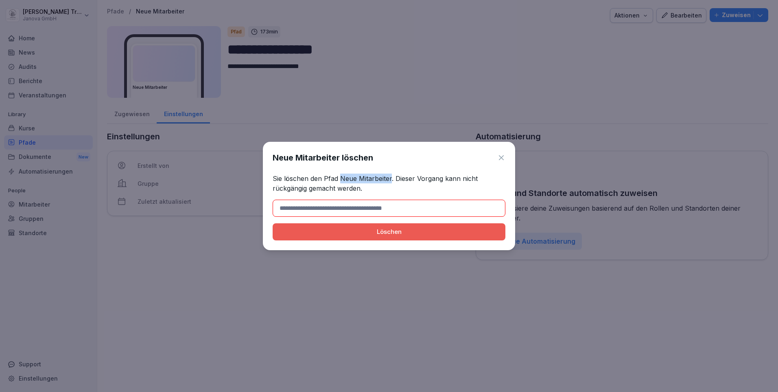
drag, startPoint x: 340, startPoint y: 178, endPoint x: 391, endPoint y: 177, distance: 50.5
click at [391, 177] on p "Sie löschen den Pfad Neue Mitarbeiter. Dieser Vorgang kann nicht rückgängig gem…" at bounding box center [389, 183] width 233 height 20
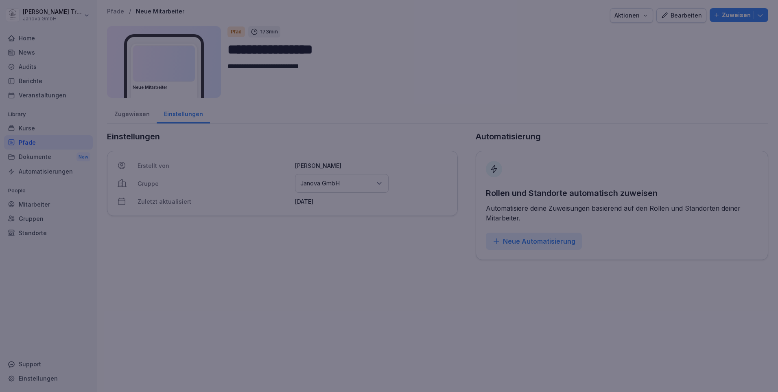
click at [566, 117] on div at bounding box center [389, 196] width 778 height 392
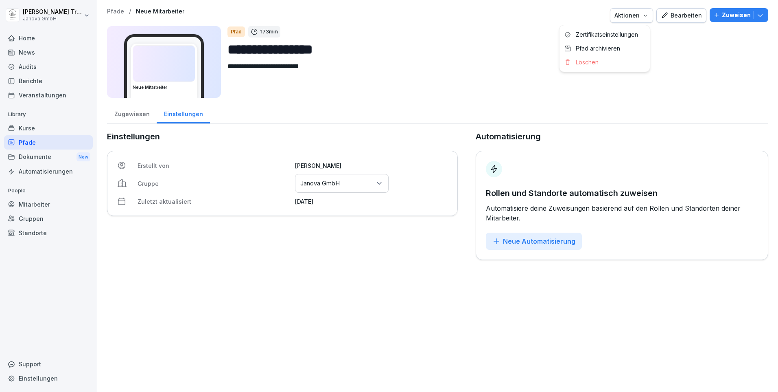
click at [645, 14] on icon "button" at bounding box center [645, 15] width 7 height 7
click at [623, 48] on div "Pfad archivieren" at bounding box center [605, 49] width 90 height 14
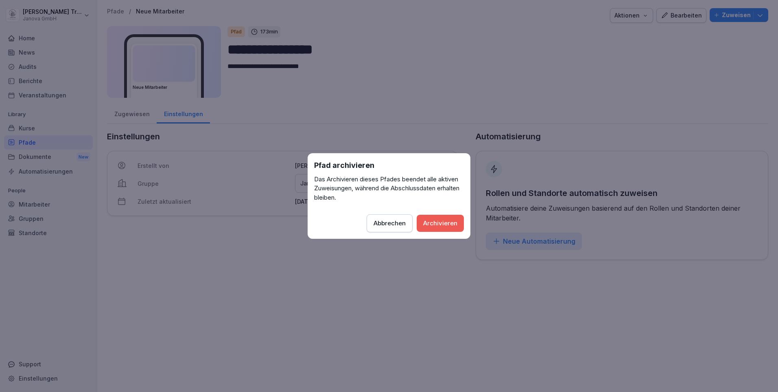
click at [441, 223] on div "Archivieren" at bounding box center [440, 223] width 34 height 9
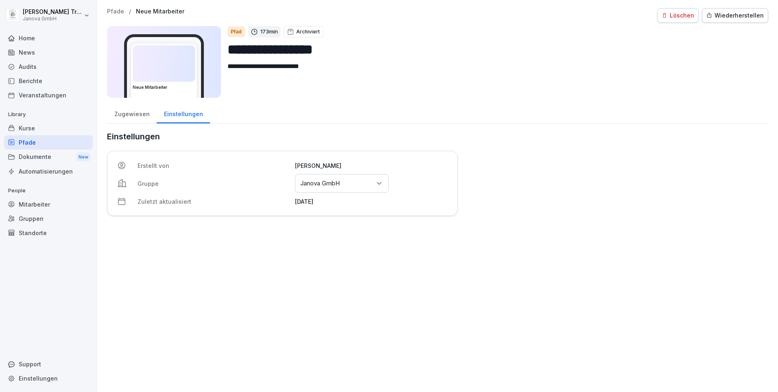
click at [29, 144] on div "Pfade" at bounding box center [48, 142] width 89 height 14
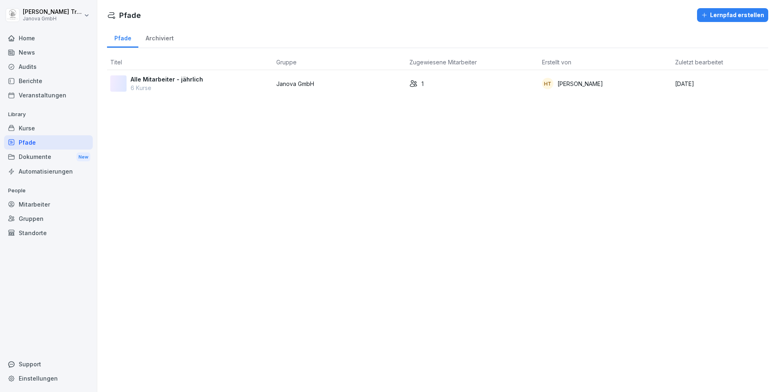
click at [169, 40] on div "Archiviert" at bounding box center [159, 37] width 42 height 21
click at [120, 38] on div "Pfade" at bounding box center [122, 37] width 31 height 21
click at [740, 11] on div "Lernpfad erstellen" at bounding box center [732, 15] width 63 height 9
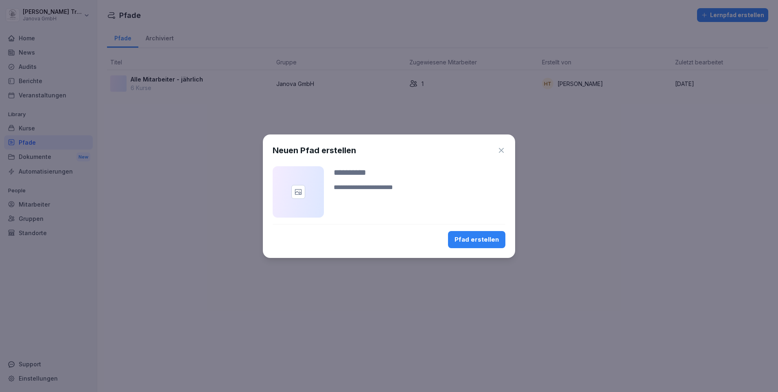
click at [358, 176] on input at bounding box center [420, 172] width 172 height 12
type input "**********"
type textarea "**********"
click at [477, 236] on div "Pfad erstellen" at bounding box center [477, 239] width 44 height 9
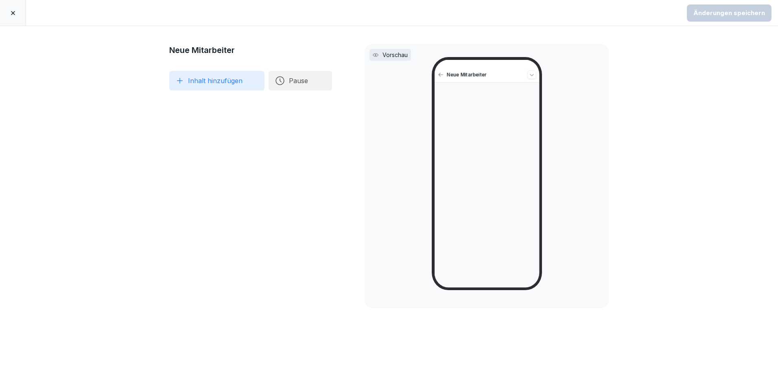
click at [201, 81] on button "Inhalt hinzufügen" at bounding box center [216, 81] width 95 height 20
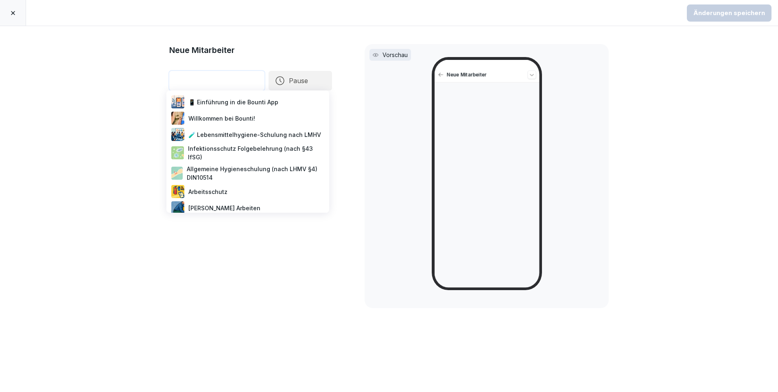
click at [222, 101] on div "📱 Einführung in die Bounti App" at bounding box center [248, 102] width 156 height 16
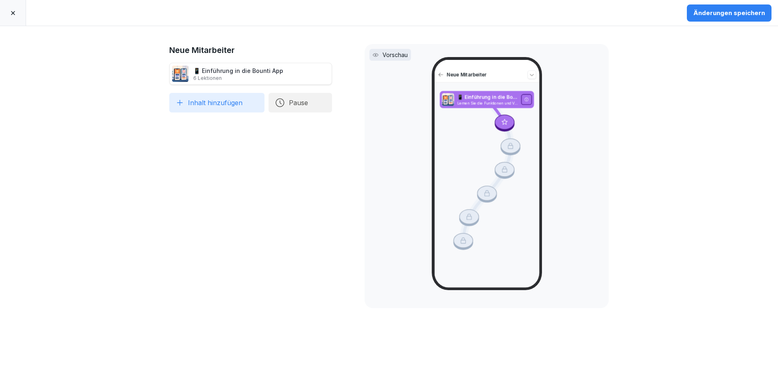
click at [222, 101] on button "Inhalt hinzufügen" at bounding box center [216, 103] width 95 height 20
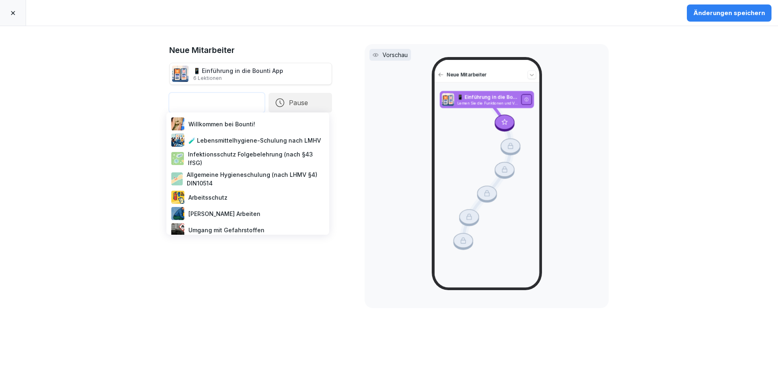
click at [231, 139] on div "🧪 Lebensmittelhygiene-Schulung nach LMHV" at bounding box center [248, 140] width 156 height 16
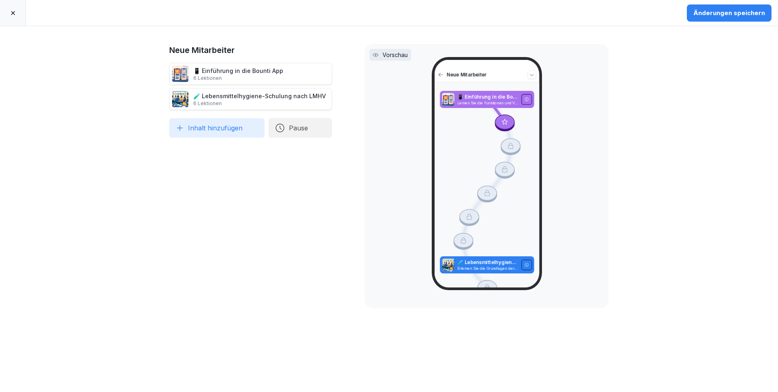
click at [226, 126] on button "Inhalt hinzufügen" at bounding box center [216, 128] width 95 height 20
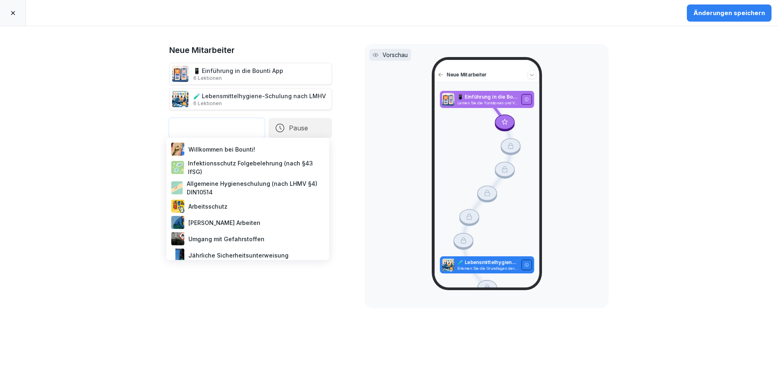
click at [215, 165] on div "Infektionsschutz Folgebelehrung (nach §43 IfSG)" at bounding box center [248, 167] width 156 height 20
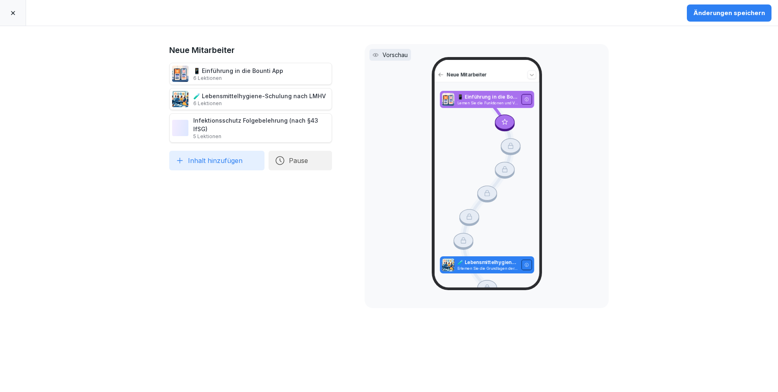
click at [287, 155] on button "Pause" at bounding box center [300, 161] width 63 height 20
click at [340, 116] on div "1 Tage" at bounding box center [376, 115] width 84 height 18
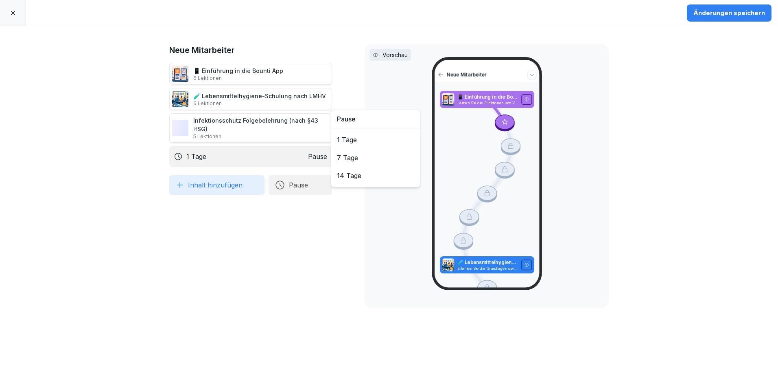
click at [221, 182] on button "Inhalt hinzufügen" at bounding box center [216, 185] width 95 height 20
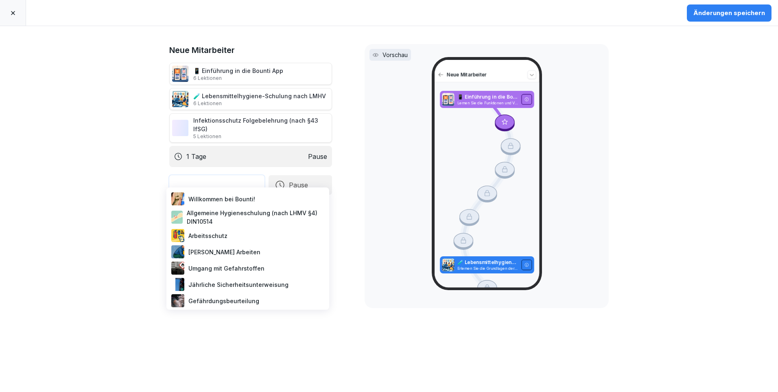
click at [219, 263] on div "Umgang mit Gefahrstoffen" at bounding box center [248, 268] width 156 height 16
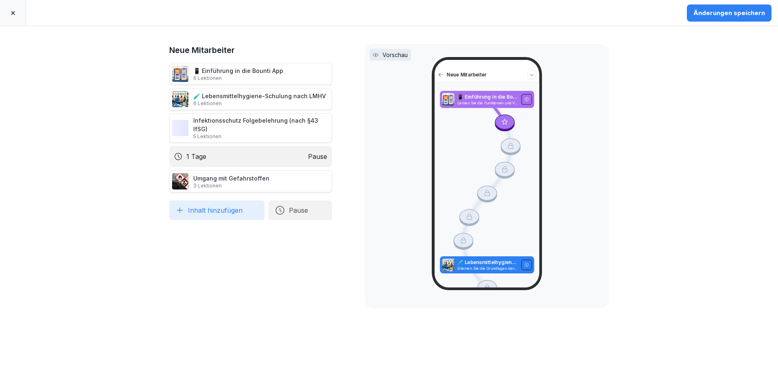
click at [217, 201] on button "Inhalt hinzufügen" at bounding box center [216, 210] width 95 height 20
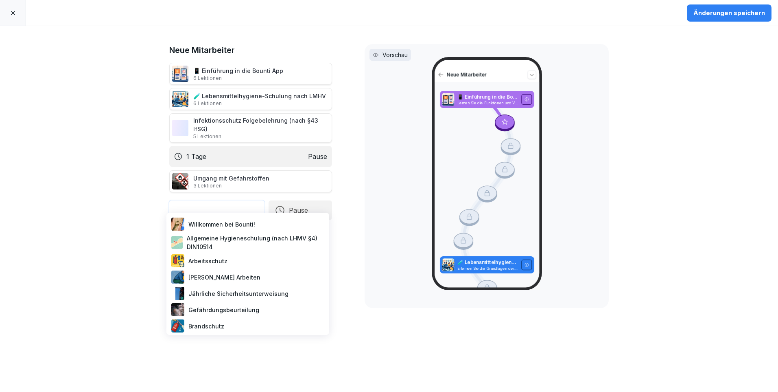
click at [206, 322] on div "Brandschutz" at bounding box center [248, 325] width 156 height 16
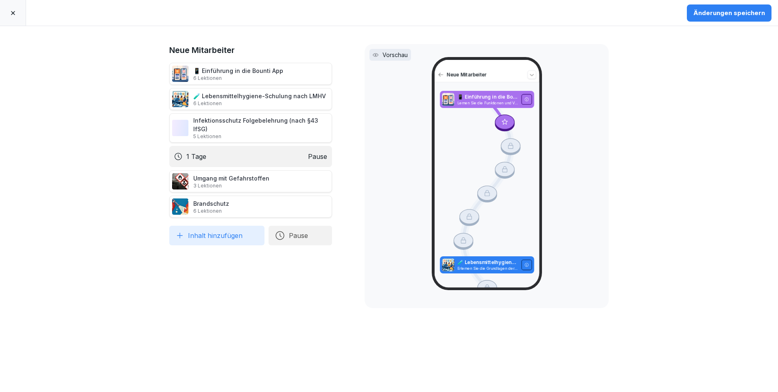
click at [282, 227] on button "Pause" at bounding box center [300, 235] width 63 height 20
click at [341, 188] on div "1 Tage" at bounding box center [376, 190] width 84 height 18
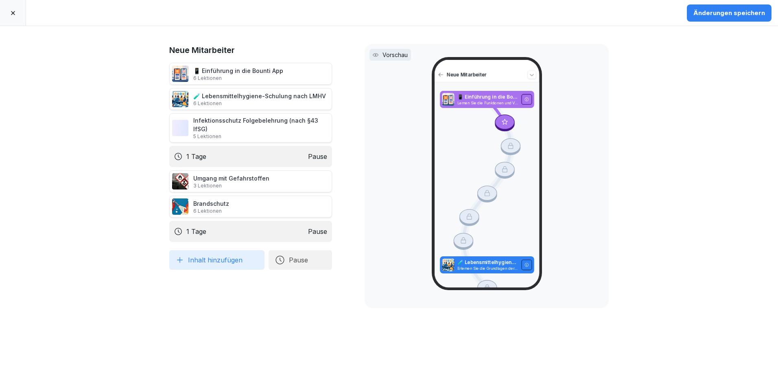
click at [221, 253] on button "Inhalt hinzufügen" at bounding box center [216, 260] width 95 height 20
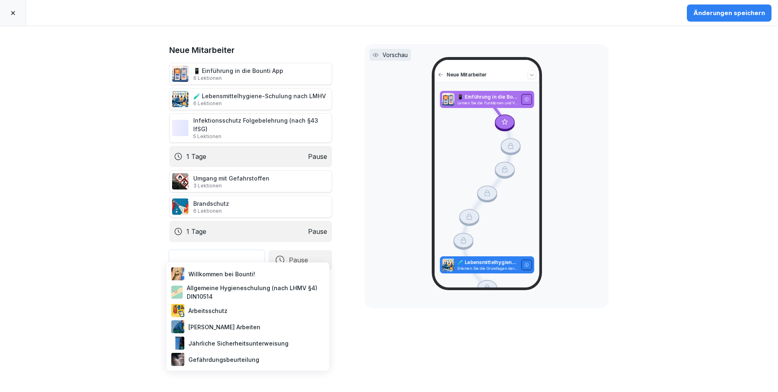
click at [224, 341] on div "Jährliche Sicherheitsunterweisung" at bounding box center [248, 343] width 156 height 16
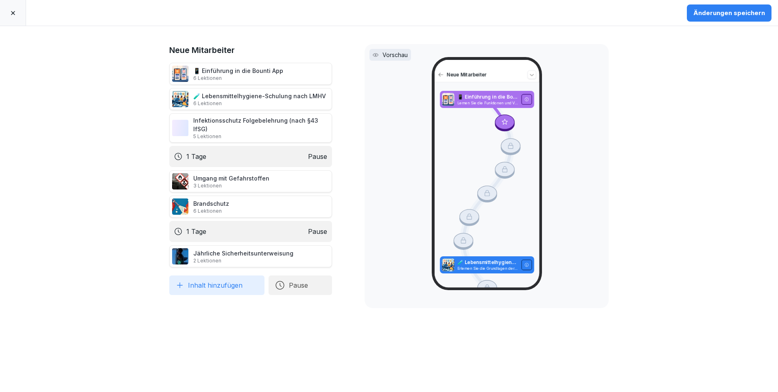
click at [735, 17] on div "Änderungen speichern" at bounding box center [729, 13] width 72 height 9
click at [13, 13] on icon at bounding box center [13, 13] width 4 height 4
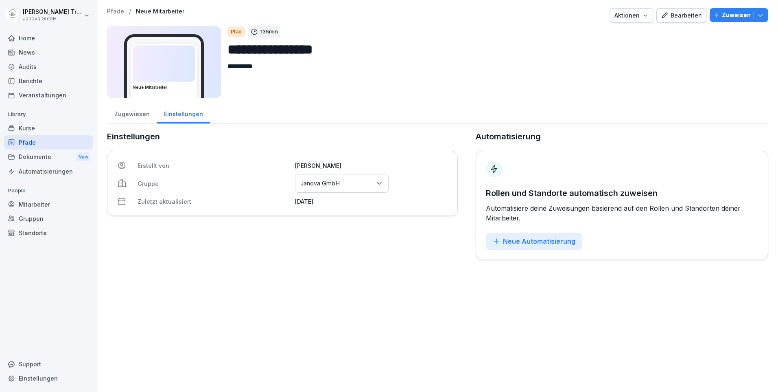
click at [28, 128] on div "Kurse" at bounding box center [48, 128] width 89 height 14
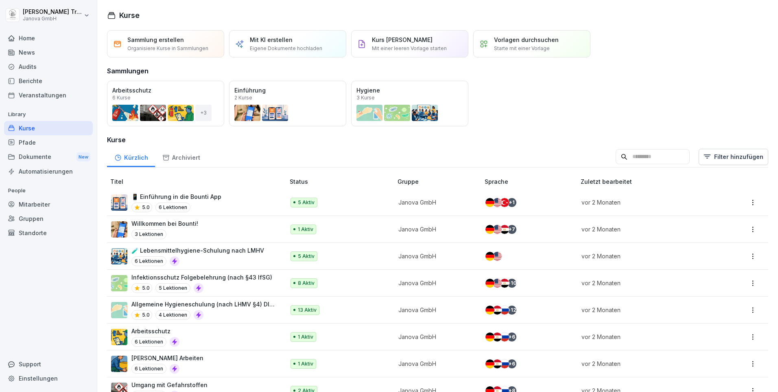
click at [214, 197] on p "📱 Einführung in die Bounti App" at bounding box center [176, 196] width 90 height 9
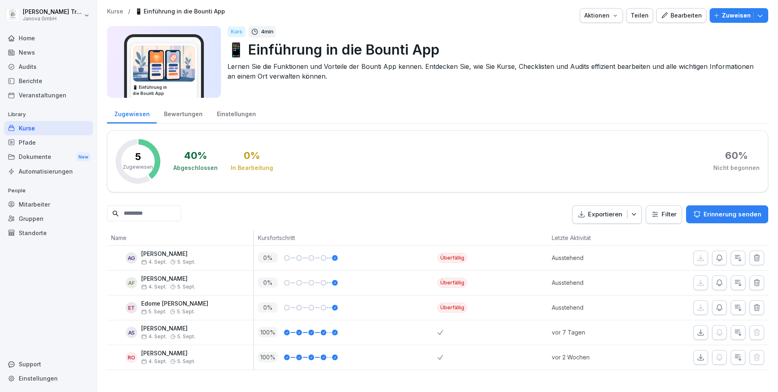
click at [692, 18] on div "Bearbeiten" at bounding box center [681, 15] width 41 height 9
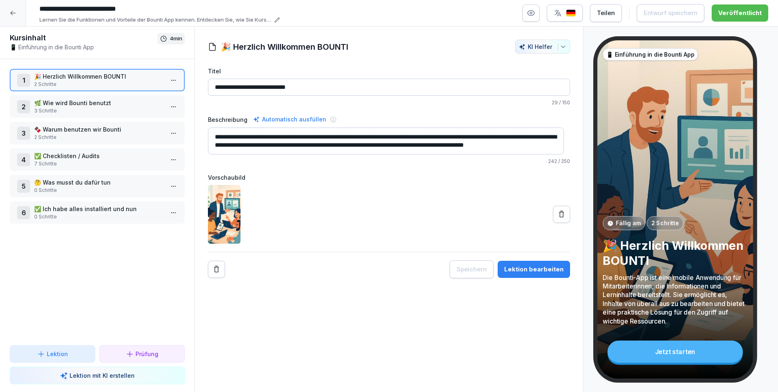
click at [98, 157] on p "✅ Checklisten / Audits" at bounding box center [98, 155] width 129 height 9
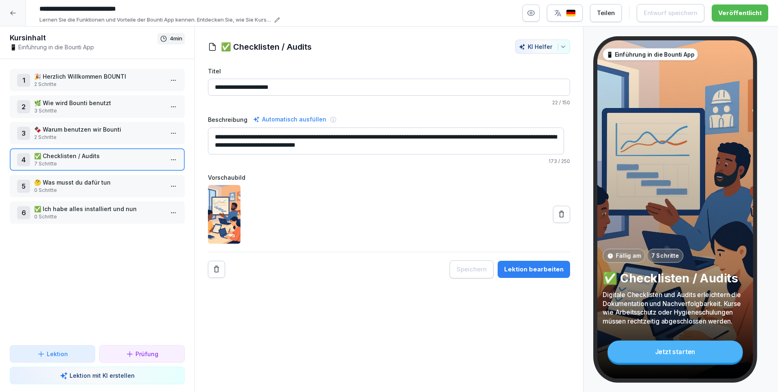
click at [89, 204] on div "6 ✅ Ich habe alles installiert und nun 0 Schritte" at bounding box center [97, 212] width 175 height 22
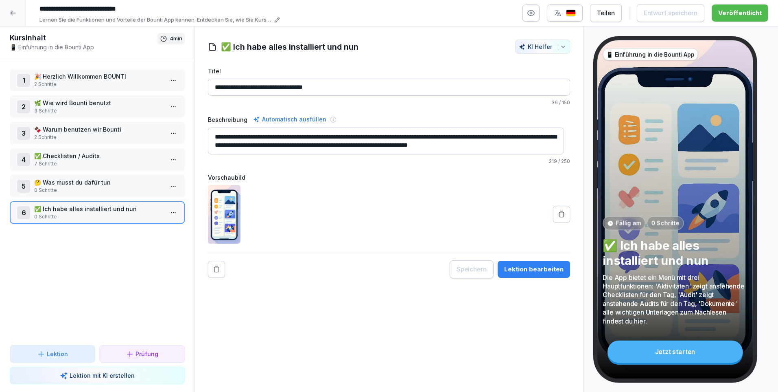
click at [13, 12] on icon at bounding box center [13, 13] width 7 height 7
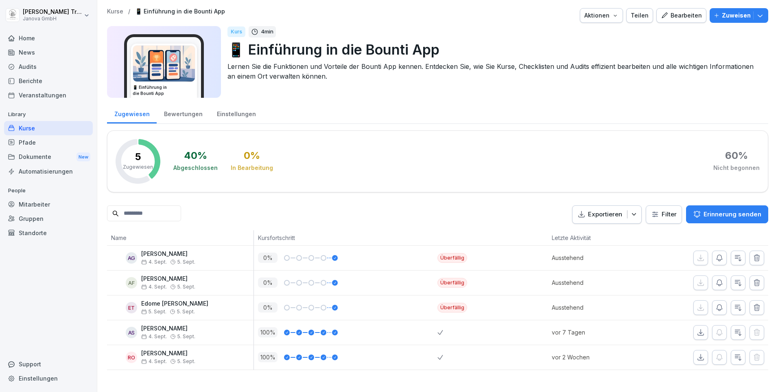
click at [33, 129] on div "Kurse" at bounding box center [48, 128] width 89 height 14
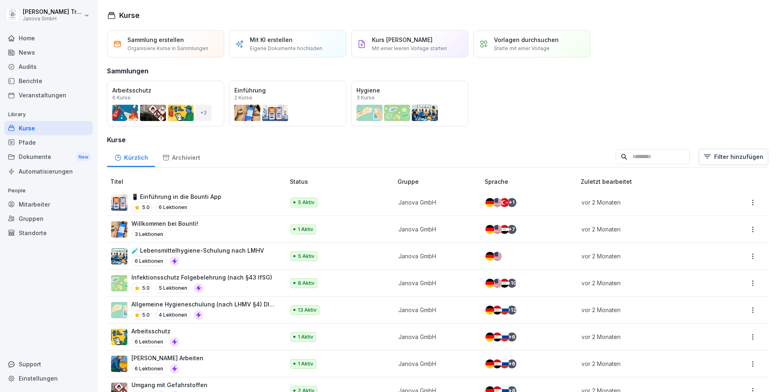
click at [183, 224] on p "Willkommen bei Bounti!" at bounding box center [164, 223] width 67 height 9
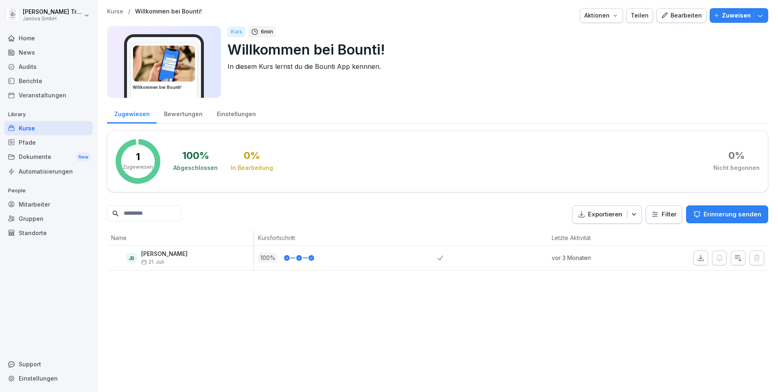
click at [181, 112] on div "Bewertungen" at bounding box center [183, 113] width 53 height 21
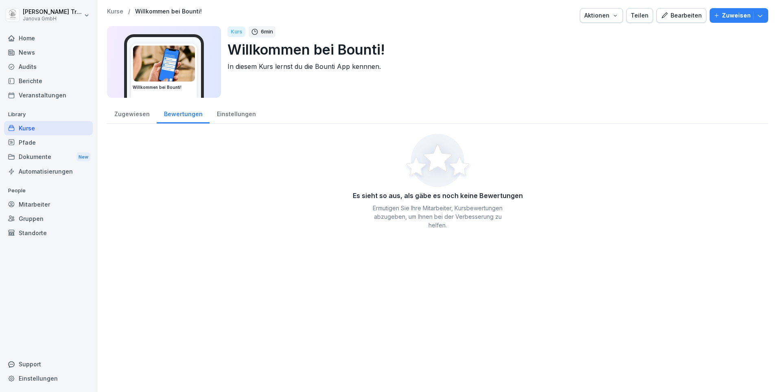
click at [223, 112] on div "Einstellungen" at bounding box center [236, 113] width 53 height 21
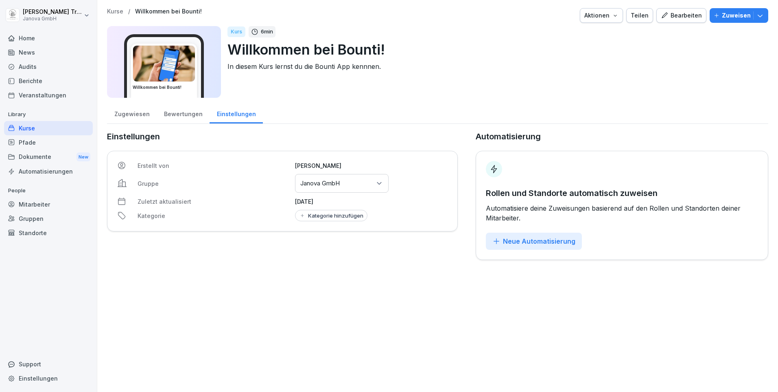
click at [672, 16] on div "Bearbeiten" at bounding box center [681, 15] width 41 height 9
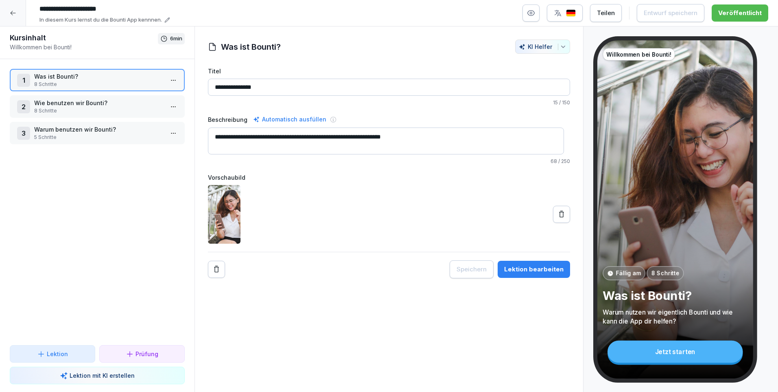
click at [71, 79] on p "Was ist Bounti?" at bounding box center [98, 76] width 129 height 9
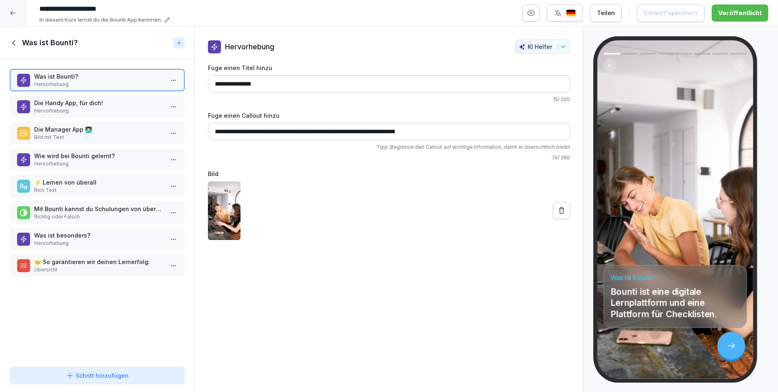
click at [75, 107] on p "Die Handy App, für dich!" at bounding box center [98, 102] width 129 height 9
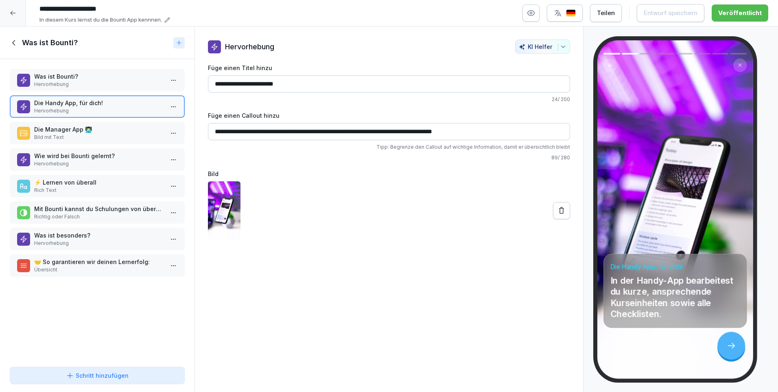
click at [55, 137] on p "Bild mit Text" at bounding box center [98, 136] width 129 height 7
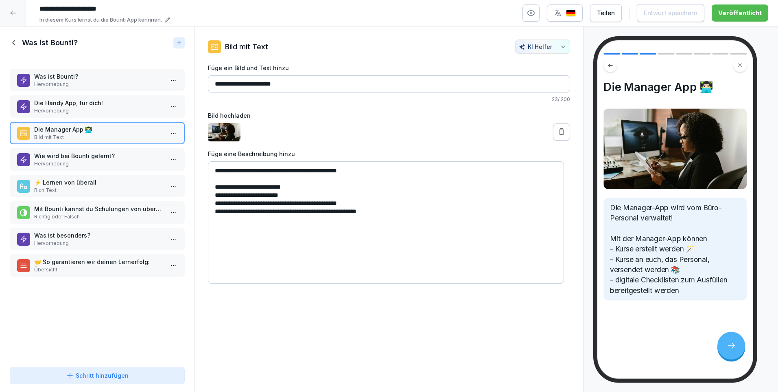
click at [53, 156] on p "Wie wird bei Bounti gelernt?" at bounding box center [98, 155] width 129 height 9
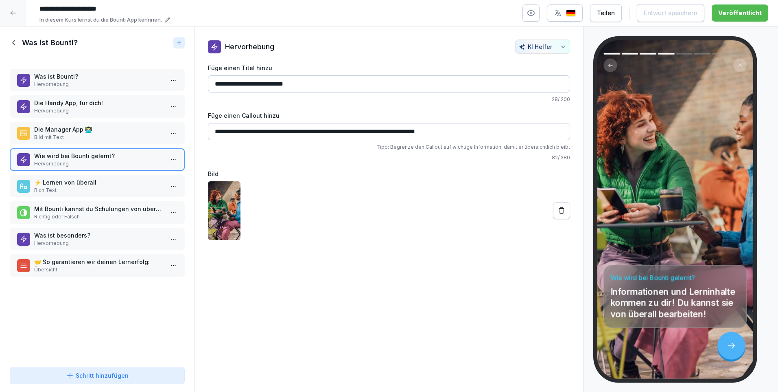
click at [50, 187] on p "Rich Text" at bounding box center [98, 189] width 129 height 7
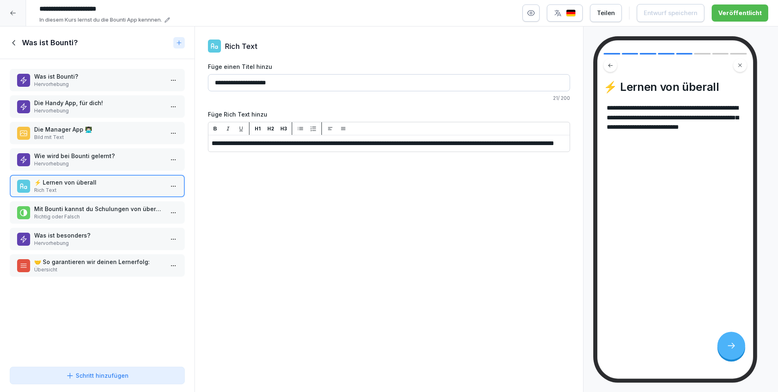
click at [53, 211] on p "Mit Bounti kannst du Schulungen von überall und zu jeder Zeit bearbeiten." at bounding box center [98, 208] width 129 height 9
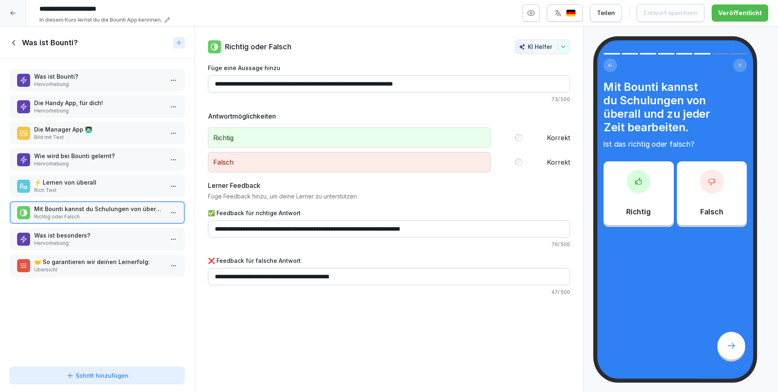
click at [55, 236] on p "Was ist besonders?" at bounding box center [98, 235] width 129 height 9
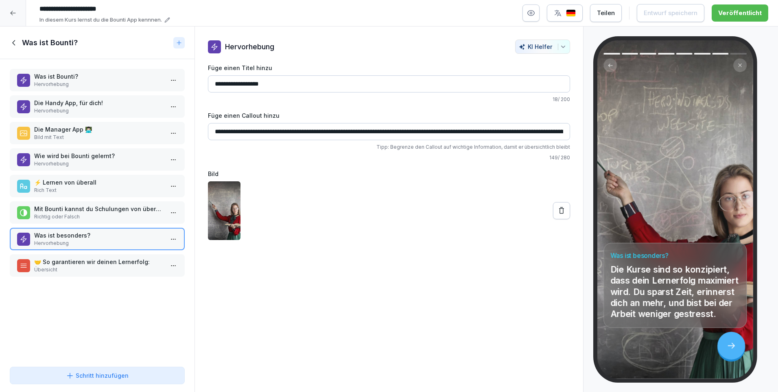
click at [55, 263] on p "🤝 So garantieren wir deinen Lernerfolg:" at bounding box center [98, 261] width 129 height 9
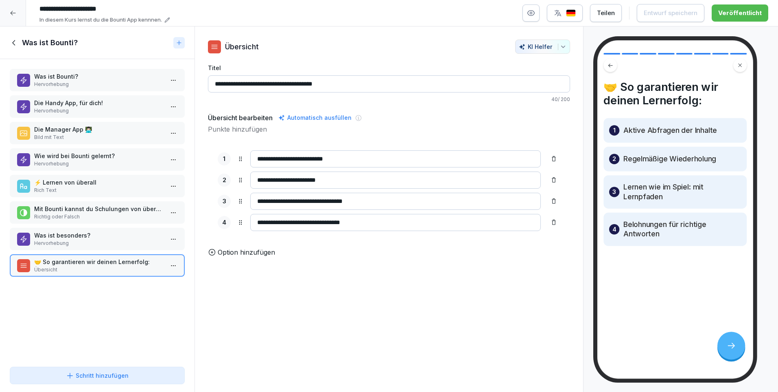
click at [14, 46] on icon at bounding box center [14, 42] width 9 height 9
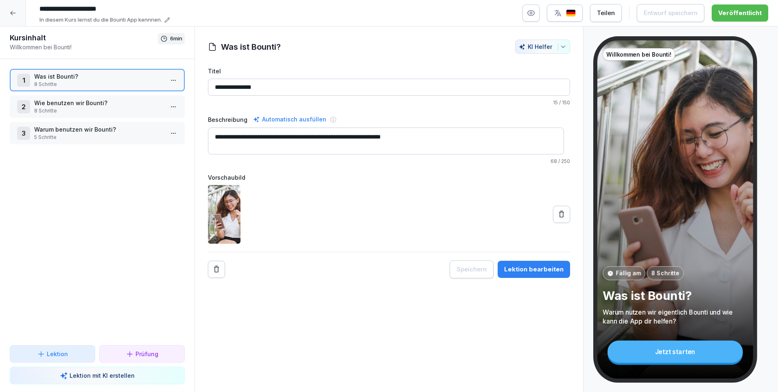
click at [47, 129] on p "Warum benutzen wir Bounti?" at bounding box center [98, 129] width 129 height 9
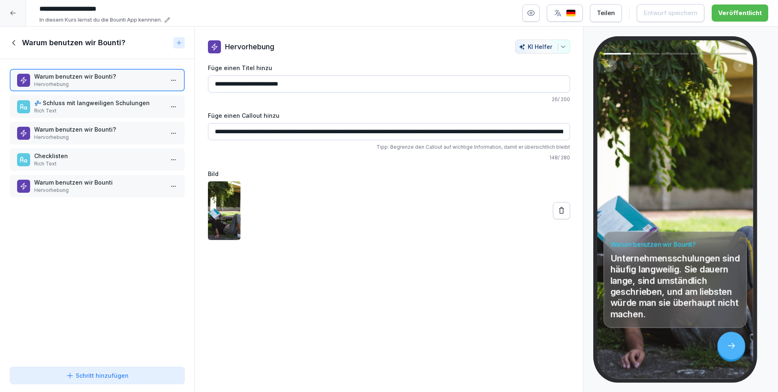
click at [47, 129] on p "Warum benutzen wir Bounti?" at bounding box center [98, 129] width 129 height 9
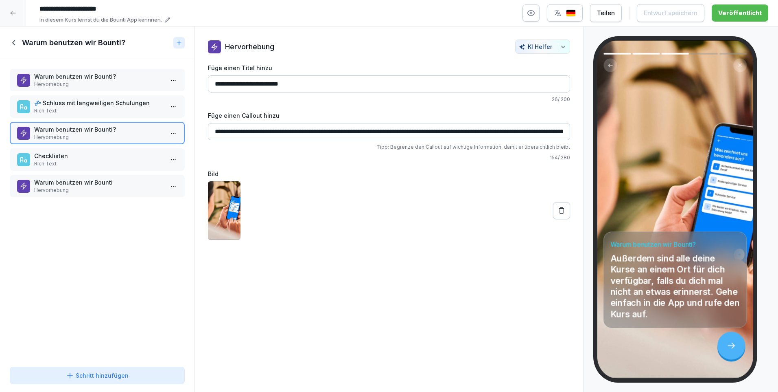
click at [50, 154] on p "Checklisten" at bounding box center [98, 155] width 129 height 9
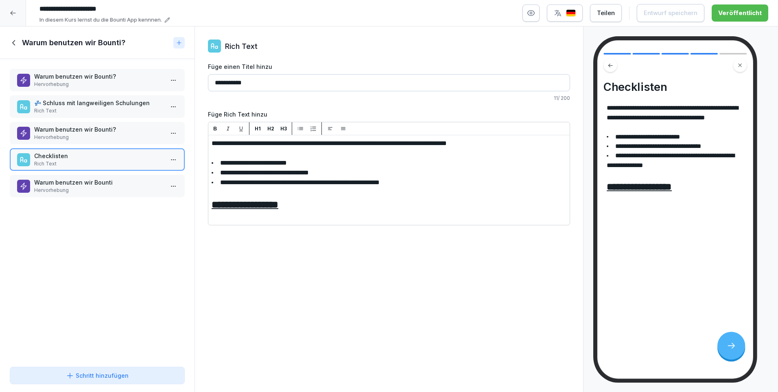
click at [55, 181] on p "Warum benutzen wir Bounti" at bounding box center [98, 182] width 129 height 9
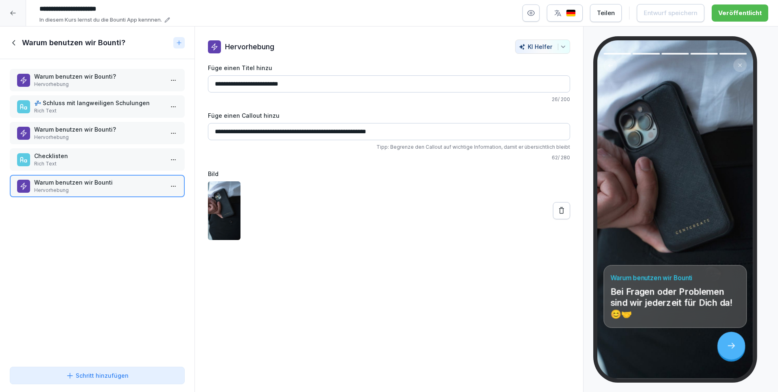
click at [15, 44] on icon at bounding box center [13, 42] width 3 height 5
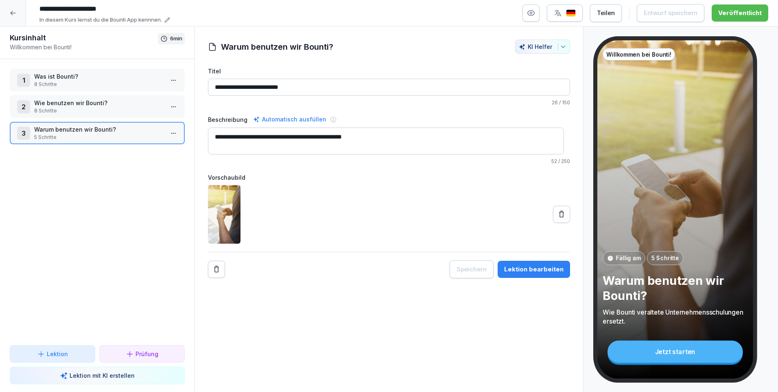
click at [11, 13] on icon at bounding box center [12, 13] width 5 height 4
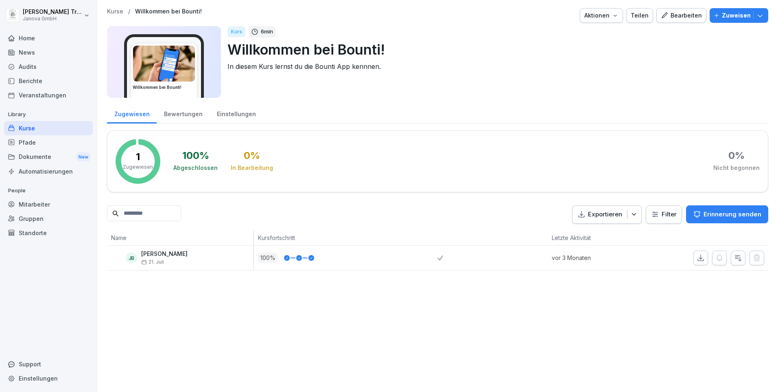
click at [24, 127] on div "Kurse" at bounding box center [48, 128] width 89 height 14
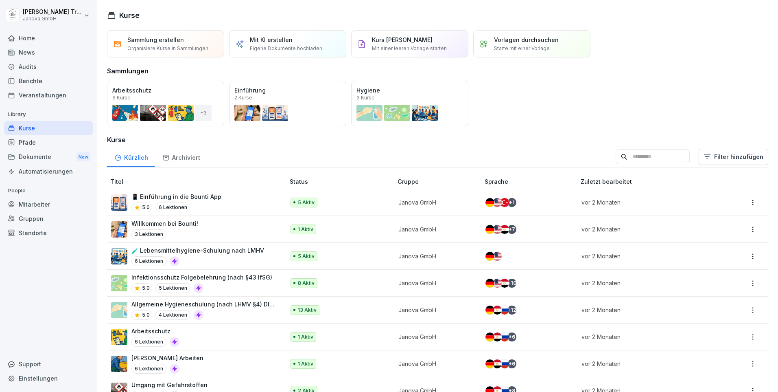
click at [24, 39] on div "Home" at bounding box center [48, 38] width 89 height 14
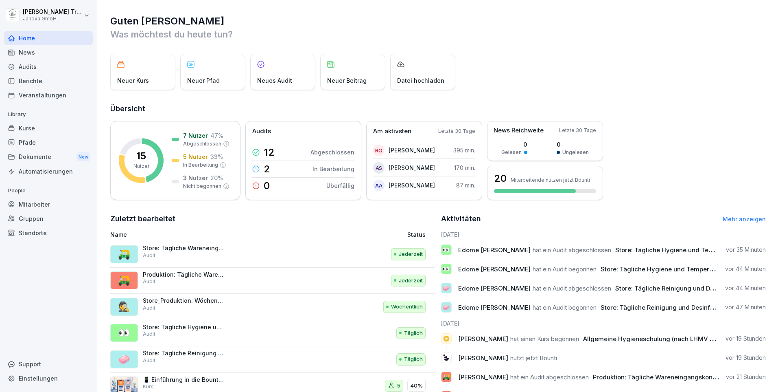
click at [28, 139] on div "Pfade" at bounding box center [48, 142] width 89 height 14
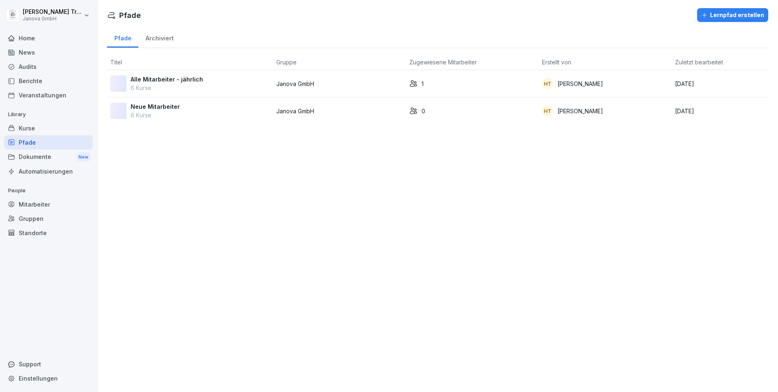
click at [186, 77] on p "Alle Mitarbeiter - jährlich" at bounding box center [167, 79] width 72 height 9
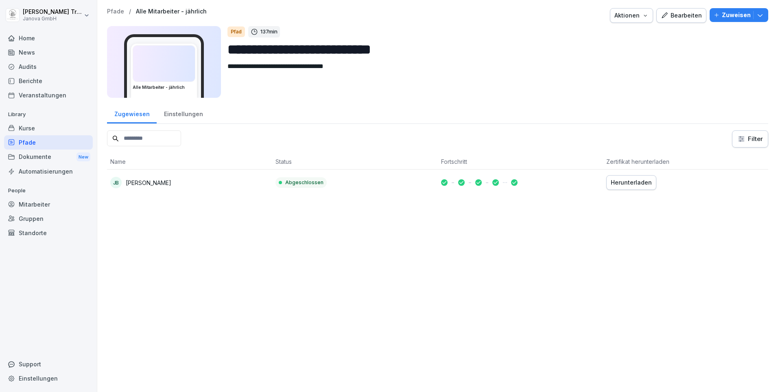
click at [669, 17] on div "Bearbeiten" at bounding box center [681, 15] width 41 height 9
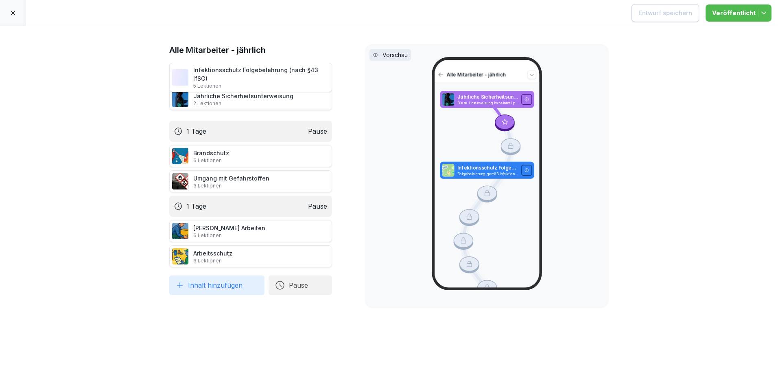
drag, startPoint x: 267, startPoint y: 96, endPoint x: 261, endPoint y: 68, distance: 27.9
click at [261, 68] on div "Infektionsschutz Folgebelehrung (nach §43 IfSG) 5 Lektionen" at bounding box center [261, 78] width 136 height 24
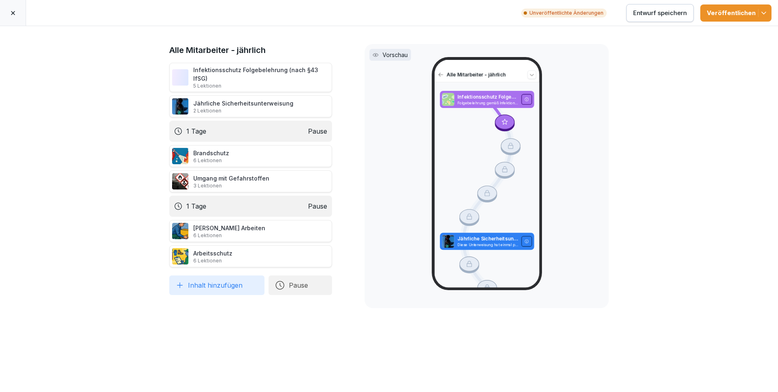
click at [217, 276] on button "Inhalt hinzufügen" at bounding box center [216, 285] width 95 height 20
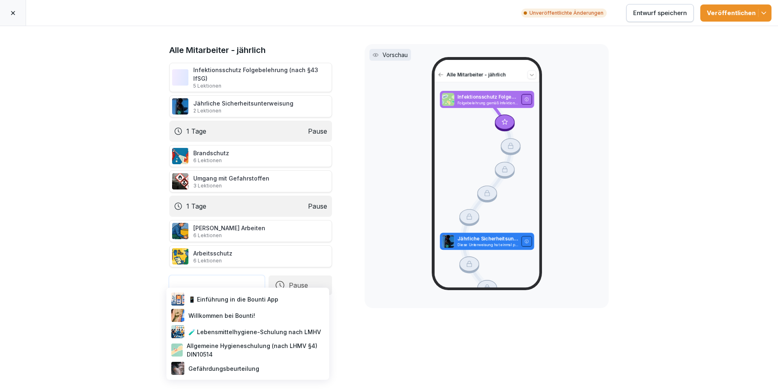
click at [260, 342] on div "Allgemeine Hygieneschulung (nach LHMV §4) DIN10514" at bounding box center [248, 349] width 156 height 20
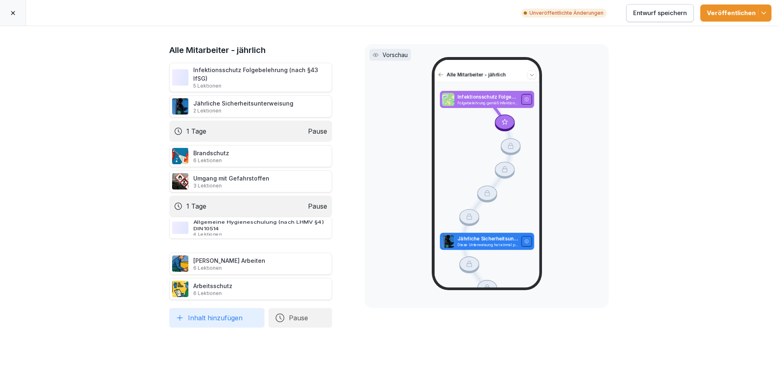
drag, startPoint x: 245, startPoint y: 276, endPoint x: 242, endPoint y: 219, distance: 57.0
click at [242, 219] on div "Allgemeine Hygieneschulung (nach LHMV §4) DIN10514 4 Lektionen" at bounding box center [261, 228] width 136 height 18
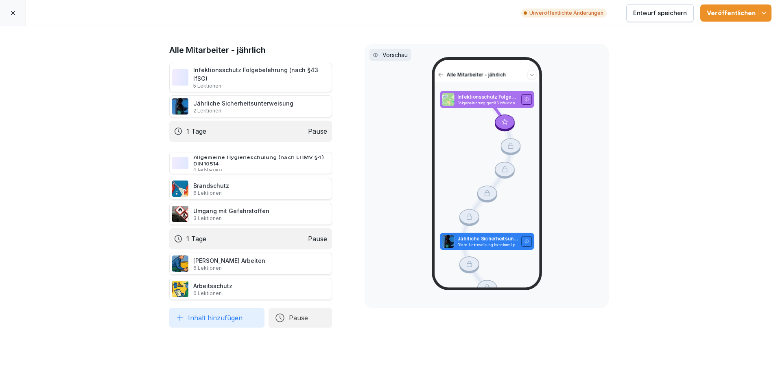
drag, startPoint x: 265, startPoint y: 221, endPoint x: 256, endPoint y: 149, distance: 72.1
click at [256, 154] on div "Allgemeine Hygieneschulung (nach LHMV §4) DIN10514 4 Lektionen" at bounding box center [261, 163] width 136 height 18
click at [338, 185] on icon at bounding box center [341, 188] width 7 height 7
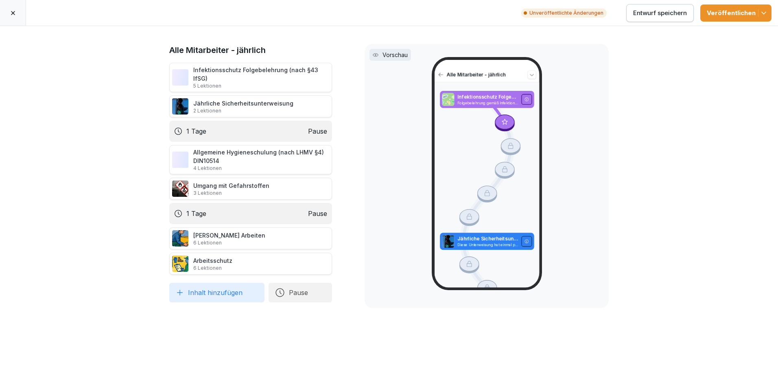
click at [764, 9] on icon "button" at bounding box center [764, 13] width 8 height 8
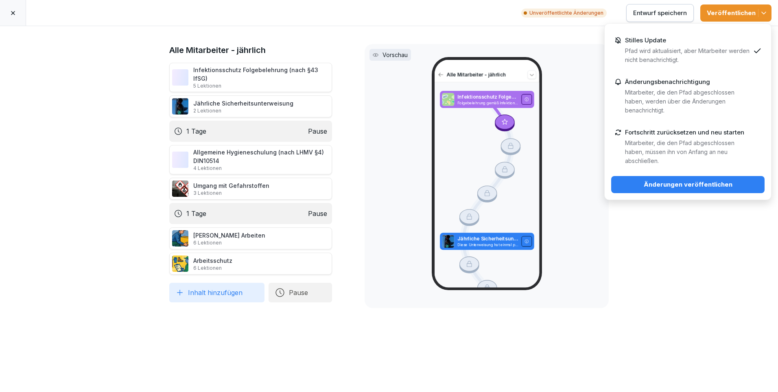
click at [678, 43] on div "Stilles Update Pfad wird aktualisiert, aber Mitarbeiter werden nicht benachrich…" at bounding box center [687, 51] width 125 height 28
click at [684, 182] on div "Änderungen veröffentlichen" at bounding box center [688, 184] width 140 height 9
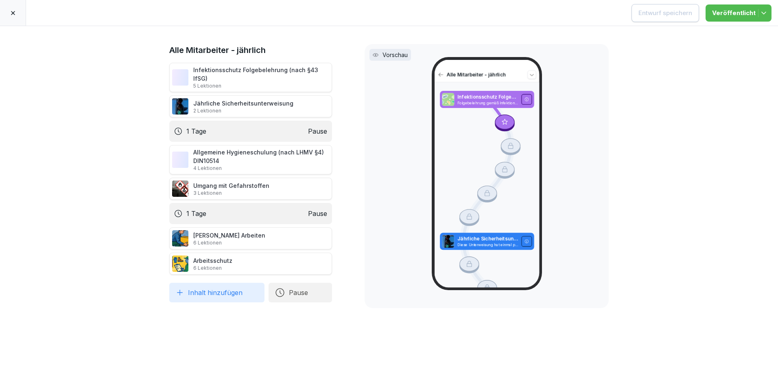
click at [13, 8] on div at bounding box center [13, 13] width 26 height 26
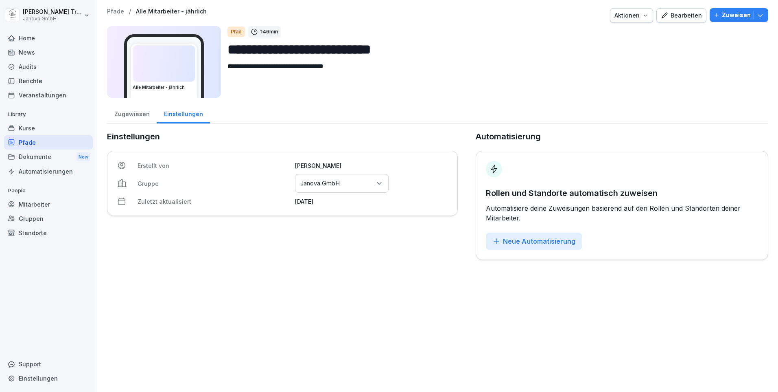
click at [26, 129] on div "Kurse" at bounding box center [48, 128] width 89 height 14
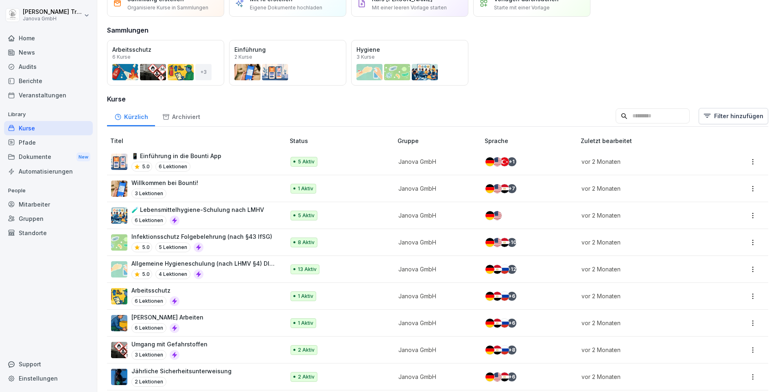
scroll to position [81, 0]
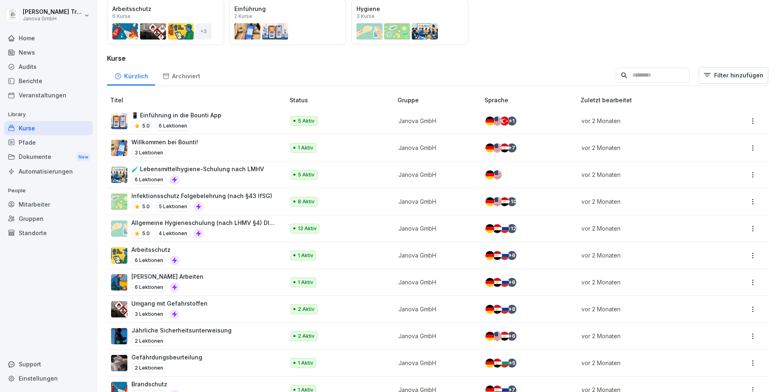
click at [202, 332] on p "Jährliche Sicherheitsunterweisung" at bounding box center [181, 330] width 100 height 9
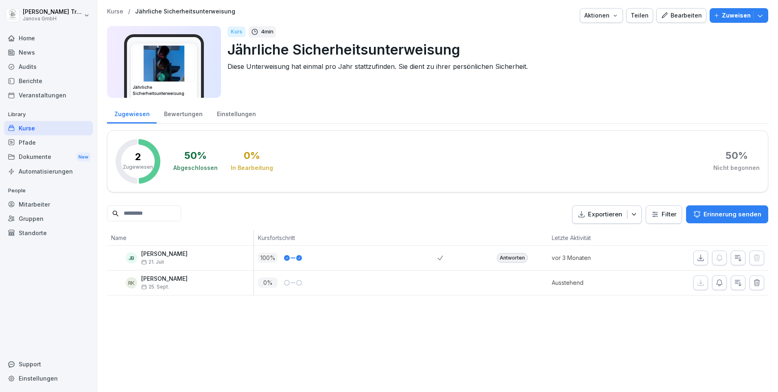
click at [188, 113] on div "Bewertungen" at bounding box center [183, 113] width 53 height 21
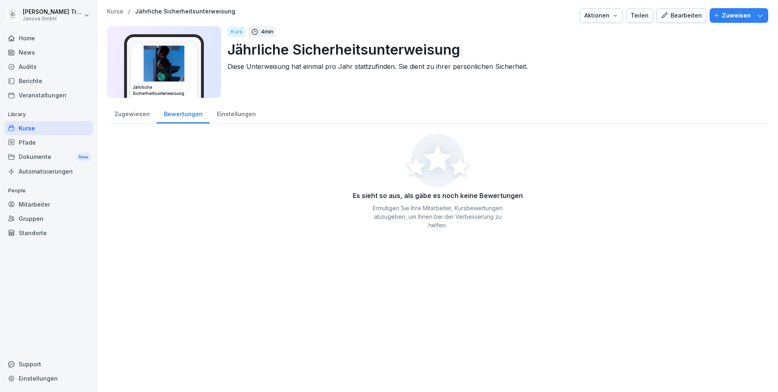
click at [234, 114] on div "Einstellungen" at bounding box center [236, 113] width 53 height 21
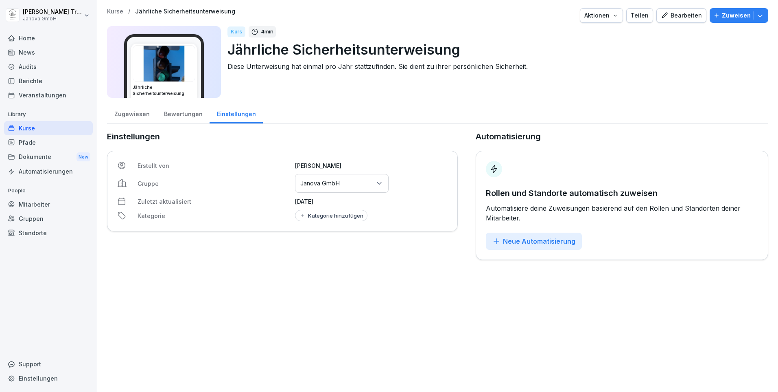
click at [676, 18] on div "Bearbeiten" at bounding box center [681, 15] width 41 height 9
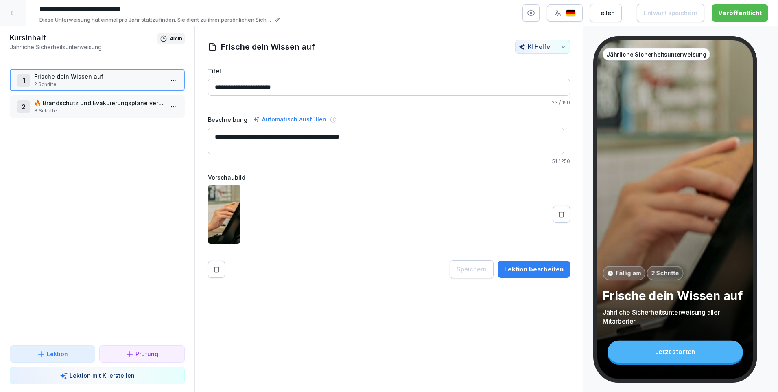
click at [103, 76] on p "Frische dein Wissen auf" at bounding box center [98, 76] width 129 height 9
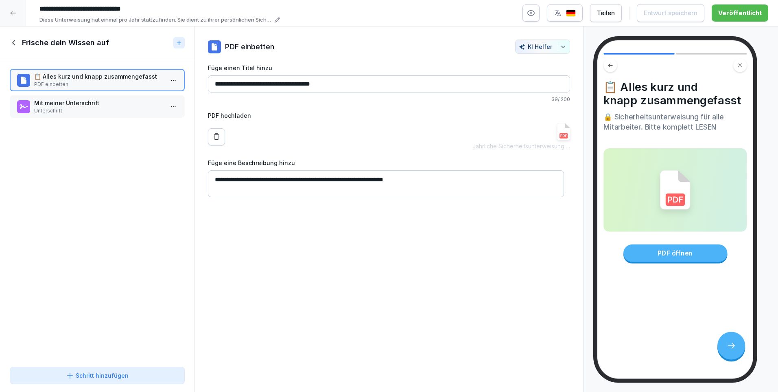
click at [103, 76] on p "📋 Alles kurz und knapp zusammengefasst" at bounding box center [98, 76] width 129 height 9
click at [558, 135] on img at bounding box center [563, 131] width 13 height 17
click at [13, 42] on icon at bounding box center [13, 42] width 3 height 5
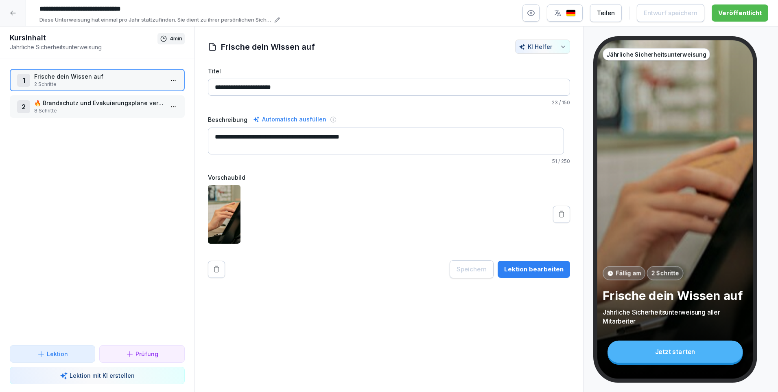
click at [55, 100] on p "🔥 Brandschutz und Evakuierungspläne verstehen" at bounding box center [98, 102] width 129 height 9
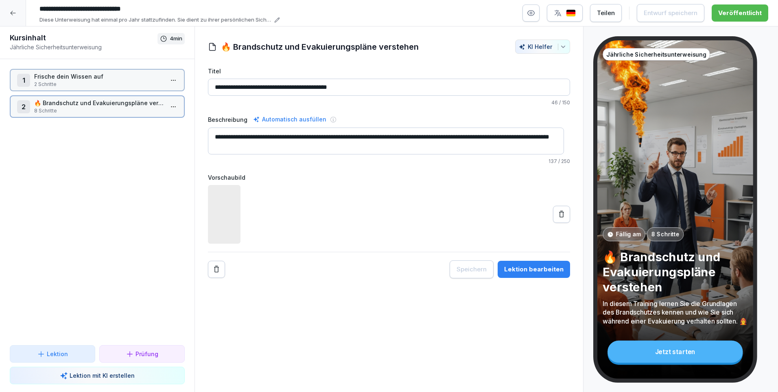
click at [55, 100] on p "🔥 Brandschutz und Evakuierungspläne verstehen" at bounding box center [98, 102] width 129 height 9
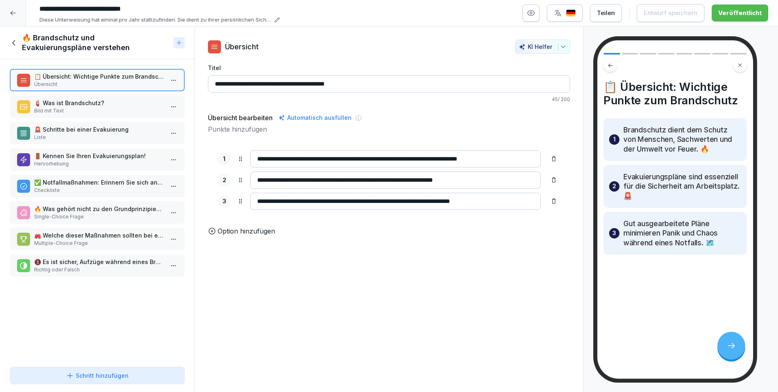
click at [73, 155] on p "🚪 Kennen Sie Ihren Evakuierungsplan!" at bounding box center [98, 155] width 129 height 9
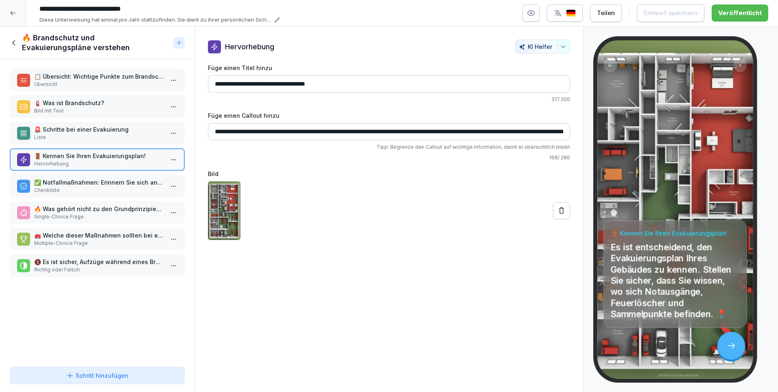
drag, startPoint x: 14, startPoint y: 40, endPoint x: 15, endPoint y: 36, distance: 4.2
click at [14, 40] on icon at bounding box center [14, 42] width 9 height 9
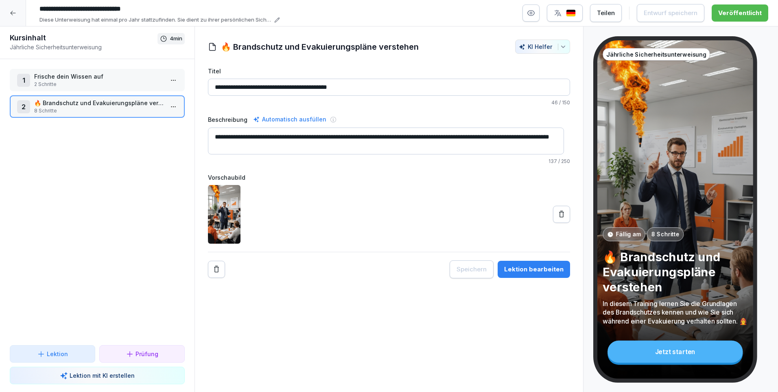
click at [11, 9] on div at bounding box center [13, 13] width 26 height 26
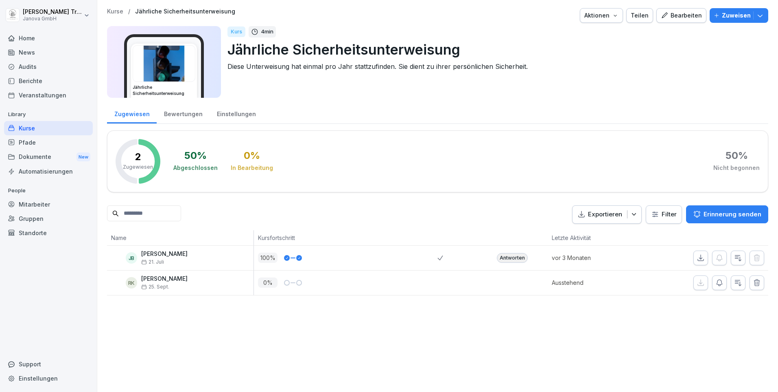
click at [30, 140] on div "Pfade" at bounding box center [48, 142] width 89 height 14
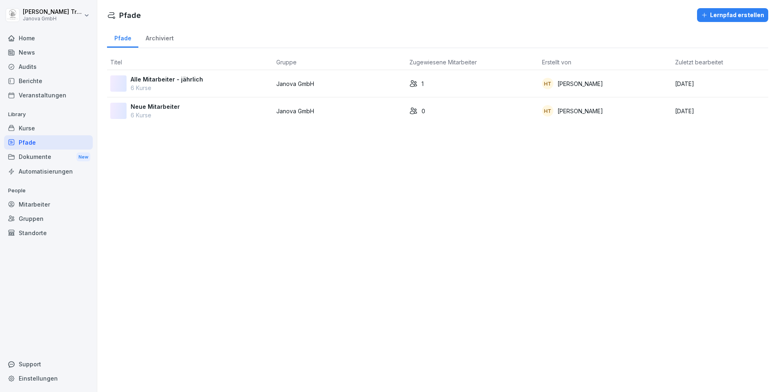
click at [186, 78] on p "Alle Mitarbeiter - jährlich" at bounding box center [167, 79] width 72 height 9
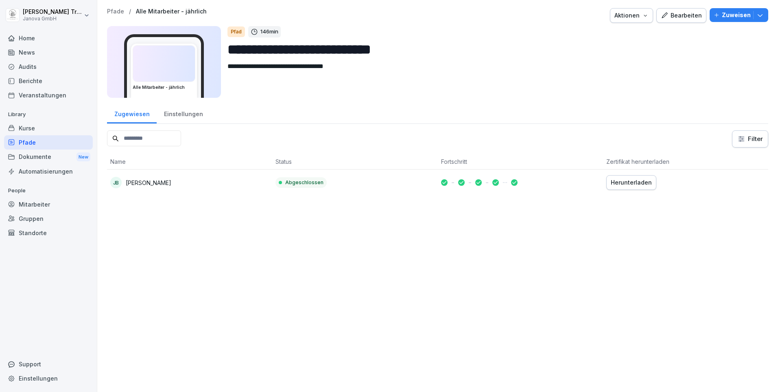
click at [666, 17] on div "Bearbeiten" at bounding box center [681, 15] width 41 height 9
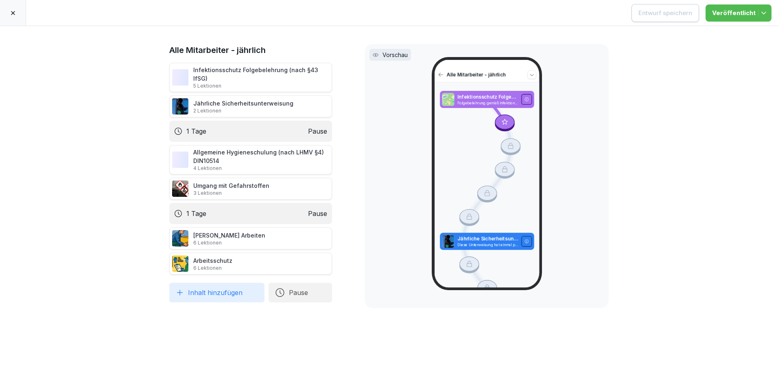
click at [338, 235] on icon at bounding box center [341, 238] width 7 height 7
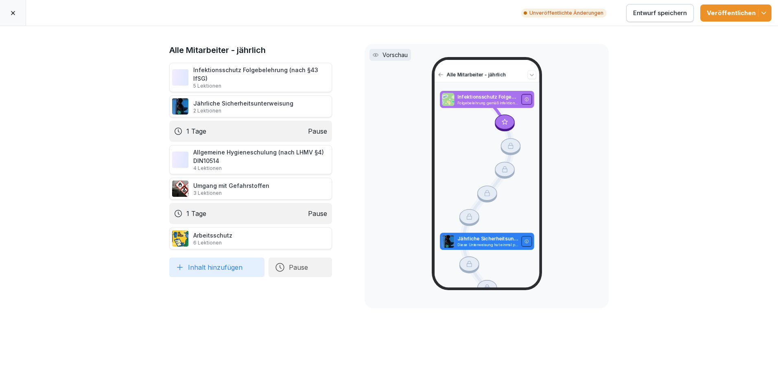
click at [338, 235] on icon at bounding box center [341, 238] width 7 height 7
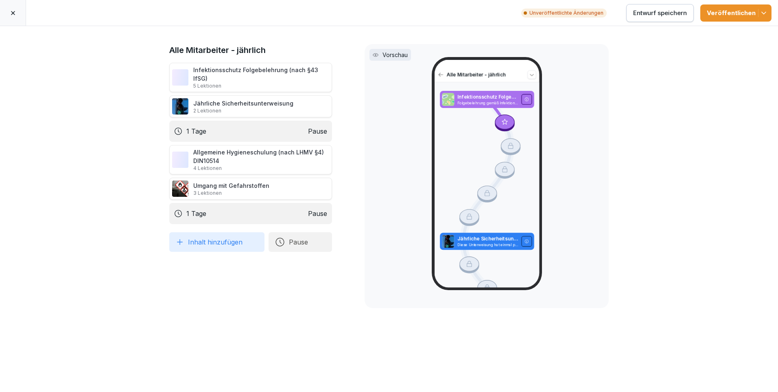
click at [338, 210] on icon at bounding box center [341, 213] width 7 height 7
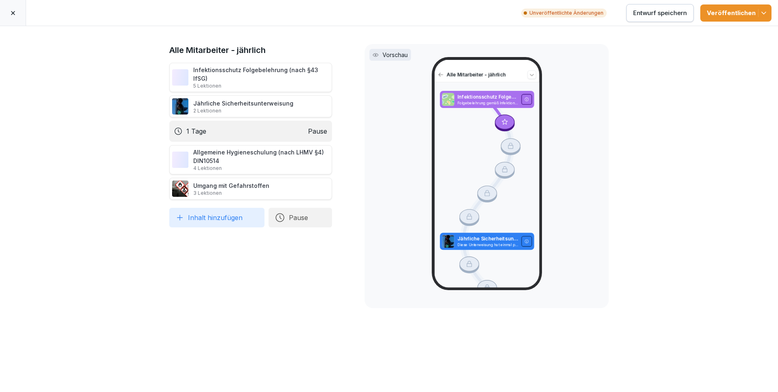
click at [765, 15] on icon "button" at bounding box center [764, 13] width 8 height 8
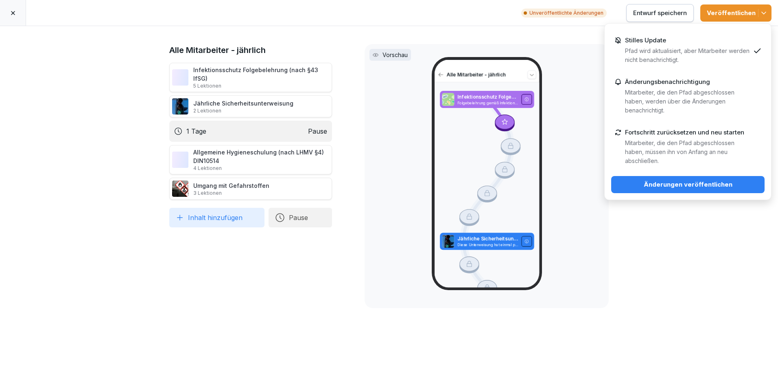
click at [669, 46] on p "Pfad wird aktualisiert, aber Mitarbeiter werden nicht benachrichtigt." at bounding box center [687, 55] width 125 height 18
click at [711, 182] on div "Änderungen veröffentlichen" at bounding box center [688, 184] width 140 height 9
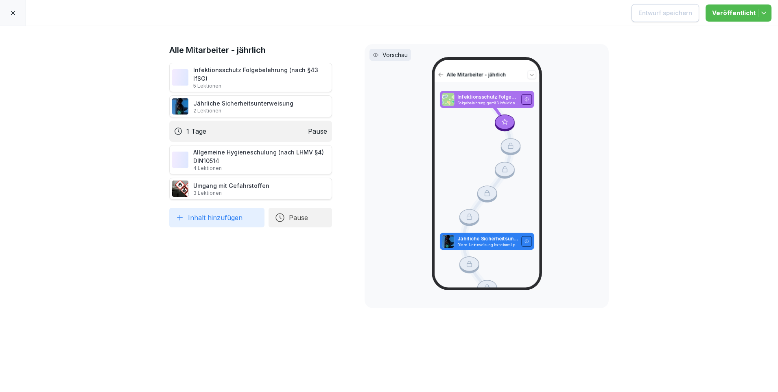
click at [10, 9] on div at bounding box center [13, 13] width 26 height 26
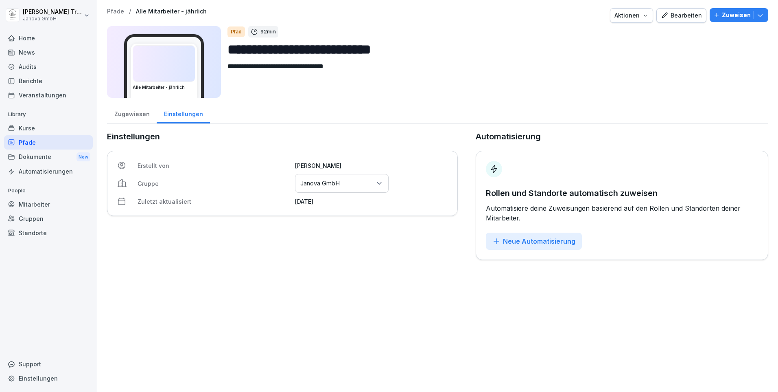
click at [29, 139] on div "Pfade" at bounding box center [48, 142] width 89 height 14
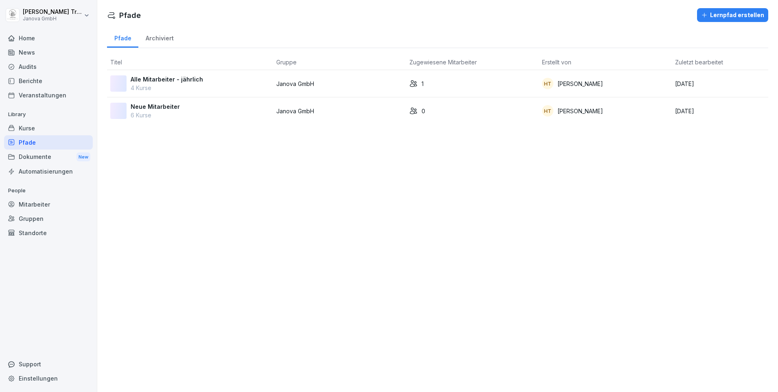
click at [24, 129] on div "Kurse" at bounding box center [48, 128] width 89 height 14
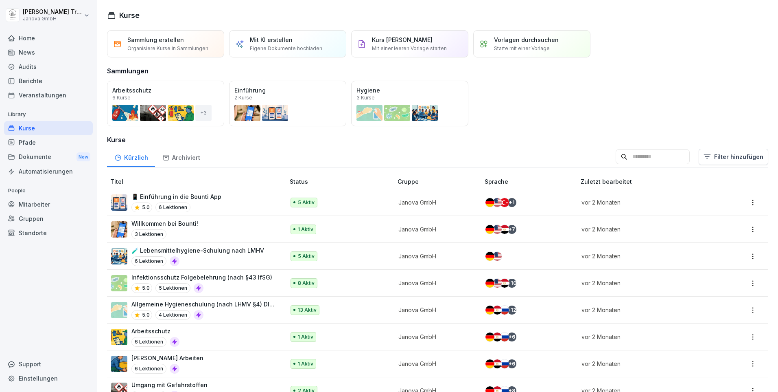
click at [0, 0] on div "Öffnen" at bounding box center [0, 0] width 0 height 0
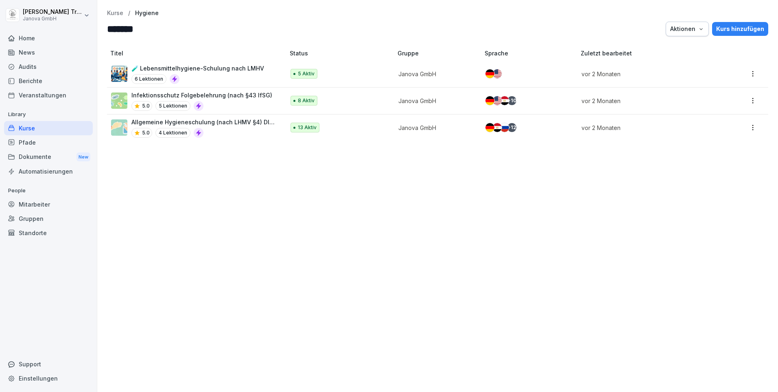
click at [241, 67] on p "🧪 Lebensmittelhygiene-Schulung nach LMHV" at bounding box center [197, 68] width 133 height 9
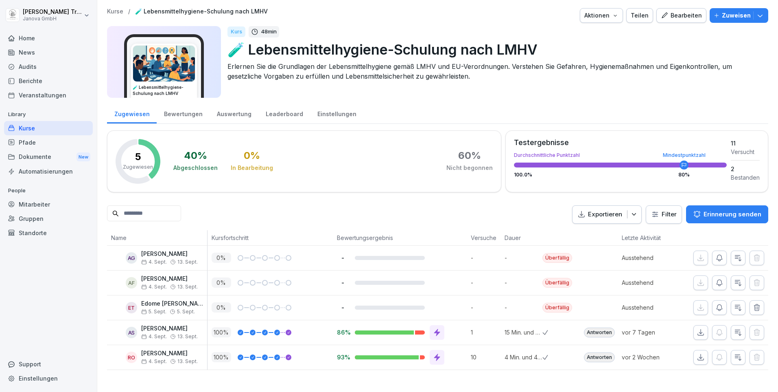
click at [691, 17] on div "Bearbeiten" at bounding box center [681, 15] width 41 height 9
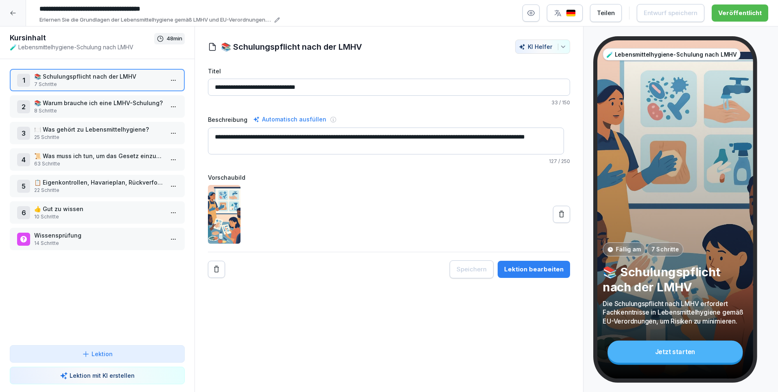
click at [16, 10] on div at bounding box center [13, 13] width 26 height 26
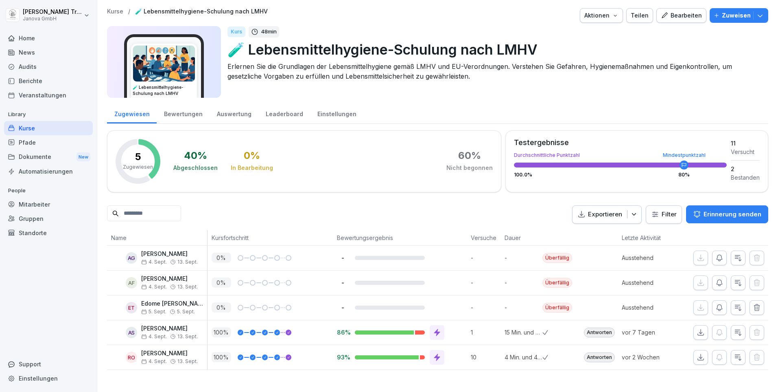
click at [315, 49] on p "🧪 Lebensmittelhygiene-Schulung nach LMHV" at bounding box center [495, 49] width 534 height 21
click at [670, 11] on div "Bearbeiten" at bounding box center [681, 15] width 41 height 9
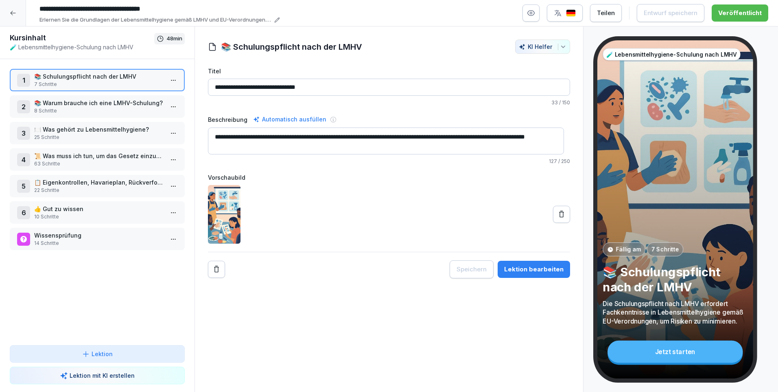
click at [158, 51] on div "Kursinhalt 🧪 Lebensmittelhygiene-Schulung nach LMHV 48 min" at bounding box center [97, 42] width 175 height 18
click at [98, 48] on p "🧪 Lebensmittelhygiene-Schulung nach LMHV" at bounding box center [82, 47] width 144 height 9
click at [119, 6] on input "**********" at bounding box center [158, 9] width 244 height 14
click at [116, 6] on input "**********" at bounding box center [158, 9] width 244 height 14
click at [14, 11] on icon at bounding box center [13, 13] width 7 height 7
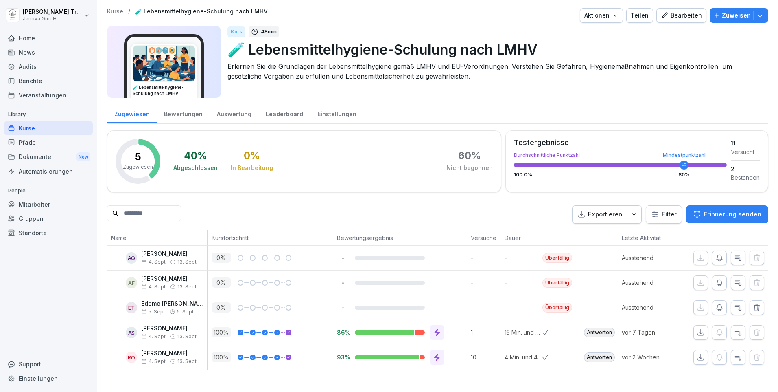
click at [29, 125] on div "Kurse" at bounding box center [48, 128] width 89 height 14
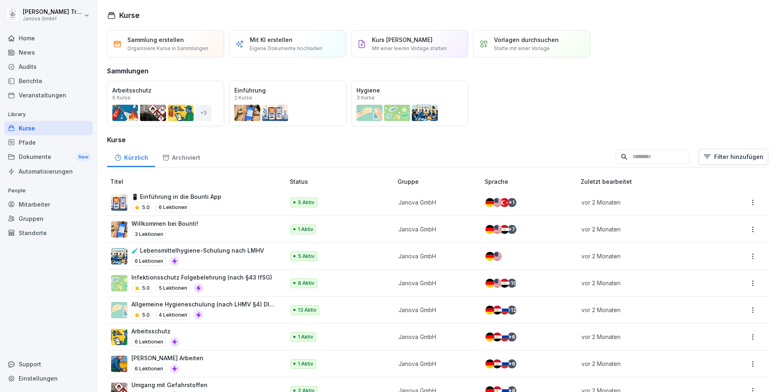
click at [244, 302] on p "Allgemeine Hygieneschulung (nach LHMV §4) DIN10514" at bounding box center [203, 304] width 145 height 9
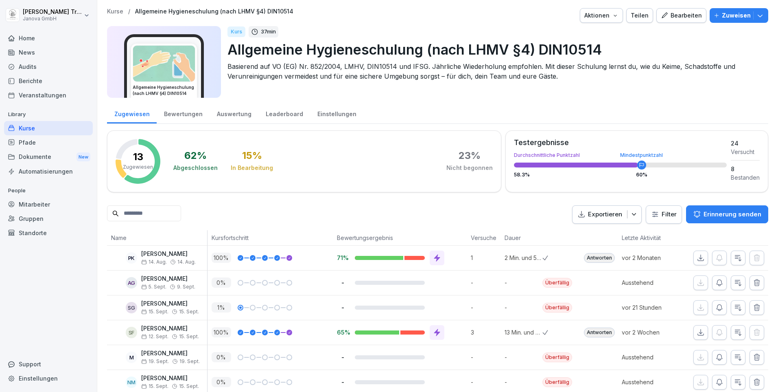
click at [673, 14] on div "Bearbeiten" at bounding box center [681, 15] width 41 height 9
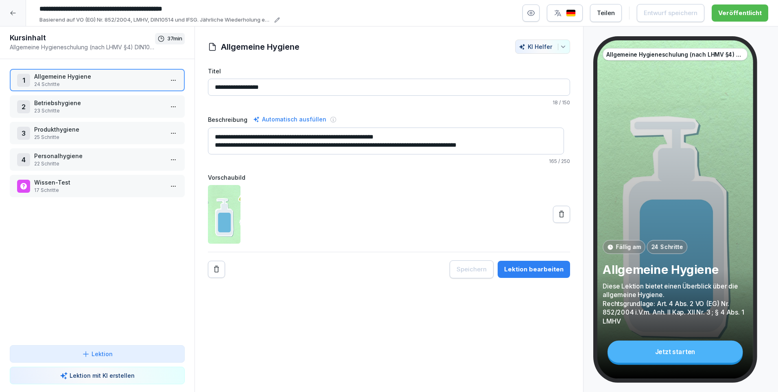
click at [75, 6] on input "**********" at bounding box center [158, 9] width 244 height 14
drag, startPoint x: 76, startPoint y: 7, endPoint x: 11, endPoint y: 9, distance: 64.3
click at [11, 9] on div "**********" at bounding box center [389, 13] width 778 height 26
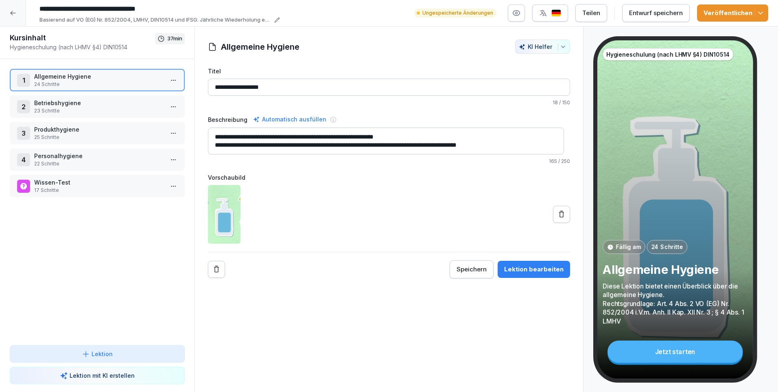
click at [184, 5] on input "**********" at bounding box center [158, 9] width 244 height 14
click at [192, 9] on input "**********" at bounding box center [158, 9] width 244 height 14
type input "**********"
click at [679, 15] on div "Entwurf speichern" at bounding box center [656, 13] width 54 height 9
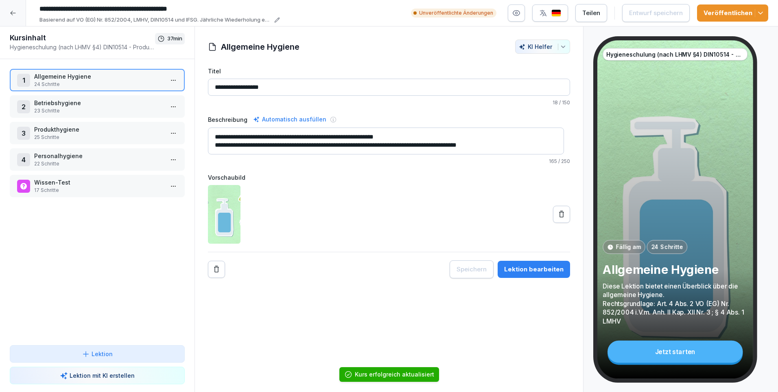
click at [761, 13] on polyline "button" at bounding box center [761, 13] width 4 height 2
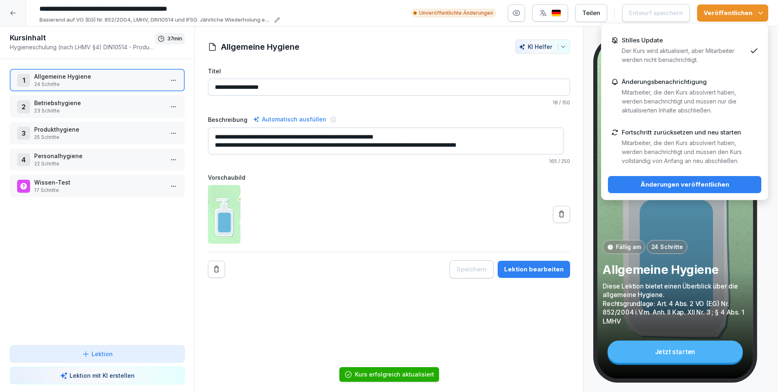
click at [680, 42] on div "Stilles Update Der Kurs wird aktualisiert, aber Mitarbeiter werden nicht benach…" at bounding box center [684, 51] width 125 height 28
click at [698, 180] on div "Änderungen veröffentlichen" at bounding box center [685, 184] width 140 height 9
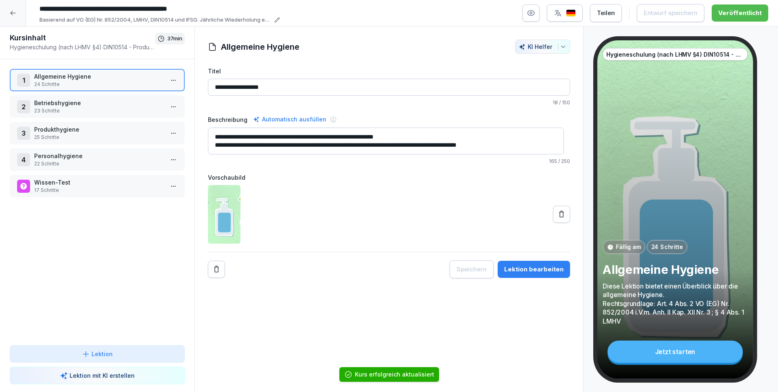
click at [13, 13] on icon at bounding box center [12, 13] width 5 height 4
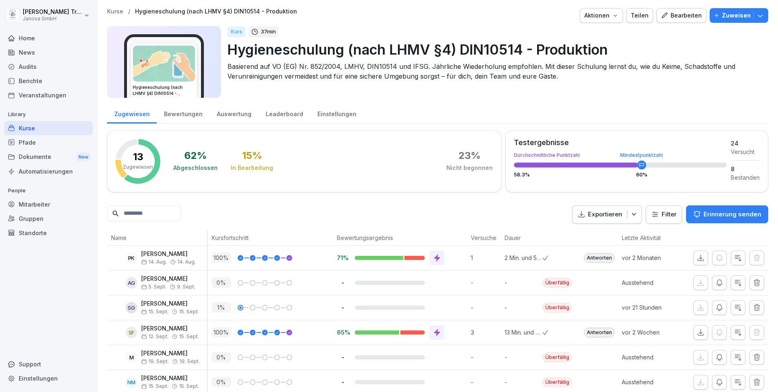
click at [41, 124] on div "Kurse" at bounding box center [48, 128] width 89 height 14
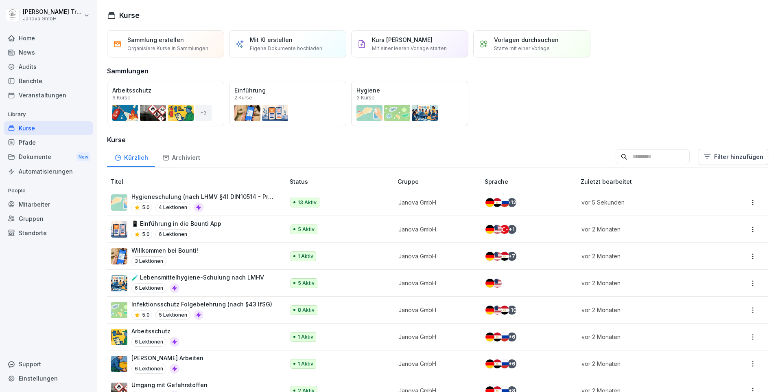
click at [239, 275] on p "🧪 Lebensmittelhygiene-Schulung nach LMHV" at bounding box center [197, 277] width 133 height 9
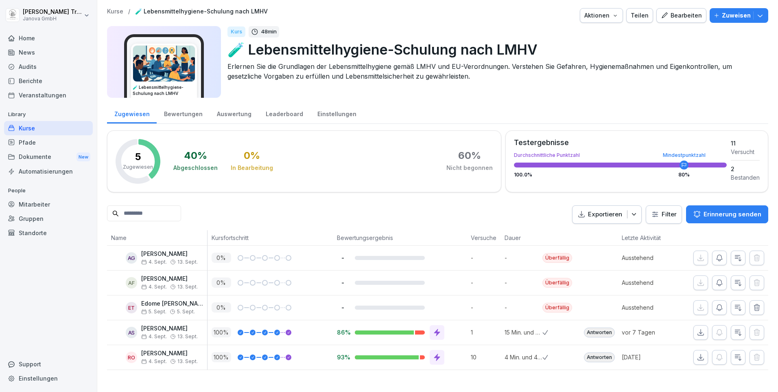
click at [683, 15] on div "Bearbeiten" at bounding box center [681, 15] width 41 height 9
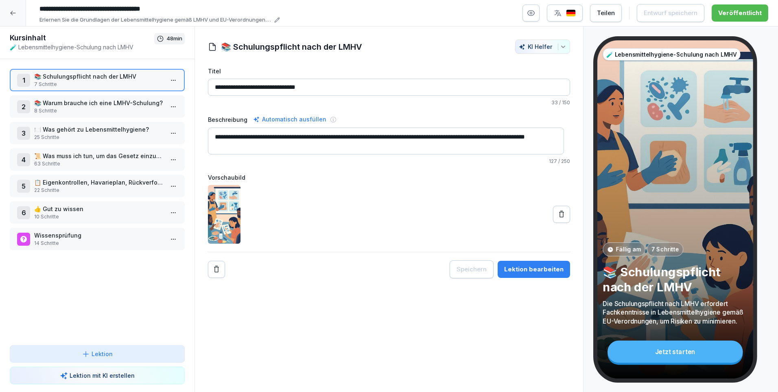
click at [74, 10] on input "**********" at bounding box center [158, 9] width 244 height 14
click at [90, 9] on input "**********" at bounding box center [158, 9] width 244 height 14
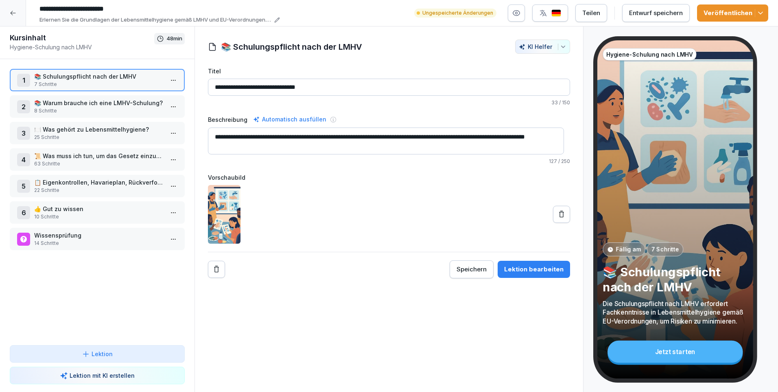
click at [142, 7] on input "**********" at bounding box center [158, 9] width 244 height 14
type input "**********"
click at [656, 10] on div "Entwurf speichern" at bounding box center [656, 13] width 54 height 9
click at [759, 14] on icon "button" at bounding box center [761, 13] width 8 height 8
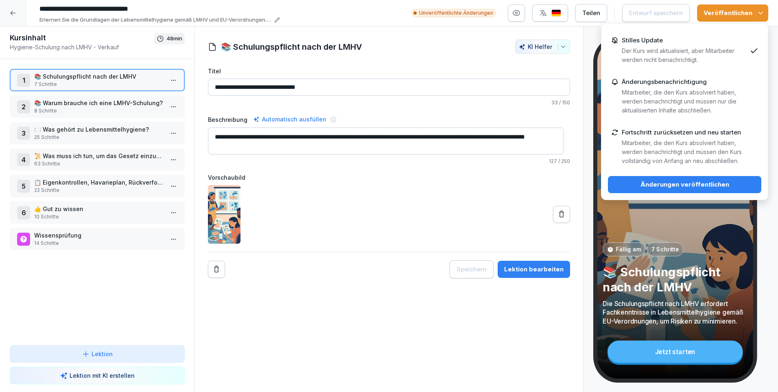
click at [721, 44] on div "Stilles Update Der Kurs wird aktualisiert, aber Mitarbeiter werden nicht benach…" at bounding box center [684, 51] width 125 height 28
click at [720, 179] on button "Änderungen veröffentlichen" at bounding box center [684, 184] width 153 height 17
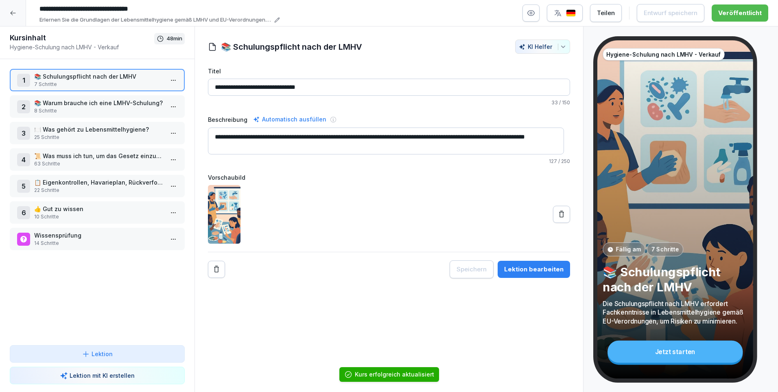
click at [7, 7] on div at bounding box center [13, 13] width 26 height 26
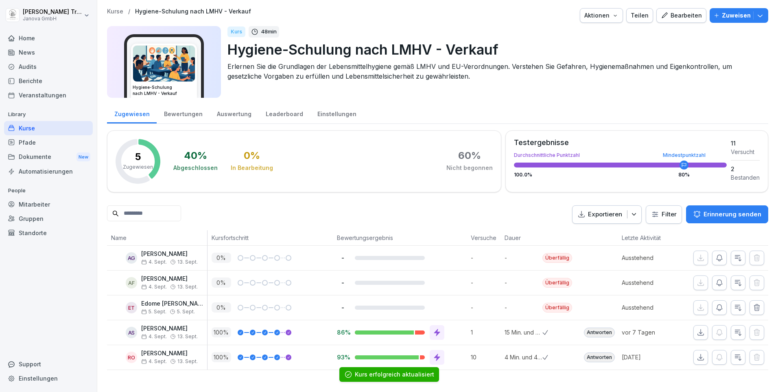
click at [32, 128] on div "Kurse" at bounding box center [48, 128] width 89 height 14
